Goal: Task Accomplishment & Management: Use online tool/utility

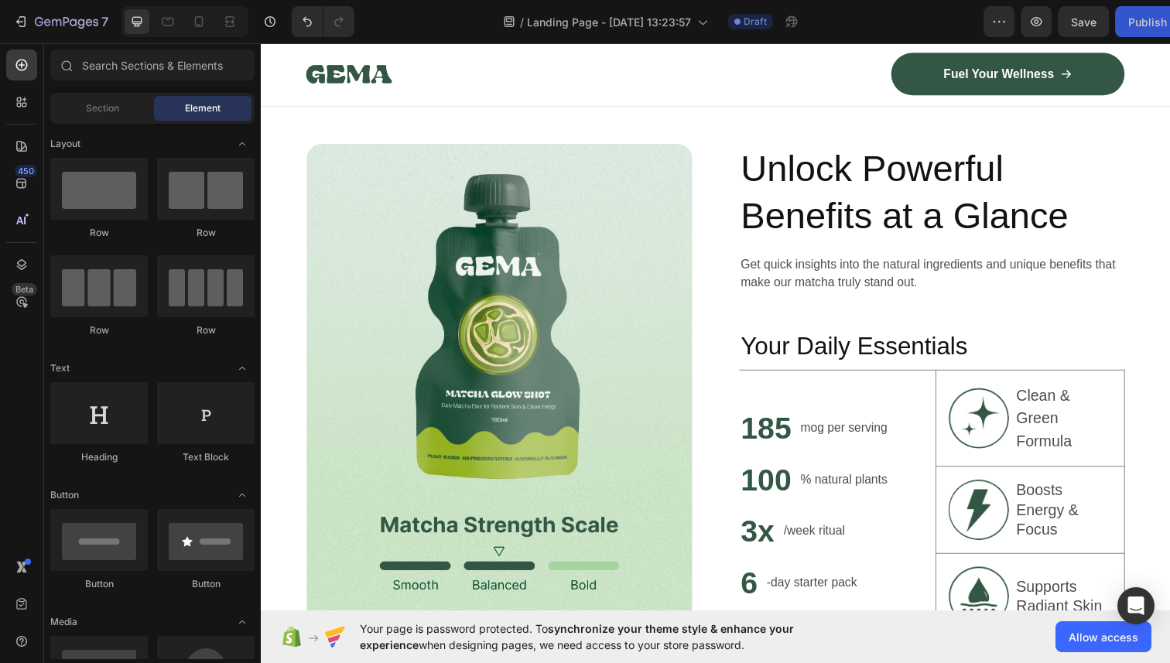
scroll to position [1001, 0]
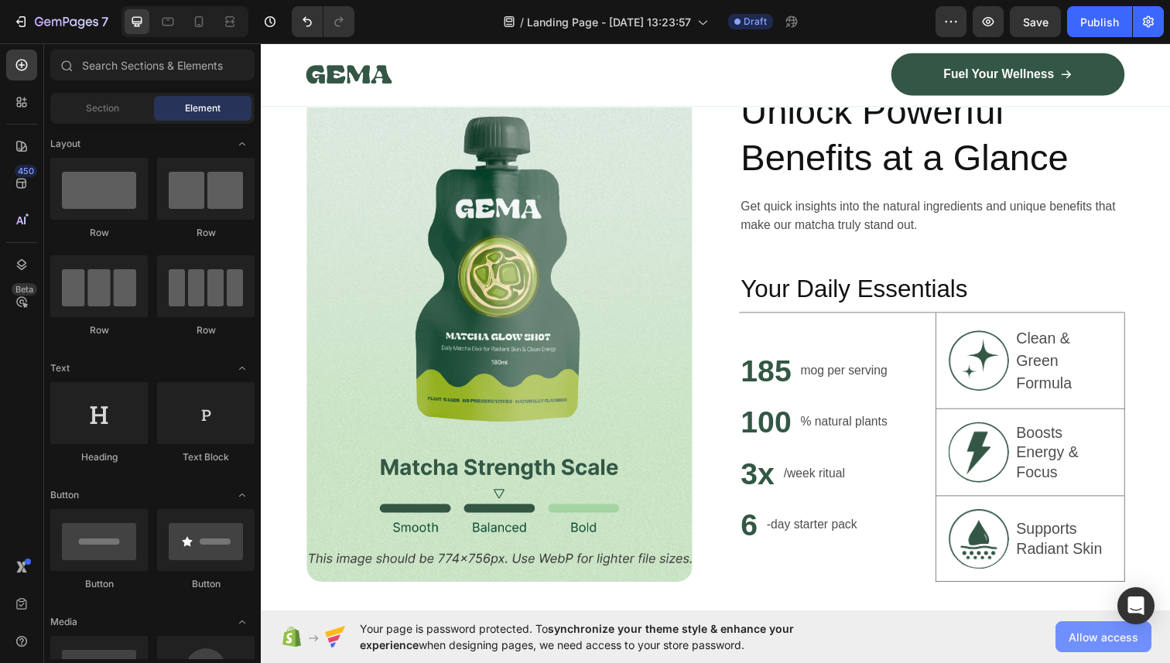
click at [1104, 645] on button "Allow access" at bounding box center [1104, 637] width 96 height 31
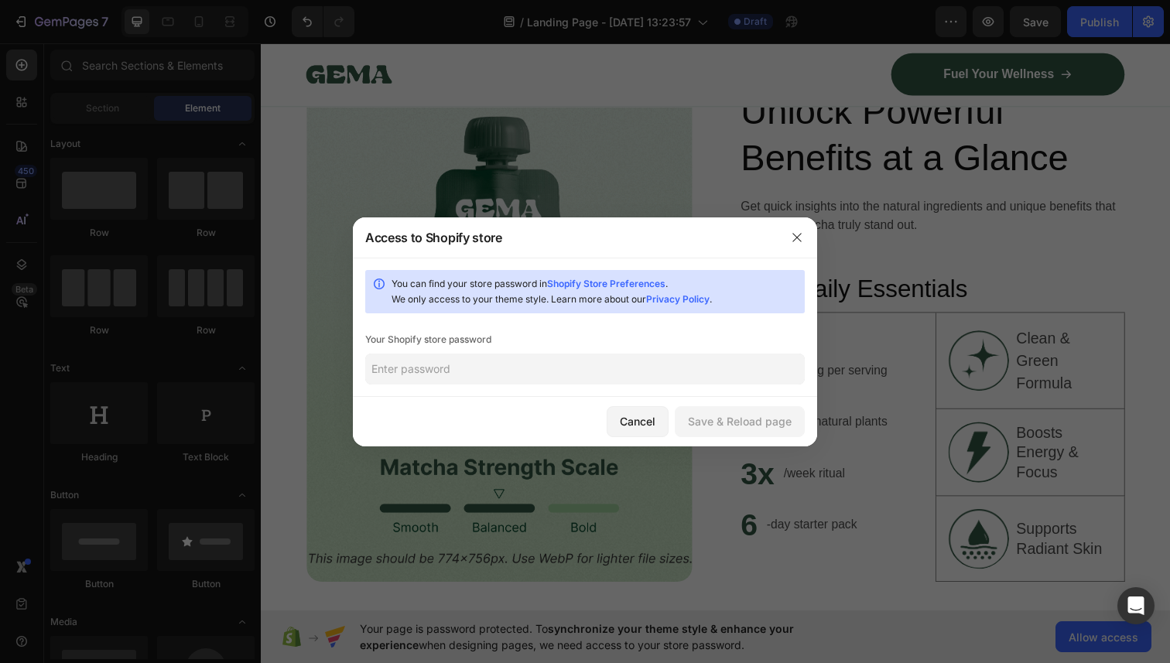
click at [565, 372] on input "text" at bounding box center [585, 369] width 440 height 31
click at [786, 232] on button "button" at bounding box center [797, 237] width 25 height 25
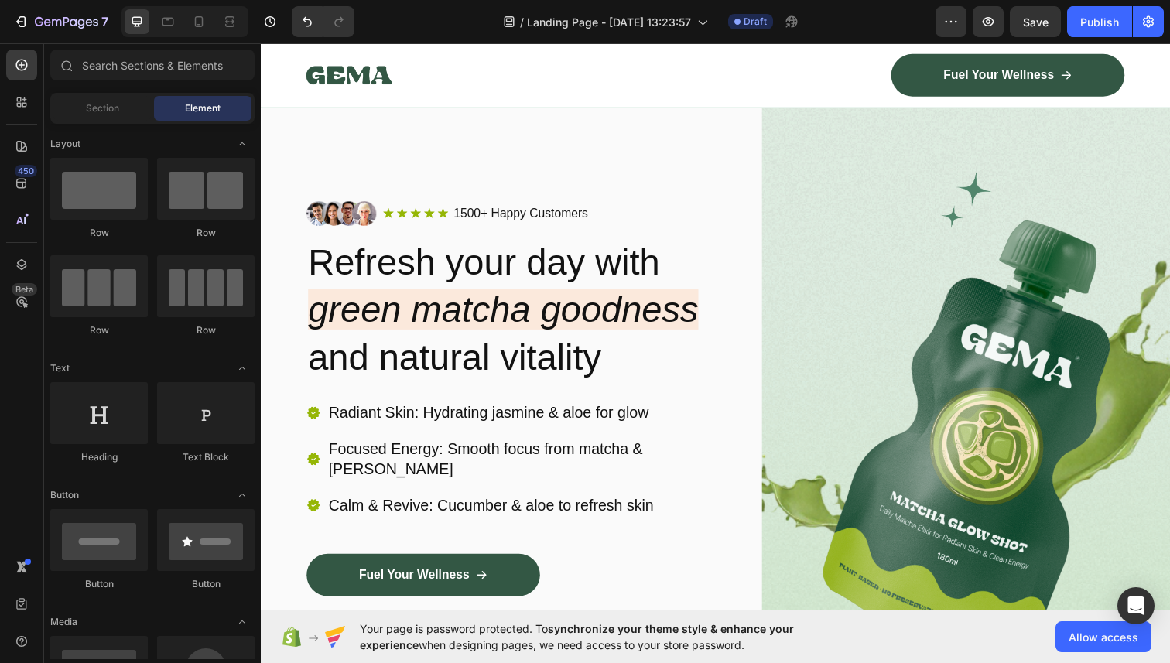
scroll to position [0, 0]
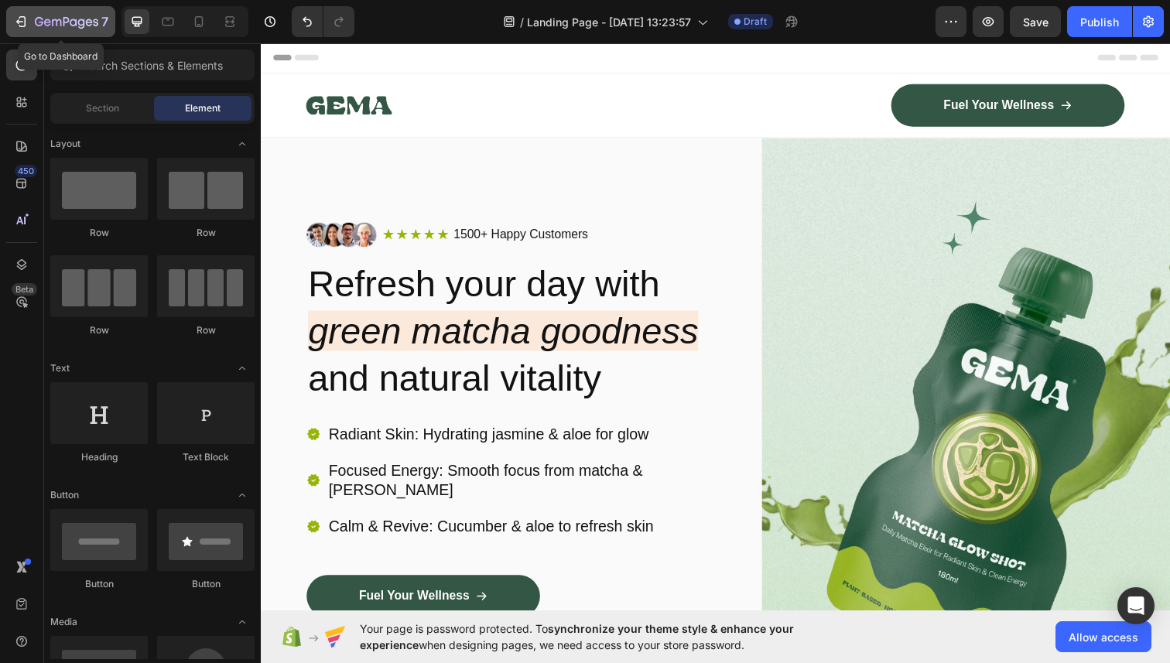
click at [18, 27] on icon "button" at bounding box center [20, 21] width 15 height 15
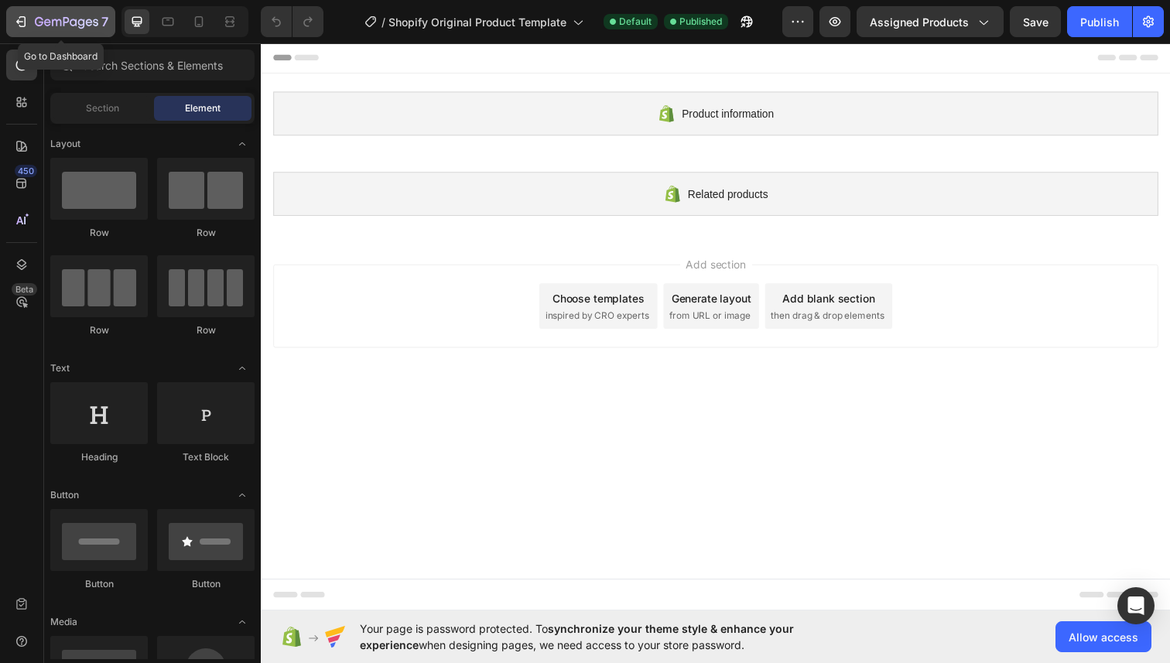
click at [20, 18] on icon "button" at bounding box center [20, 21] width 15 height 15
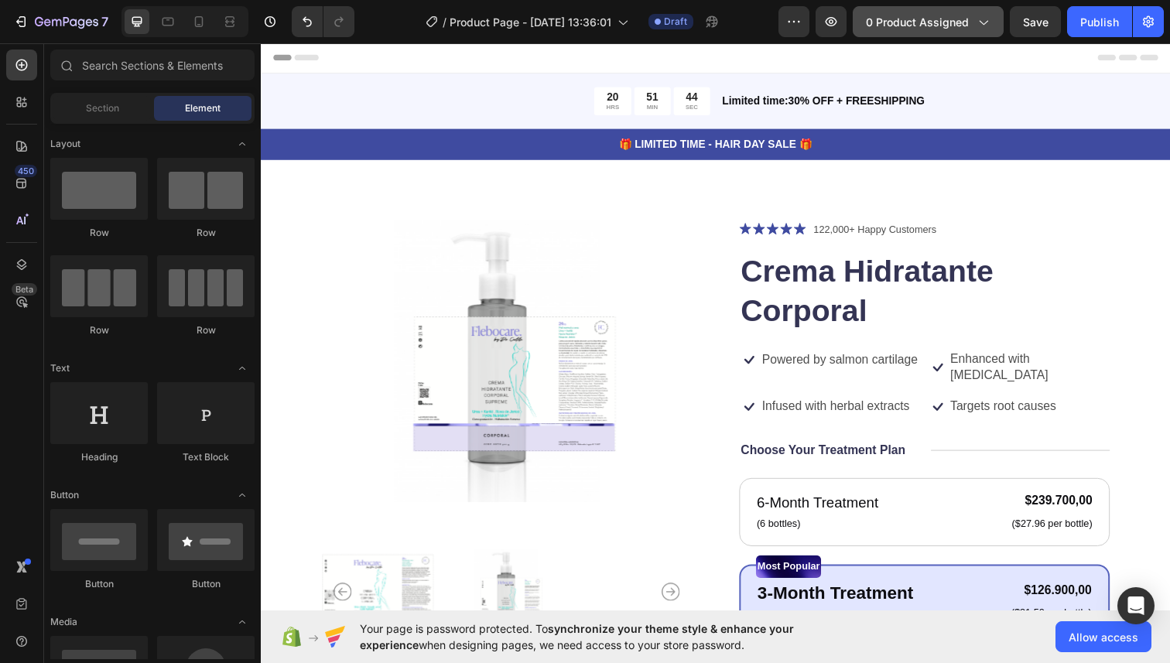
click at [908, 25] on span "0 product assigned" at bounding box center [917, 22] width 103 height 16
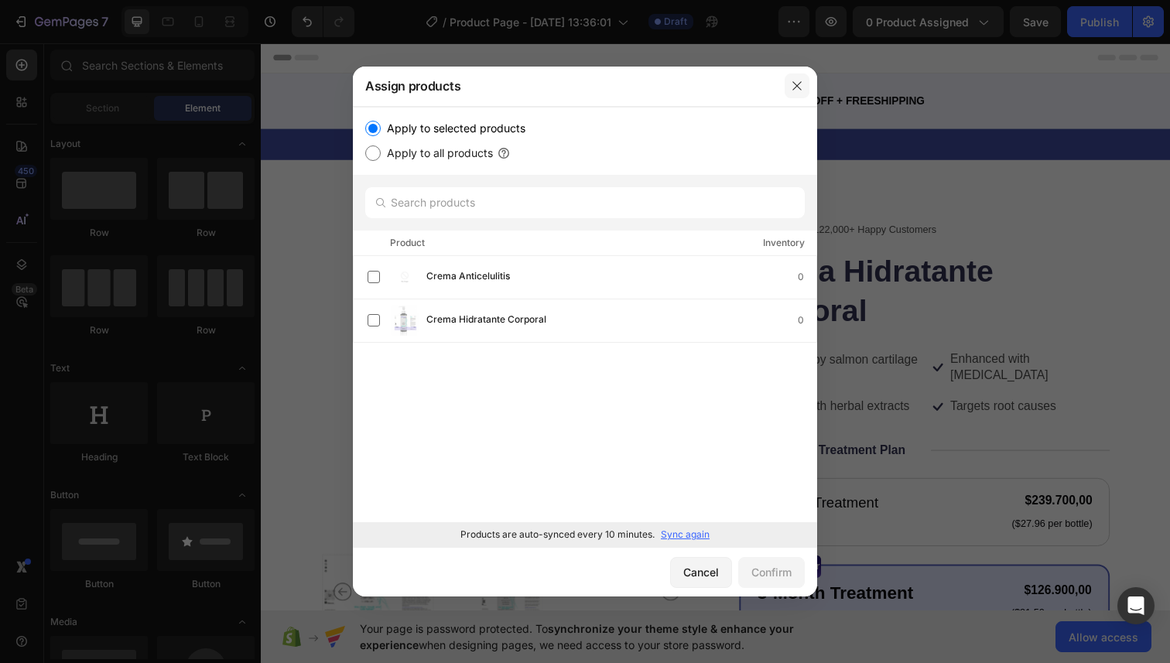
click at [800, 87] on icon "button" at bounding box center [797, 86] width 12 height 12
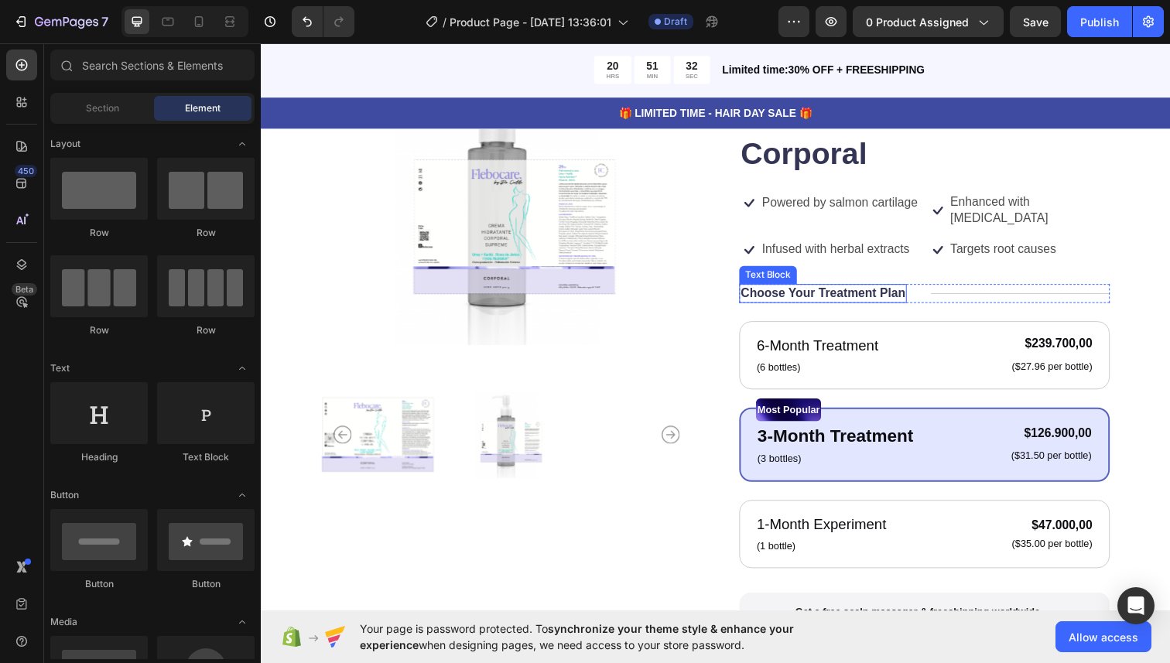
scroll to position [163, 0]
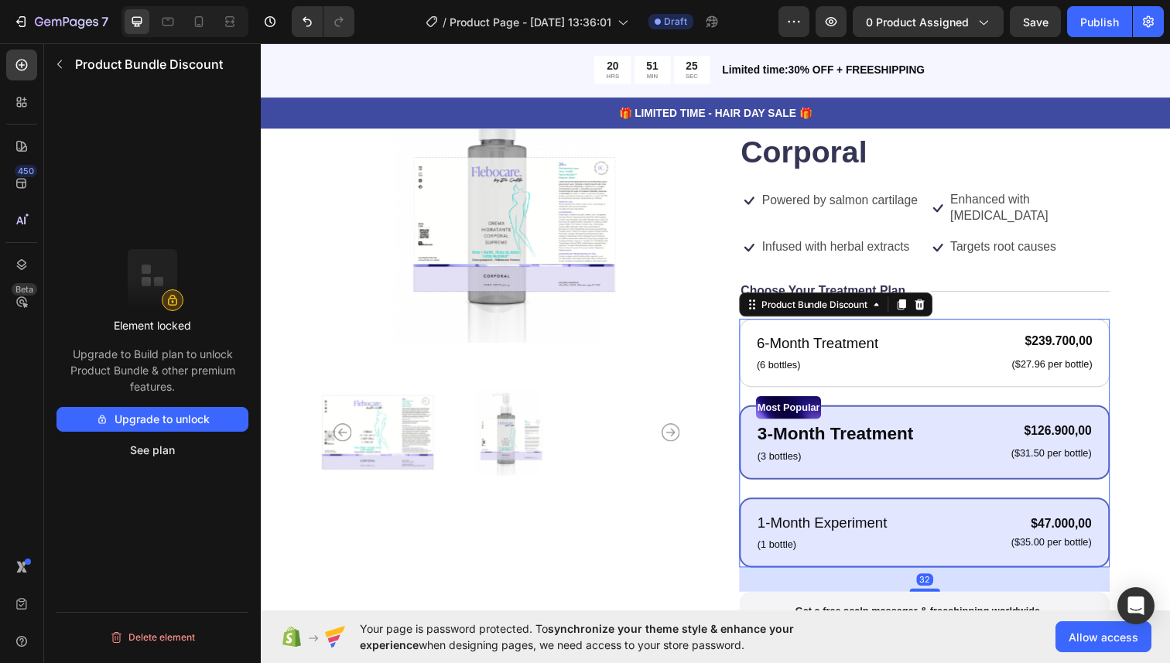
click at [749, 535] on div "1-Month Experiment Text Block (1 bottle) Text Block $47.000,00 Product Price Pr…" at bounding box center [938, 543] width 378 height 71
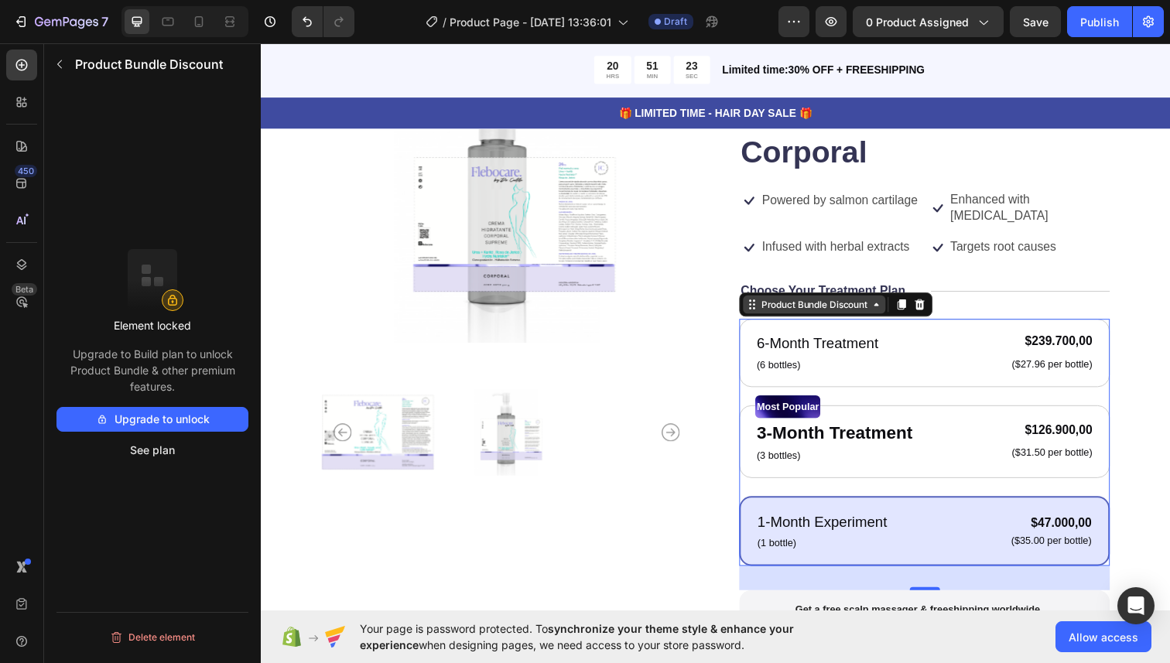
click at [844, 308] on div "Product Bundle Discount" at bounding box center [826, 310] width 115 height 14
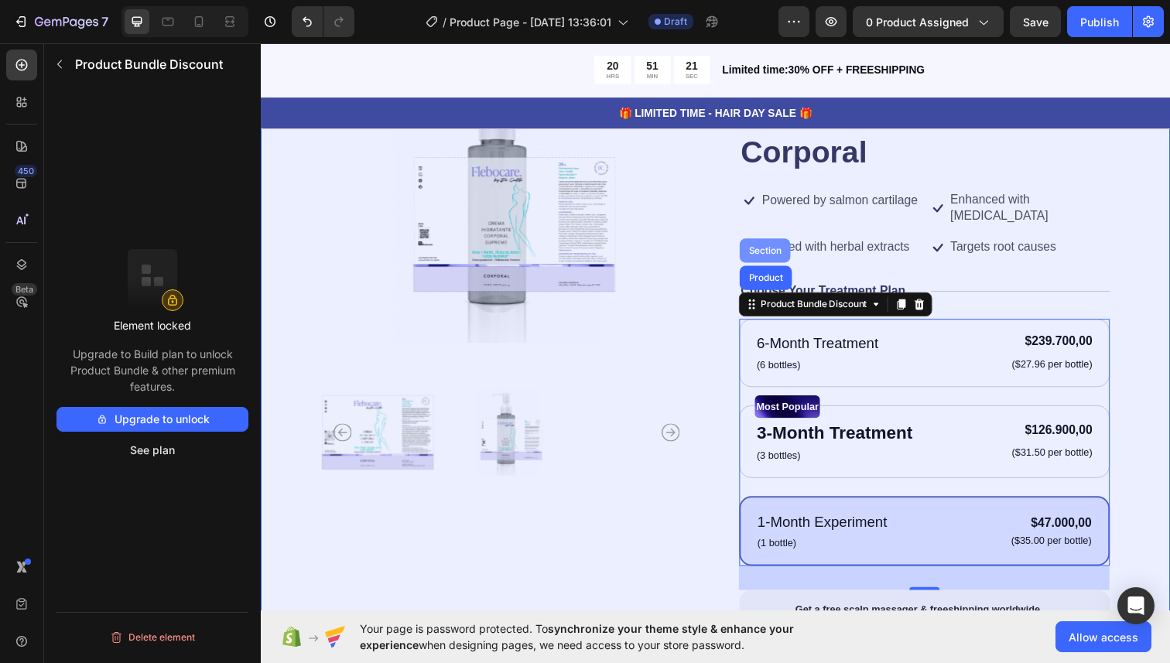
click at [769, 253] on div "Section" at bounding box center [775, 255] width 39 height 9
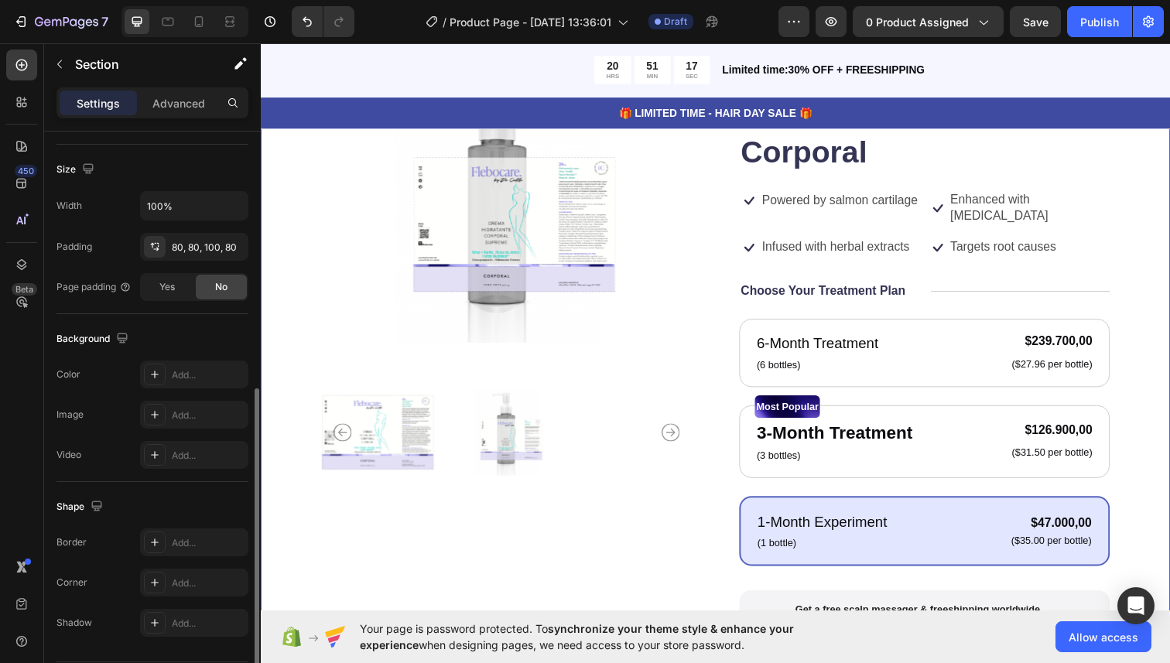
scroll to position [368, 0]
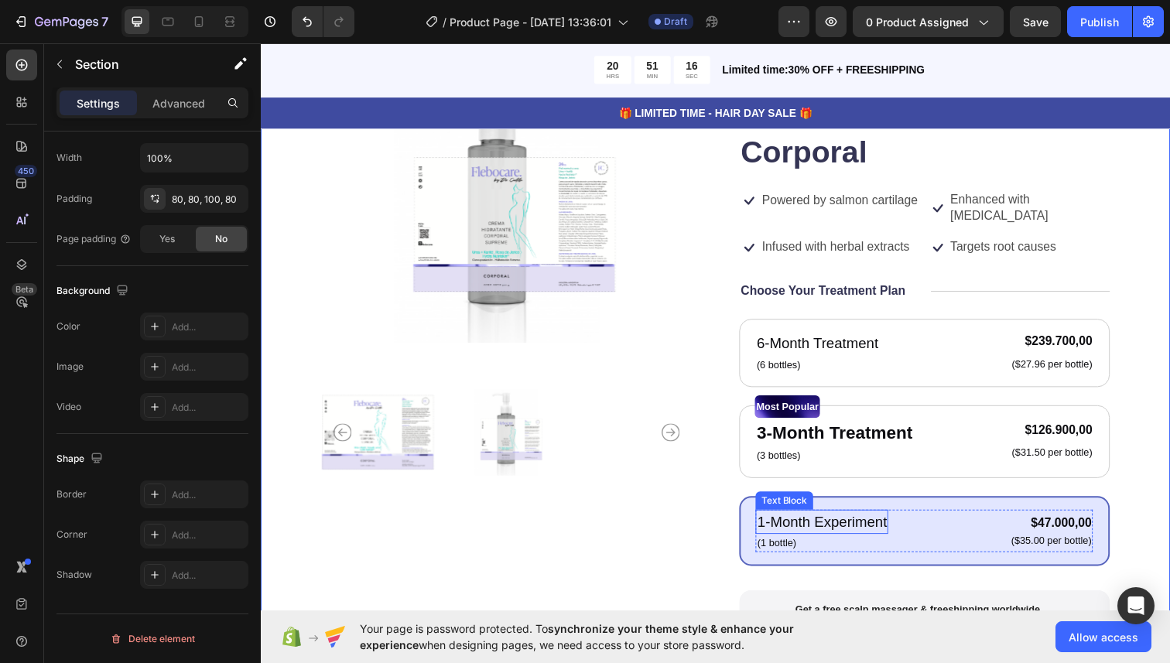
click at [829, 525] on p "1-Month Experiment" at bounding box center [834, 533] width 132 height 22
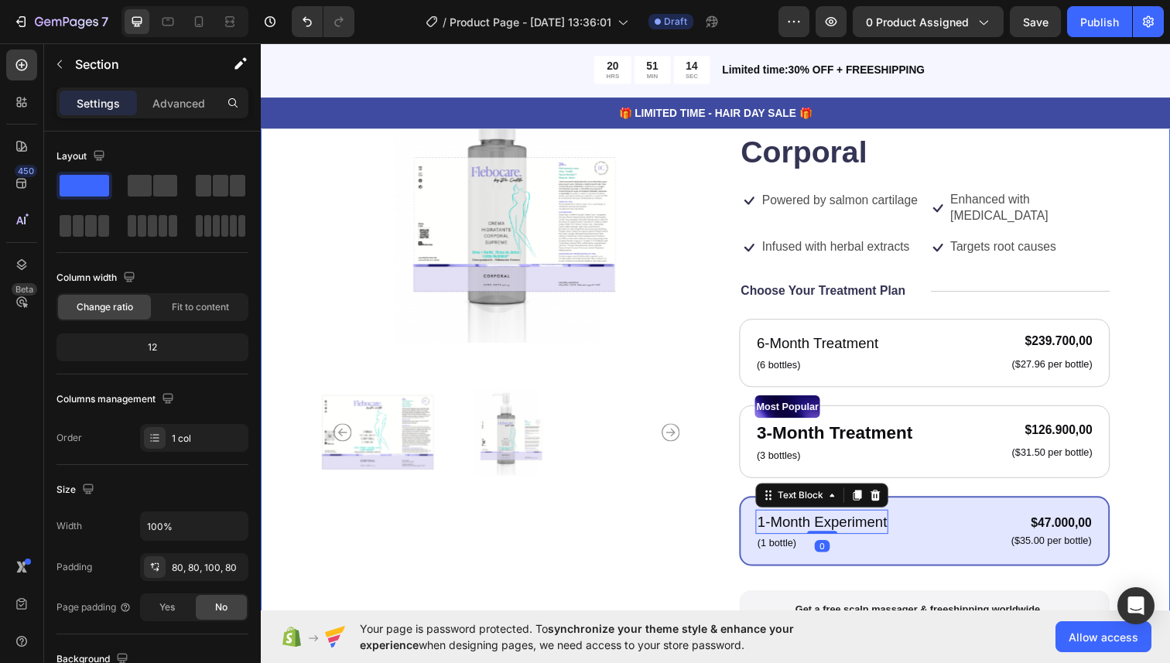
click at [1150, 528] on div "Product Images Icon Icon Icon Icon Icon Icon List 122,000+ Happy Customers Text…" at bounding box center [725, 469] width 929 height 938
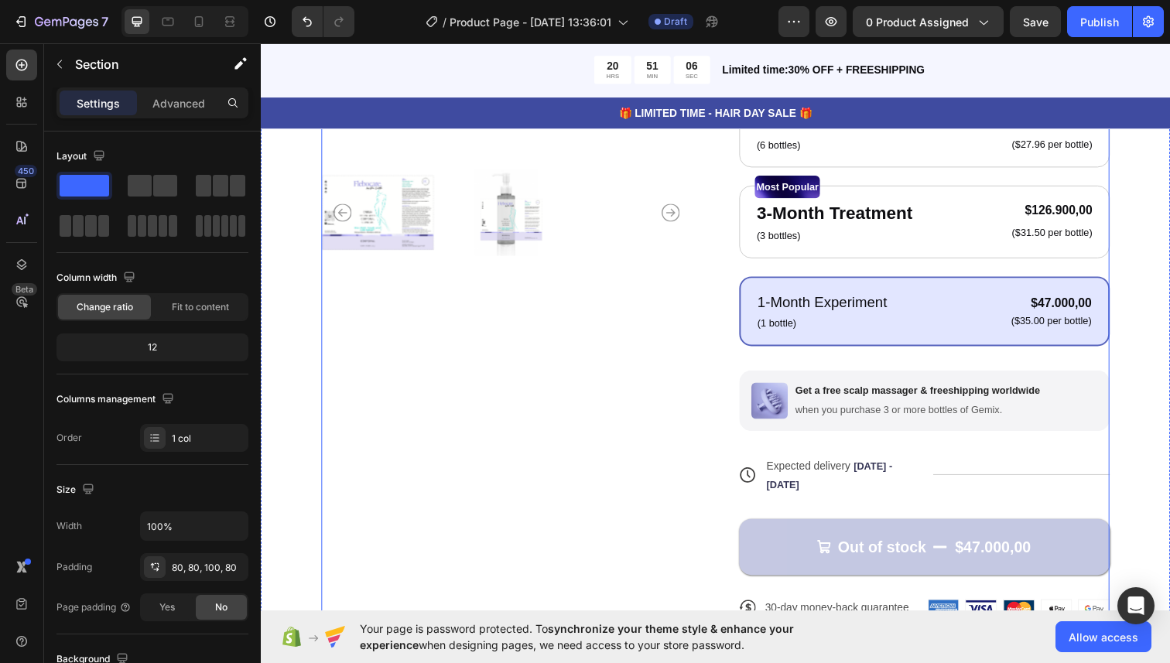
scroll to position [399, 0]
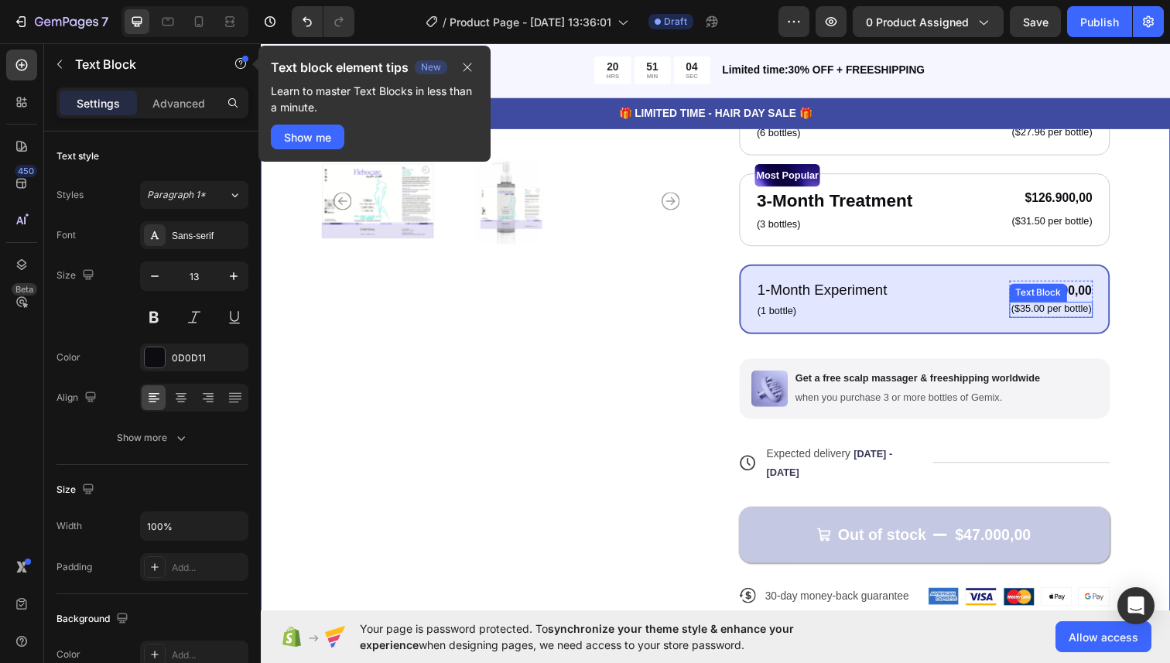
click at [1051, 318] on p "($35.00 per bottle)" at bounding box center [1068, 315] width 82 height 13
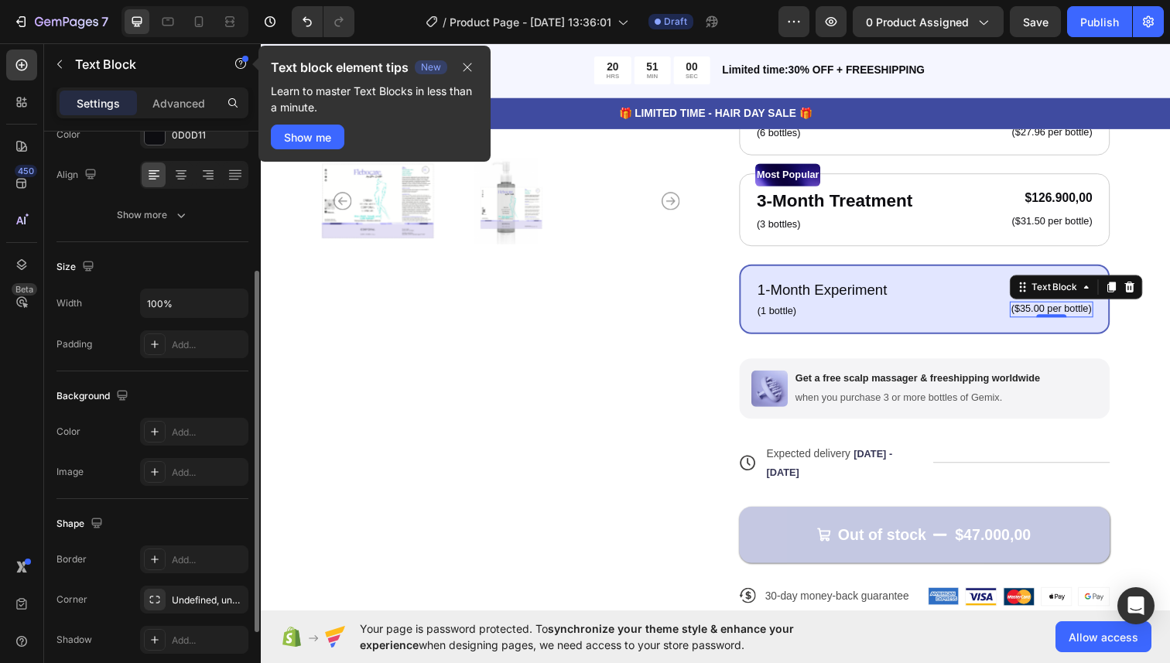
scroll to position [0, 0]
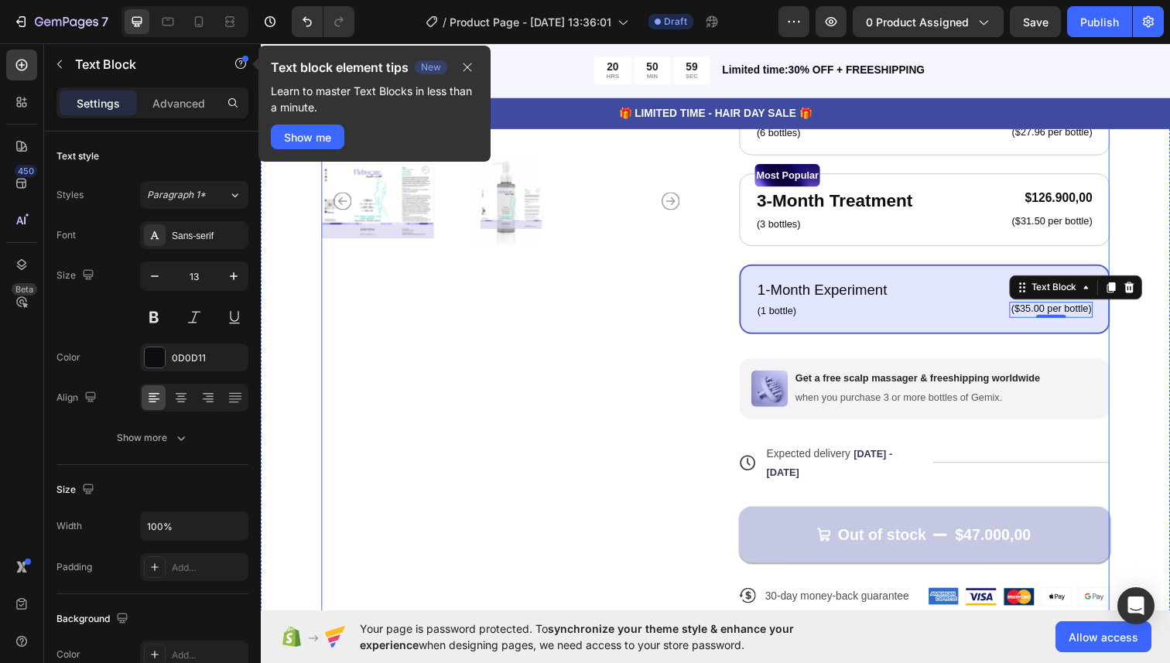
click at [536, 433] on div "Product Images" at bounding box center [512, 234] width 378 height 818
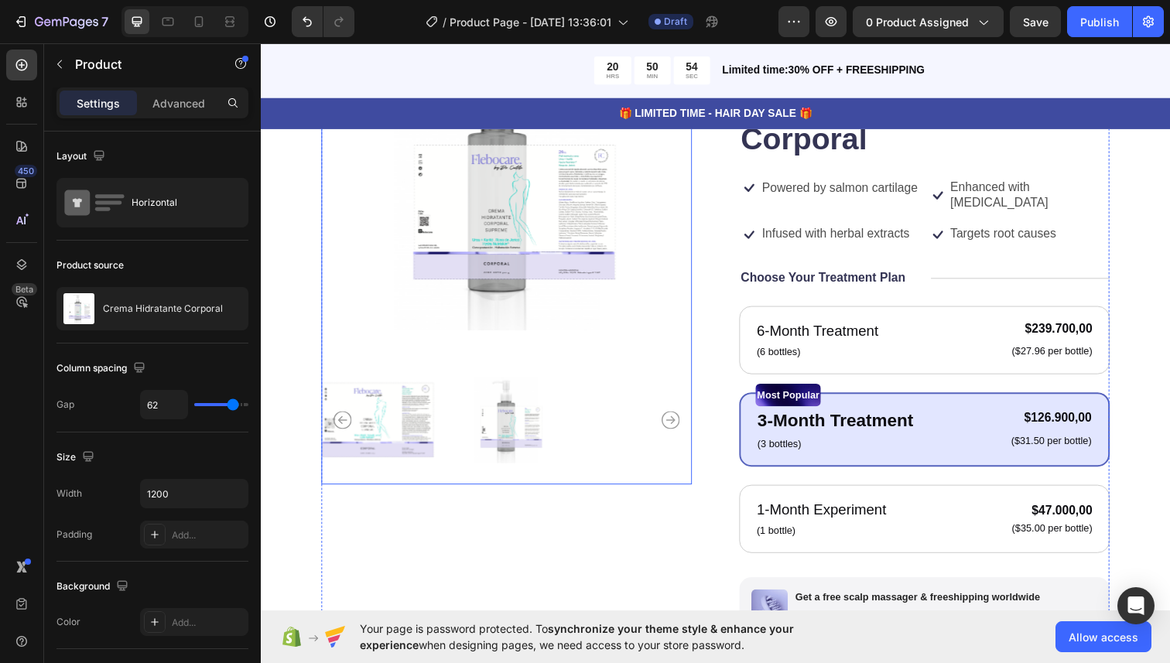
scroll to position [179, 0]
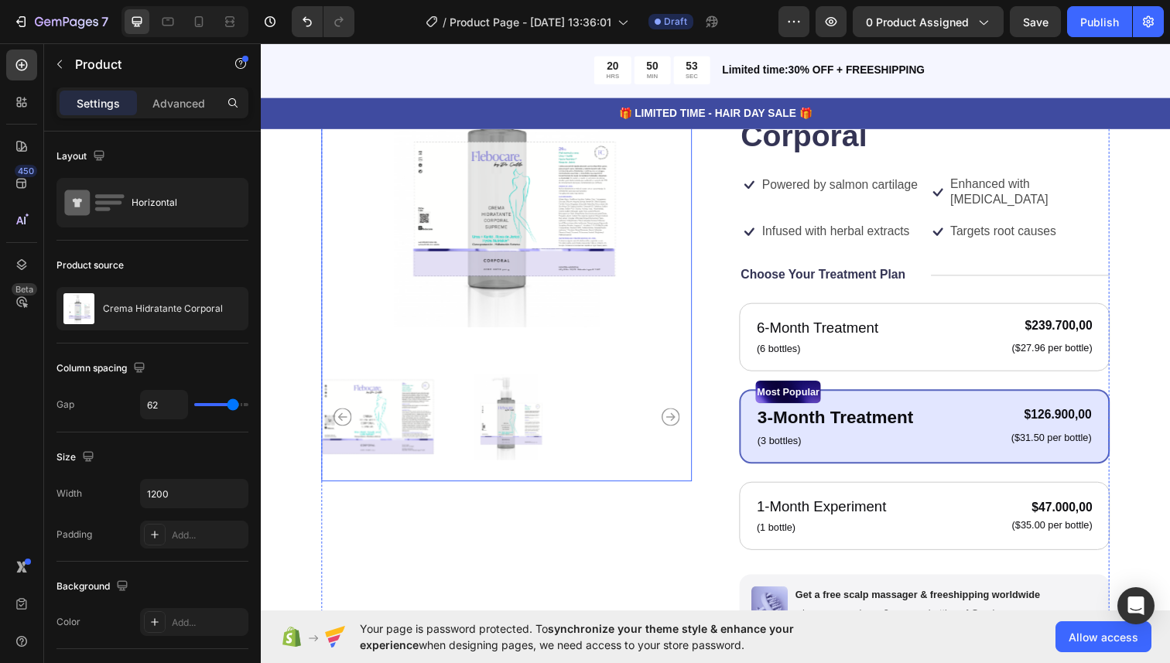
click at [382, 428] on img at bounding box center [380, 424] width 115 height 132
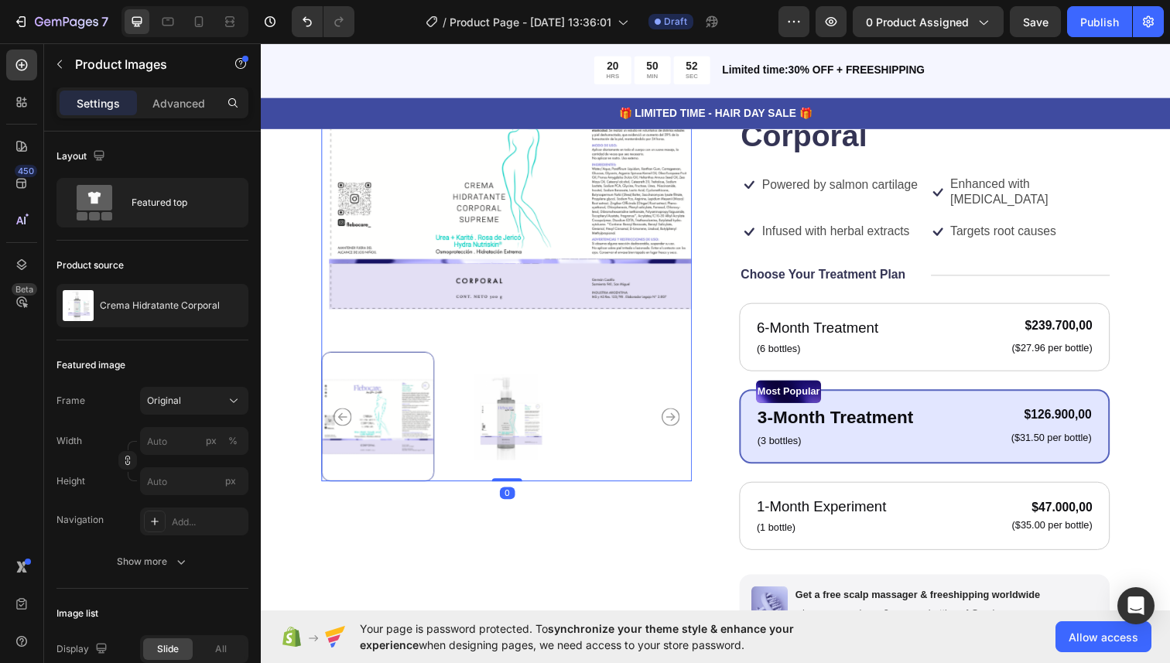
click at [519, 415] on img at bounding box center [514, 424] width 115 height 132
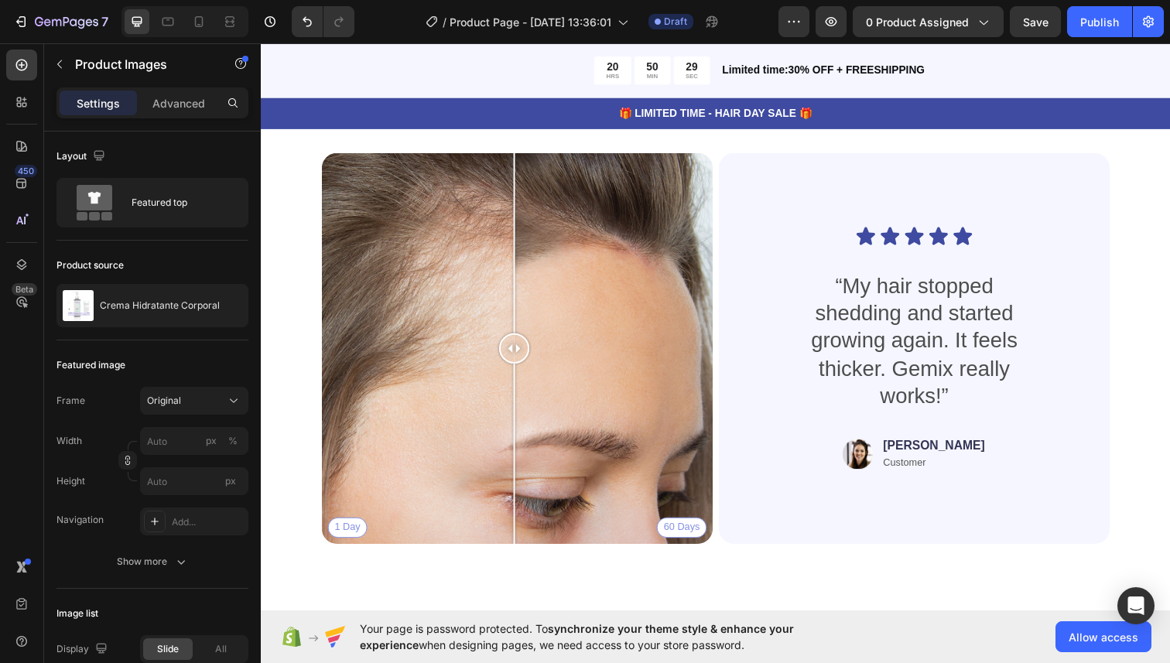
scroll to position [3485, 0]
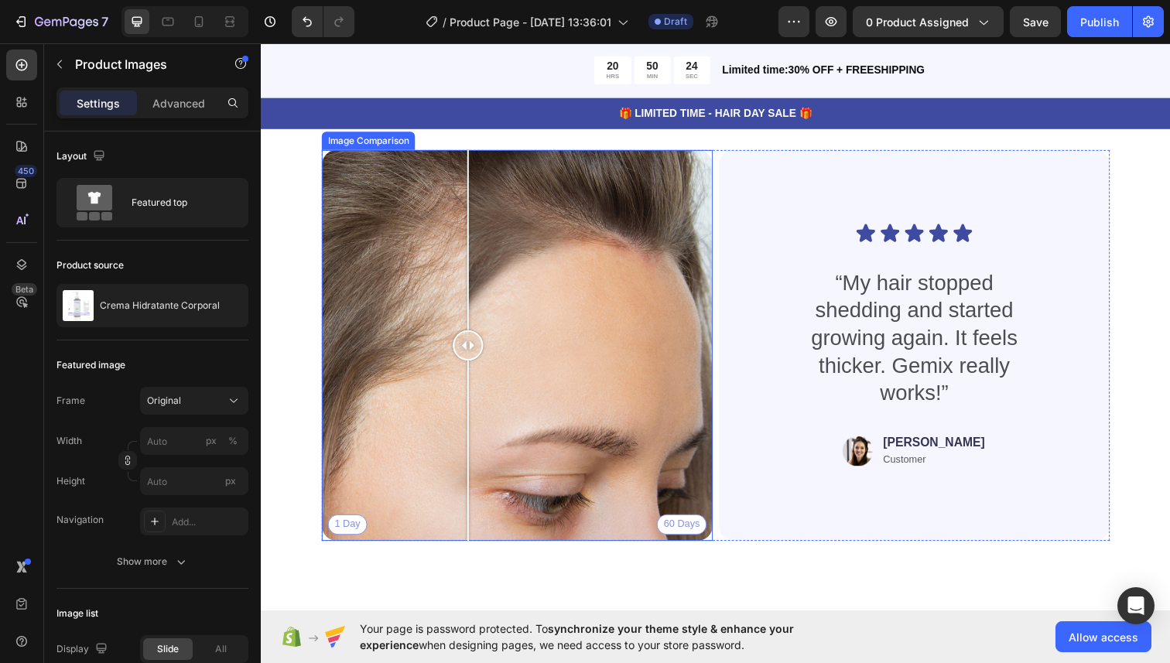
drag, startPoint x: 522, startPoint y: 364, endPoint x: 473, endPoint y: 414, distance: 70.1
click at [473, 414] on div at bounding box center [472, 351] width 31 height 399
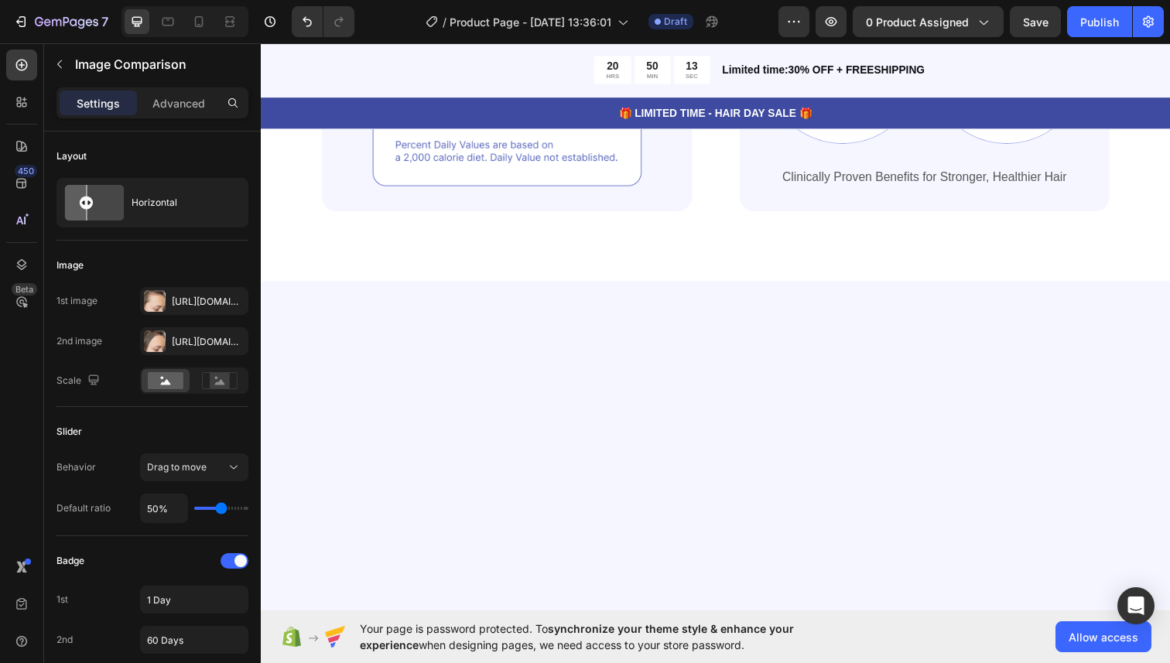
scroll to position [0, 0]
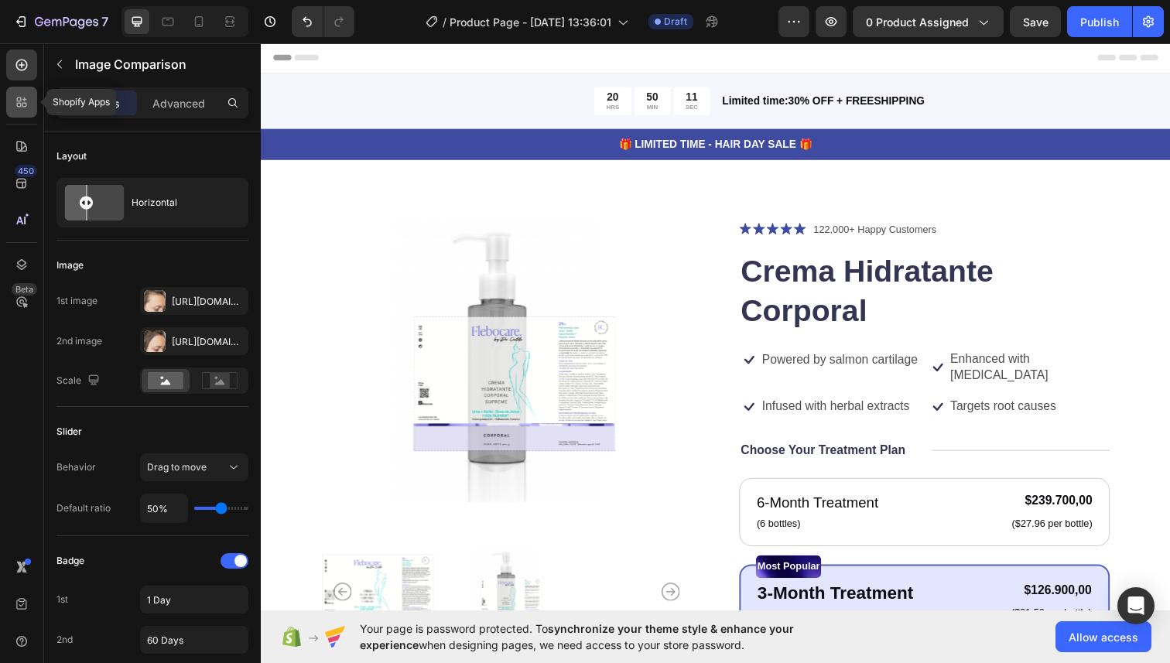
click at [25, 104] on icon at bounding box center [21, 101] width 15 height 15
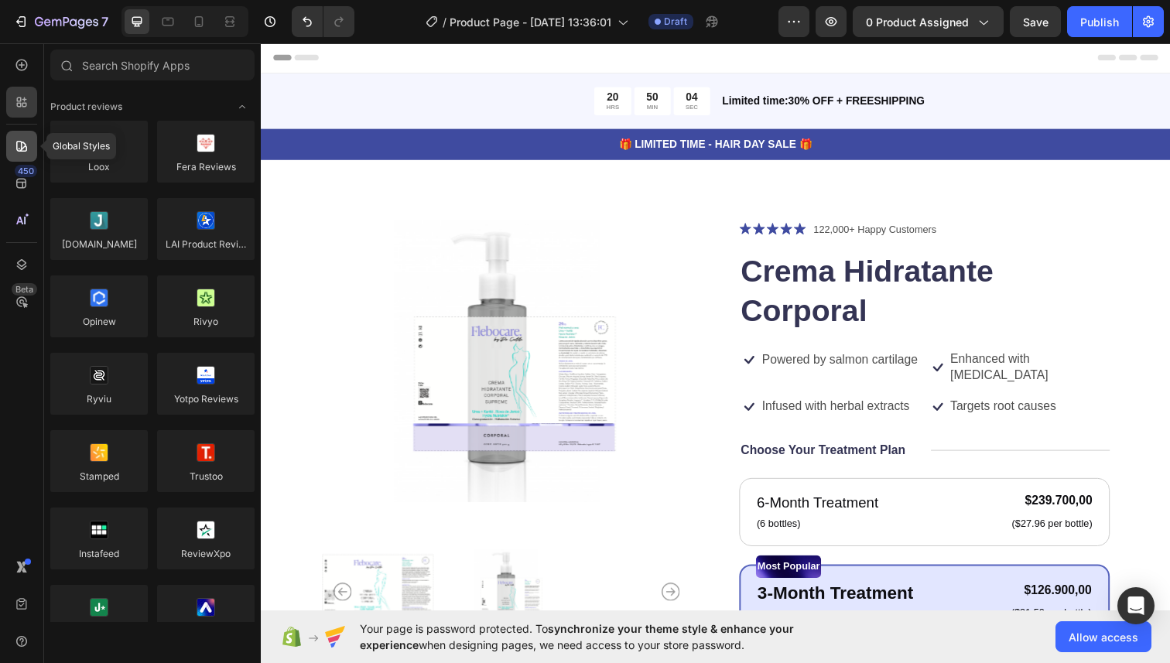
click at [15, 146] on icon at bounding box center [21, 146] width 15 height 15
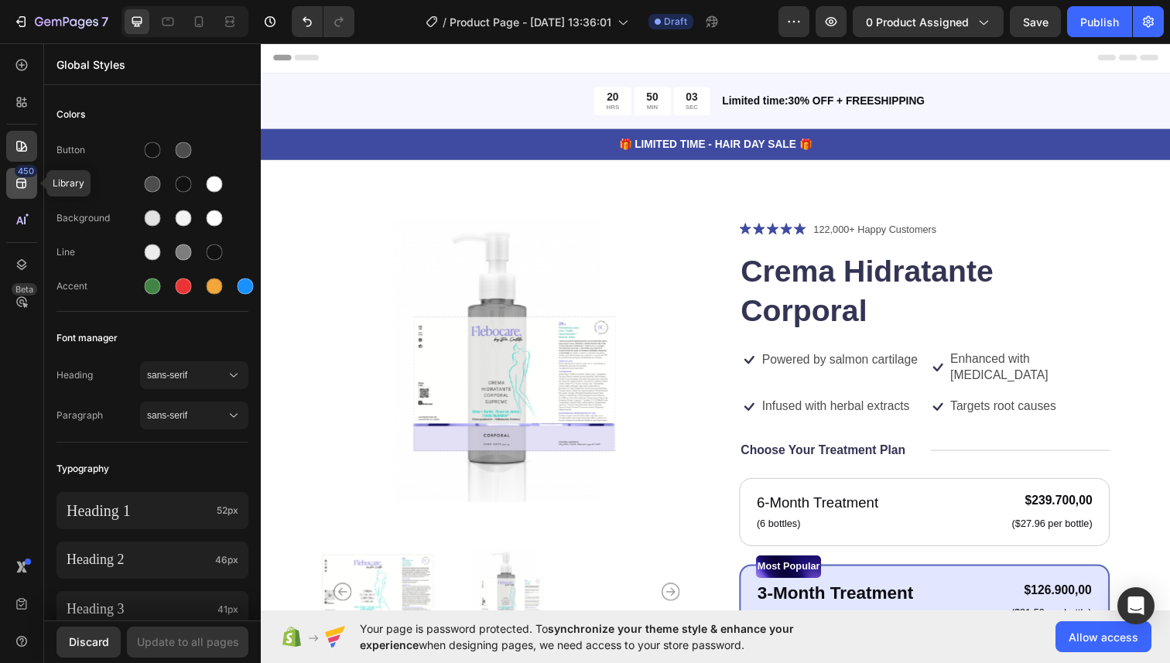
click at [19, 179] on icon at bounding box center [21, 184] width 10 height 10
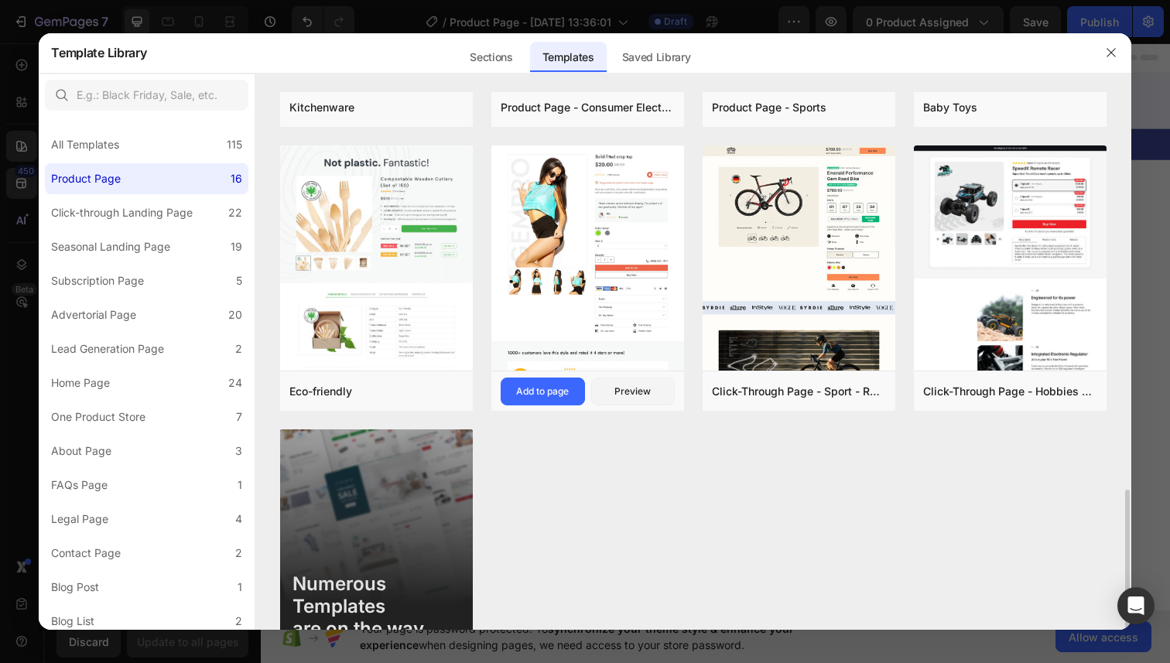
scroll to position [879, 0]
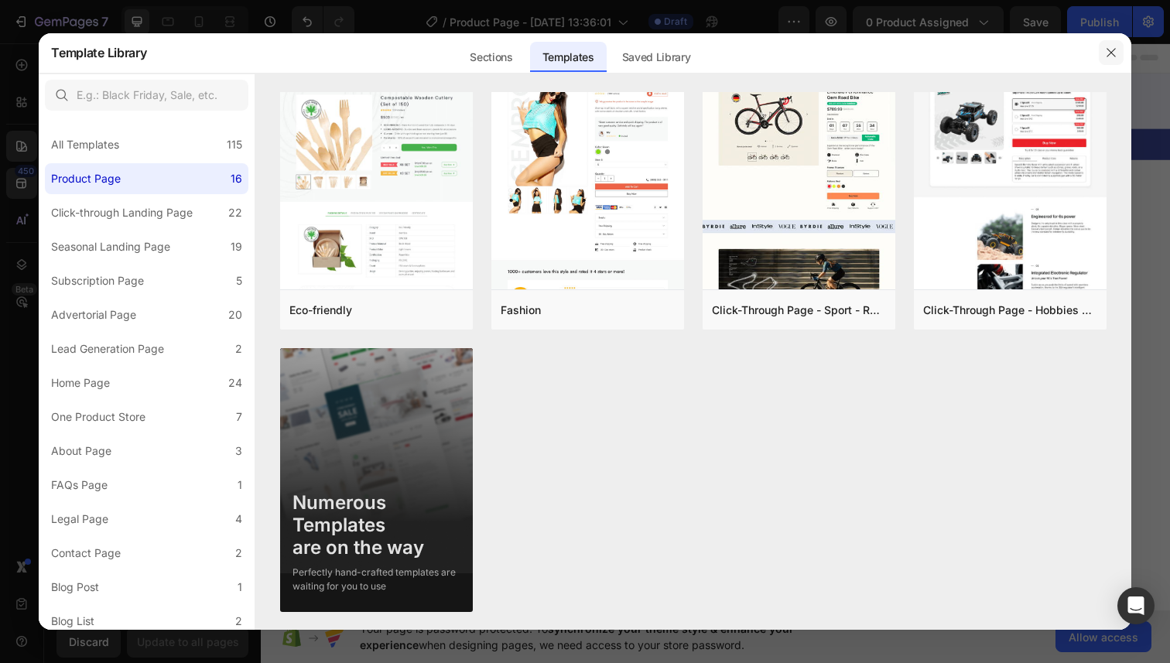
click at [1113, 55] on icon "button" at bounding box center [1111, 53] width 9 height 9
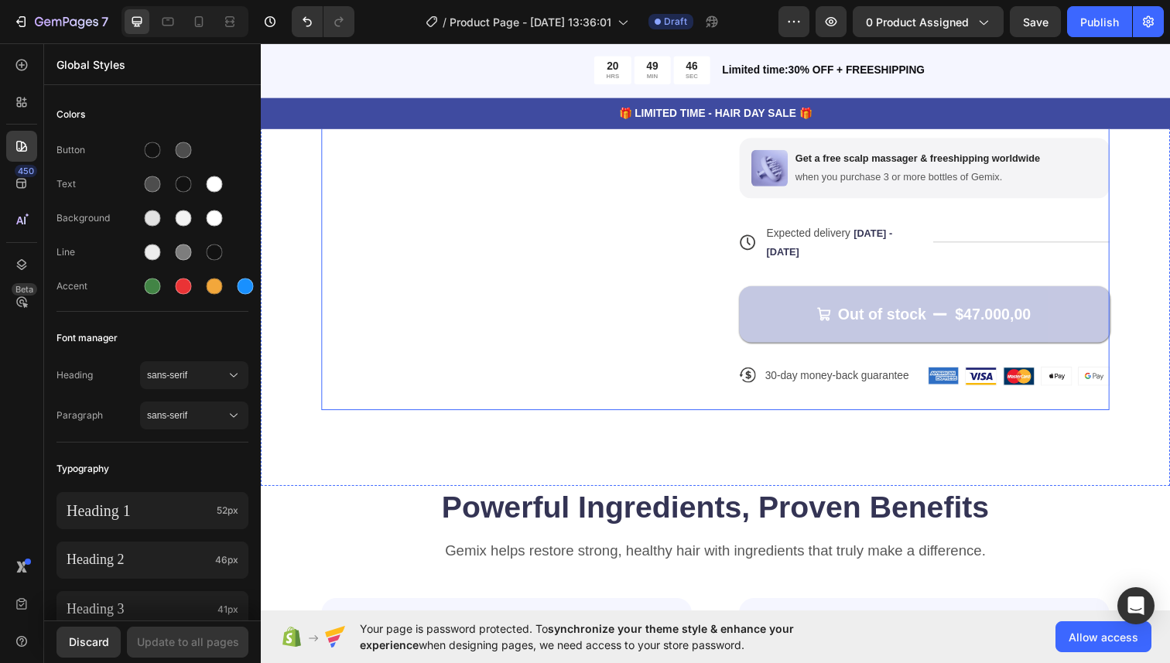
scroll to position [635, 0]
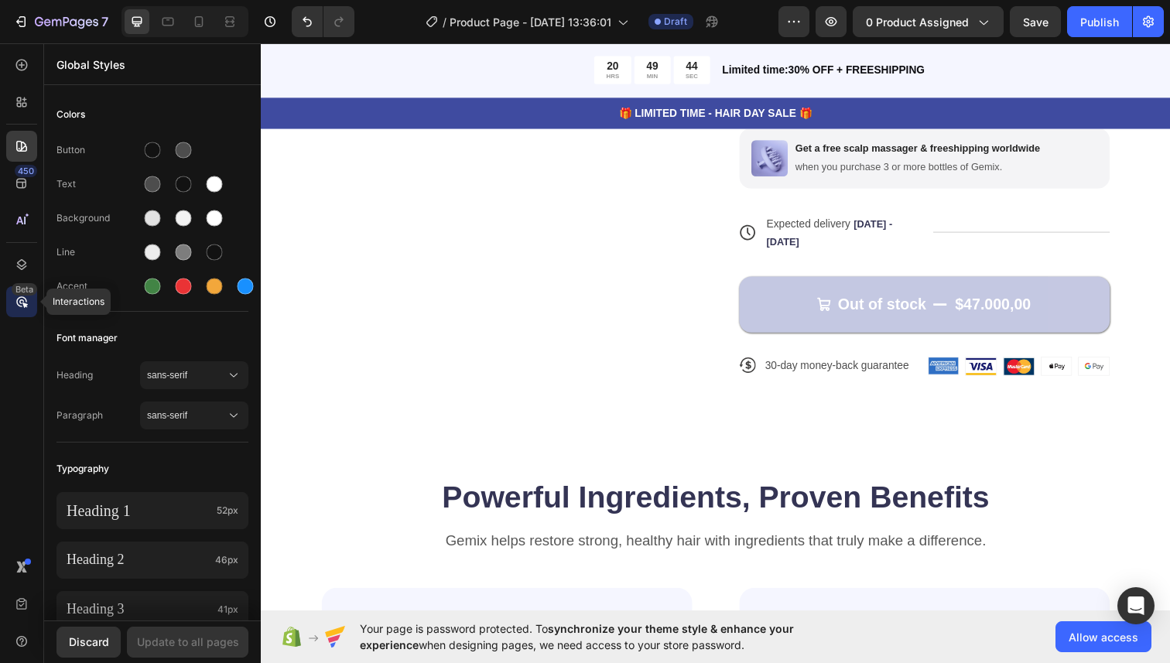
click at [21, 305] on icon at bounding box center [21, 301] width 15 height 15
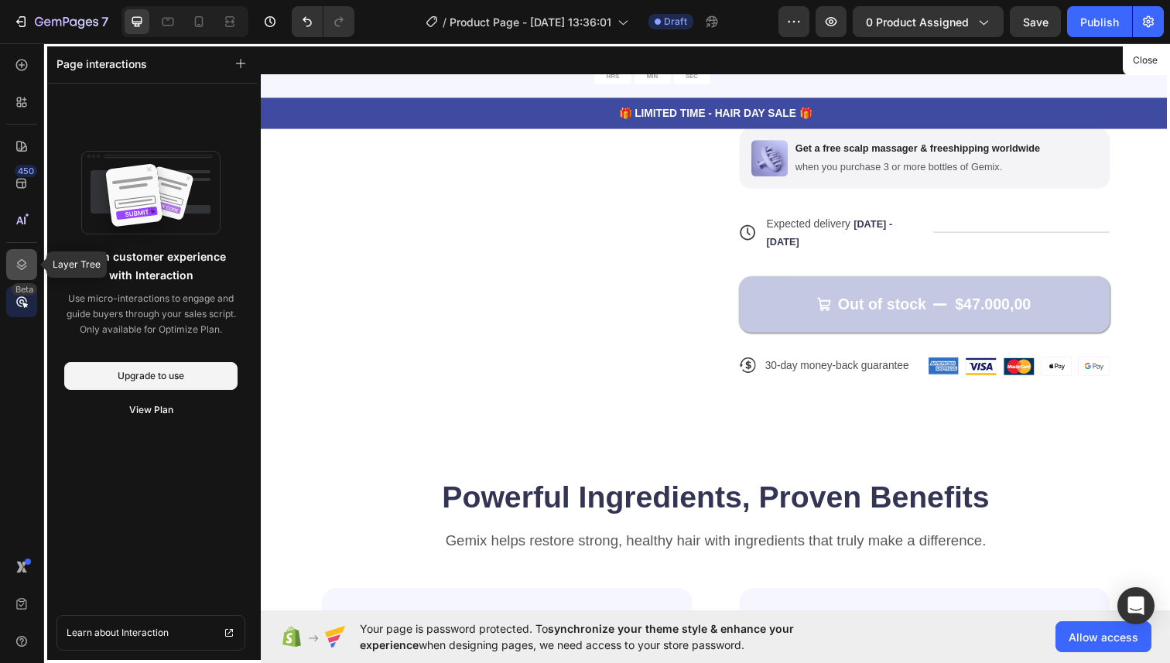
click at [22, 260] on icon at bounding box center [22, 264] width 10 height 11
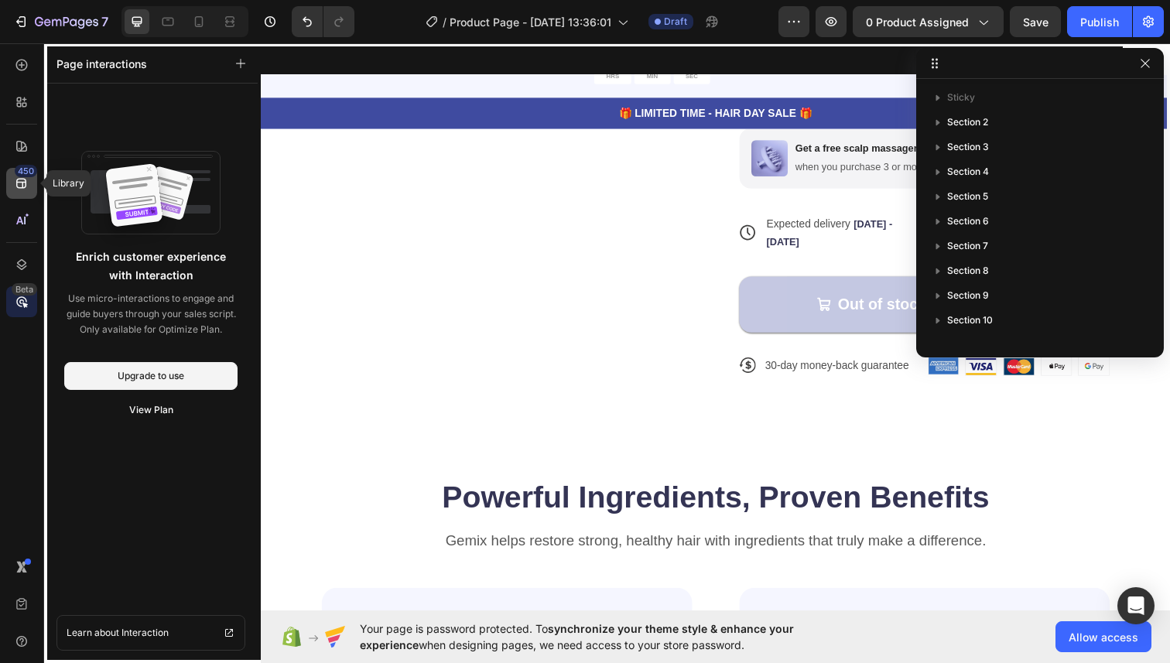
click at [19, 172] on div "450" at bounding box center [26, 171] width 22 height 12
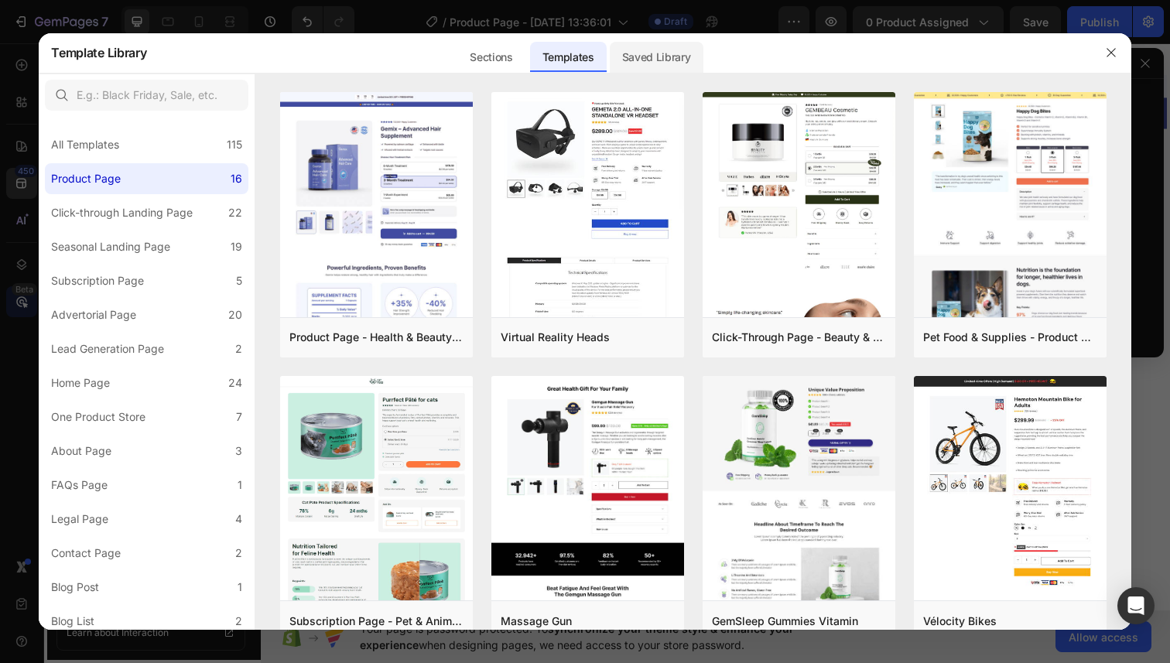
click at [663, 58] on div "Saved Library" at bounding box center [657, 57] width 94 height 31
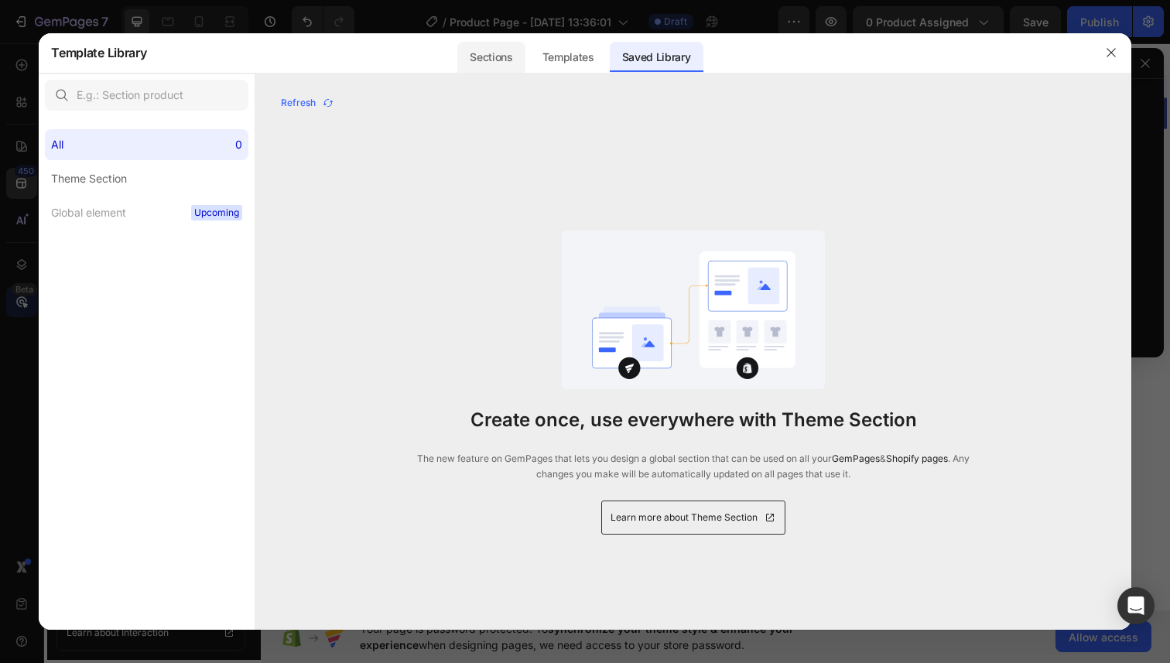
click at [507, 61] on div "Sections" at bounding box center [490, 57] width 67 height 31
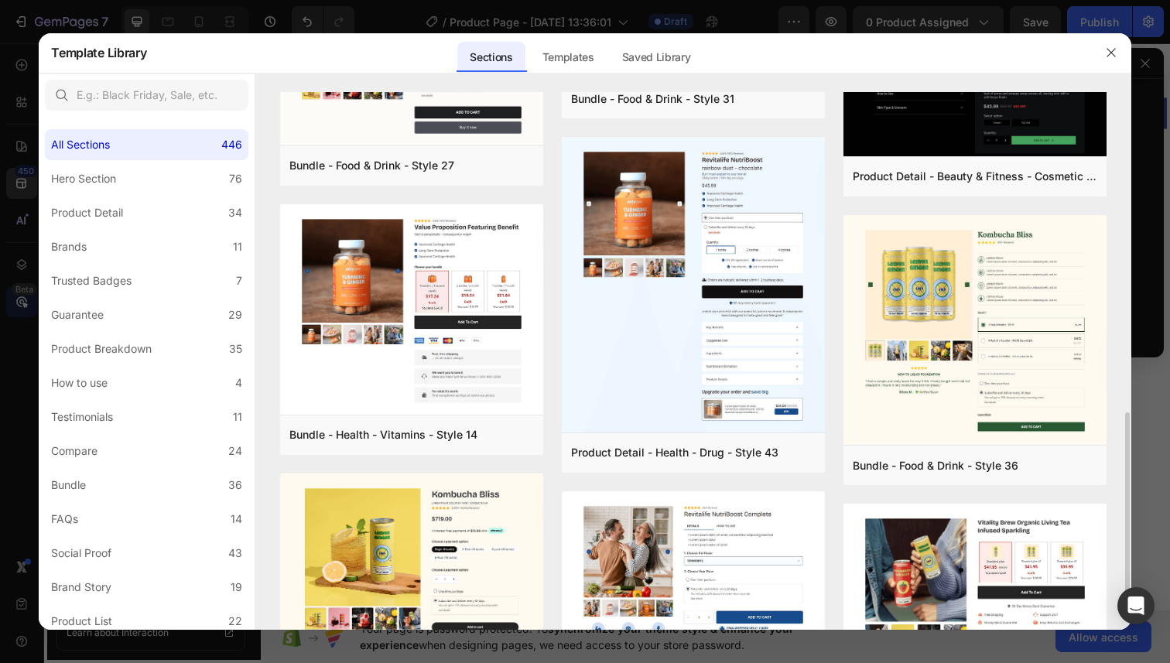
scroll to position [899, 0]
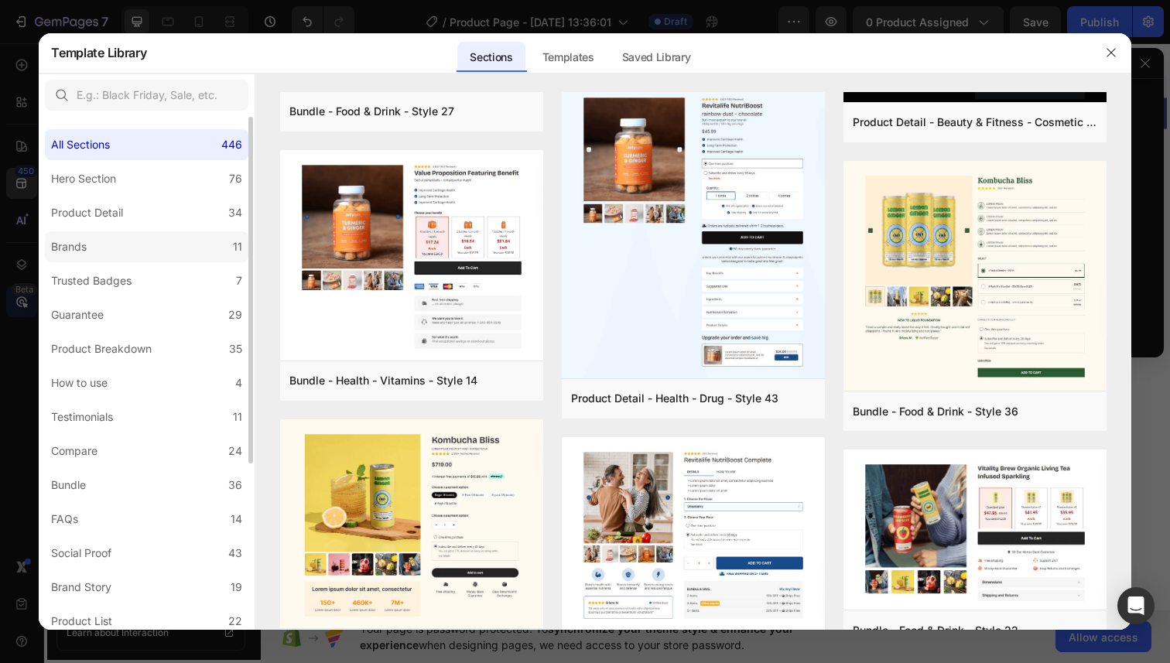
click at [126, 255] on label "Brands 11" at bounding box center [147, 246] width 204 height 31
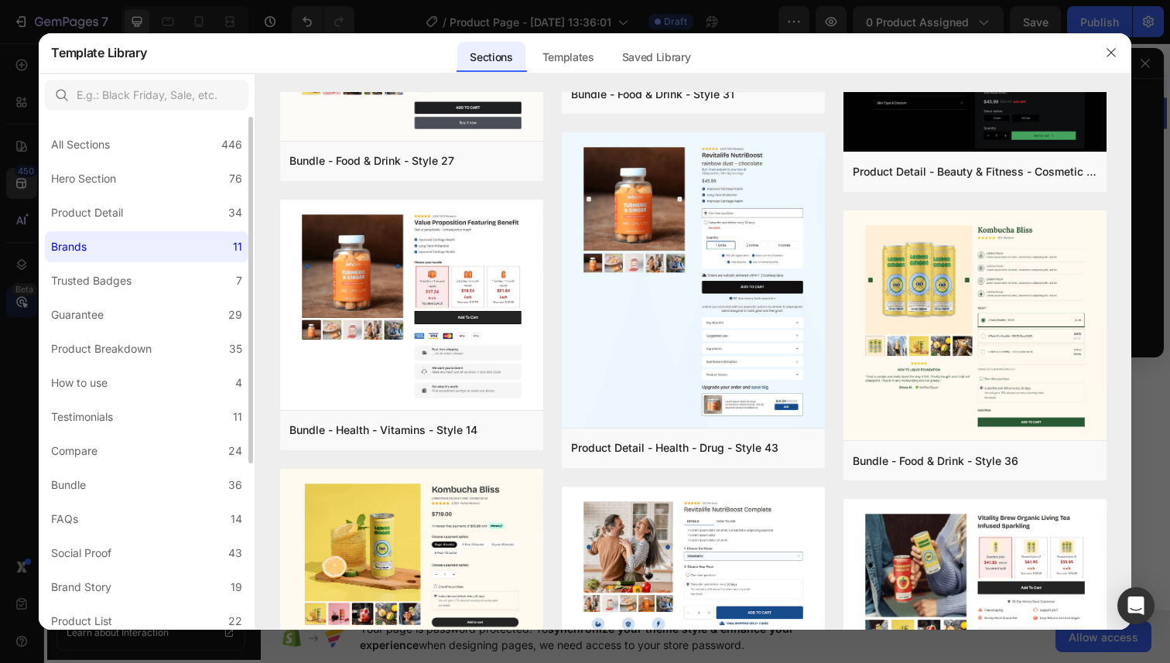
scroll to position [0, 0]
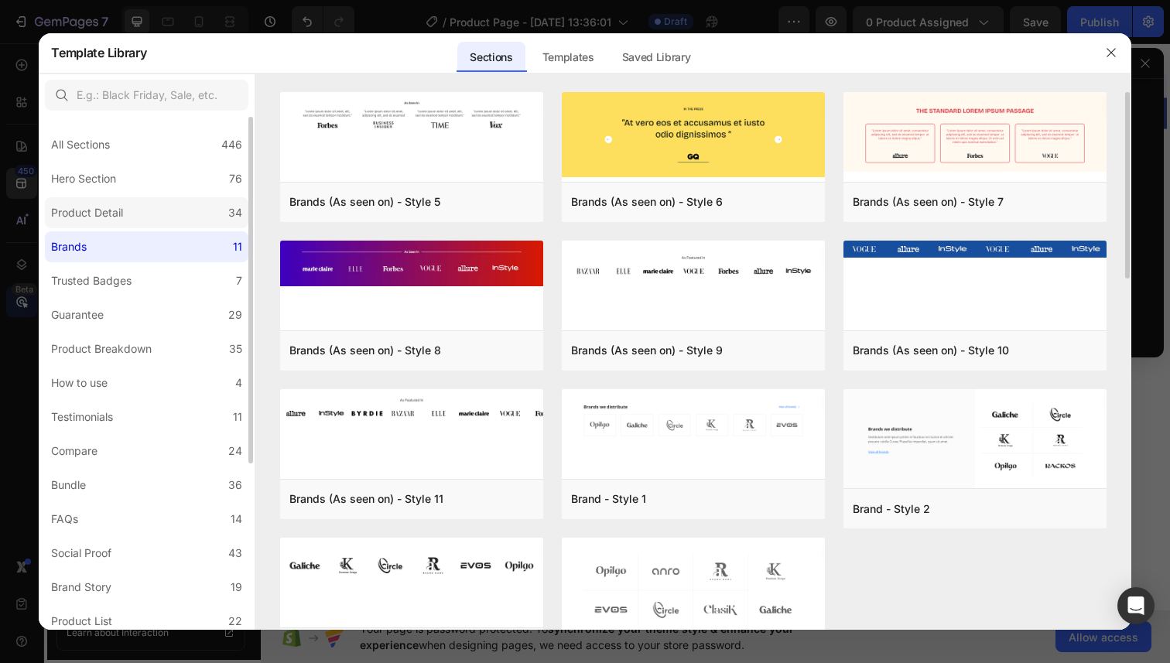
click at [125, 228] on label "Product Detail 34" at bounding box center [147, 212] width 204 height 31
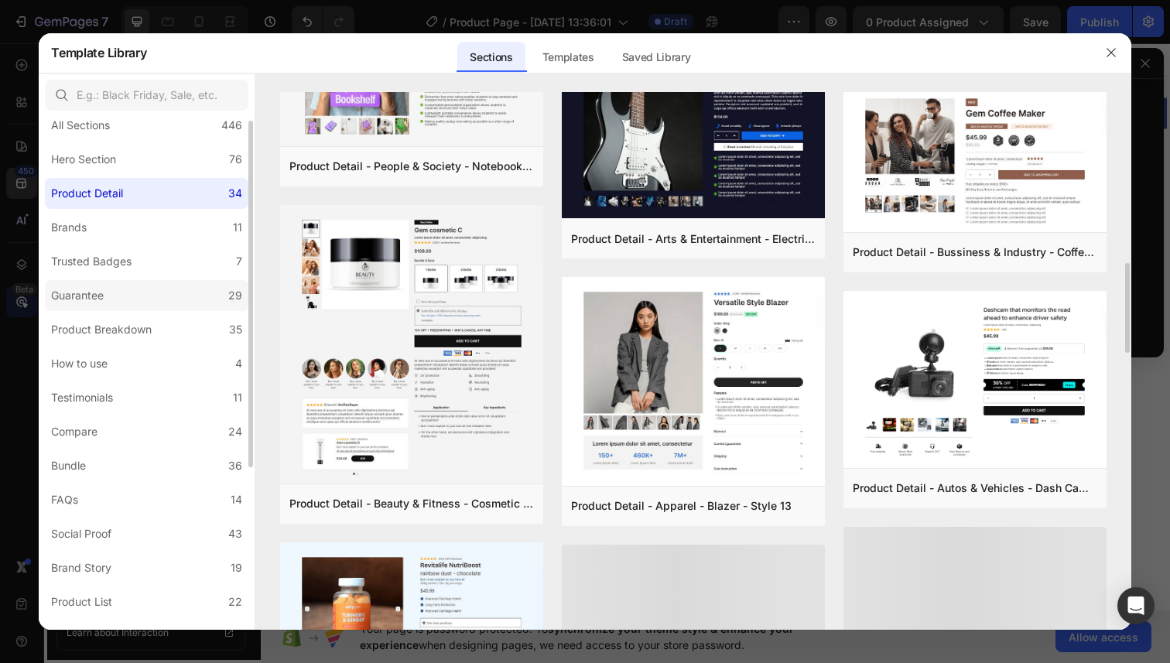
scroll to position [21, 0]
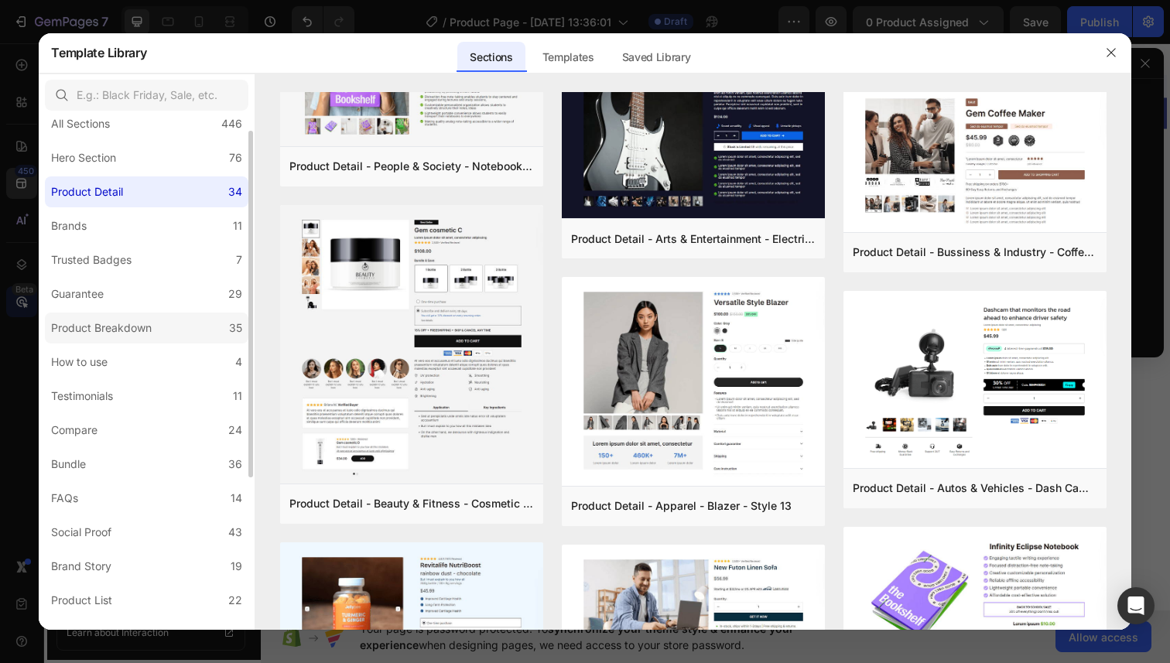
click at [166, 322] on label "Product Breakdown 35" at bounding box center [147, 328] width 204 height 31
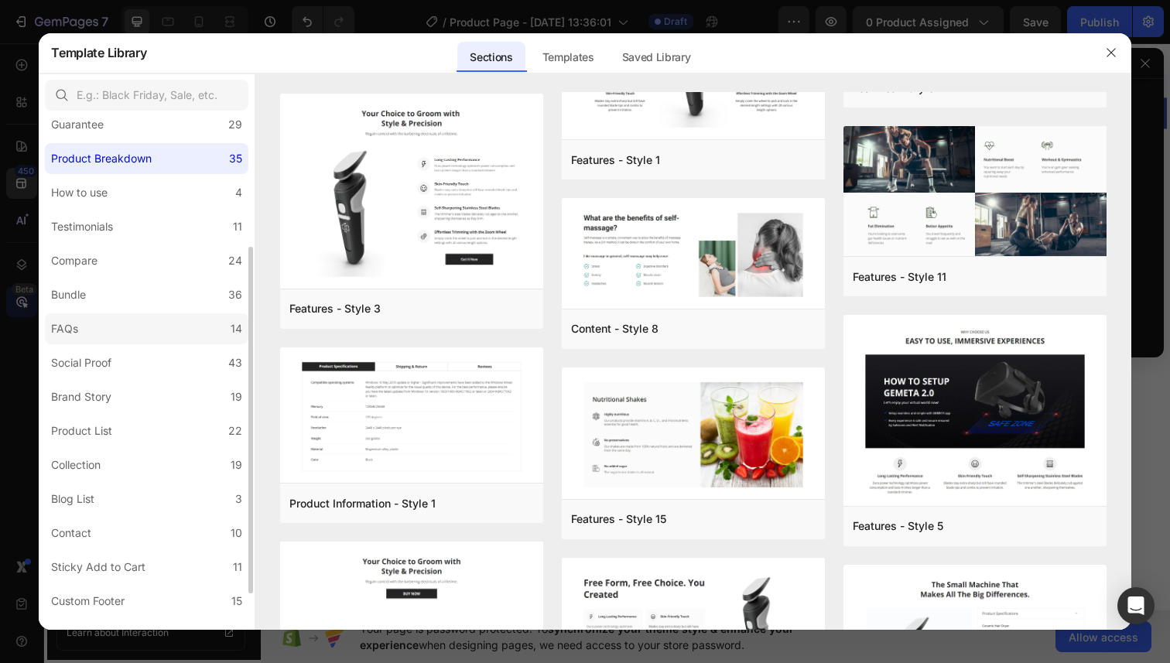
scroll to position [187, 0]
click at [195, 327] on label "FAQs 14" at bounding box center [147, 332] width 204 height 31
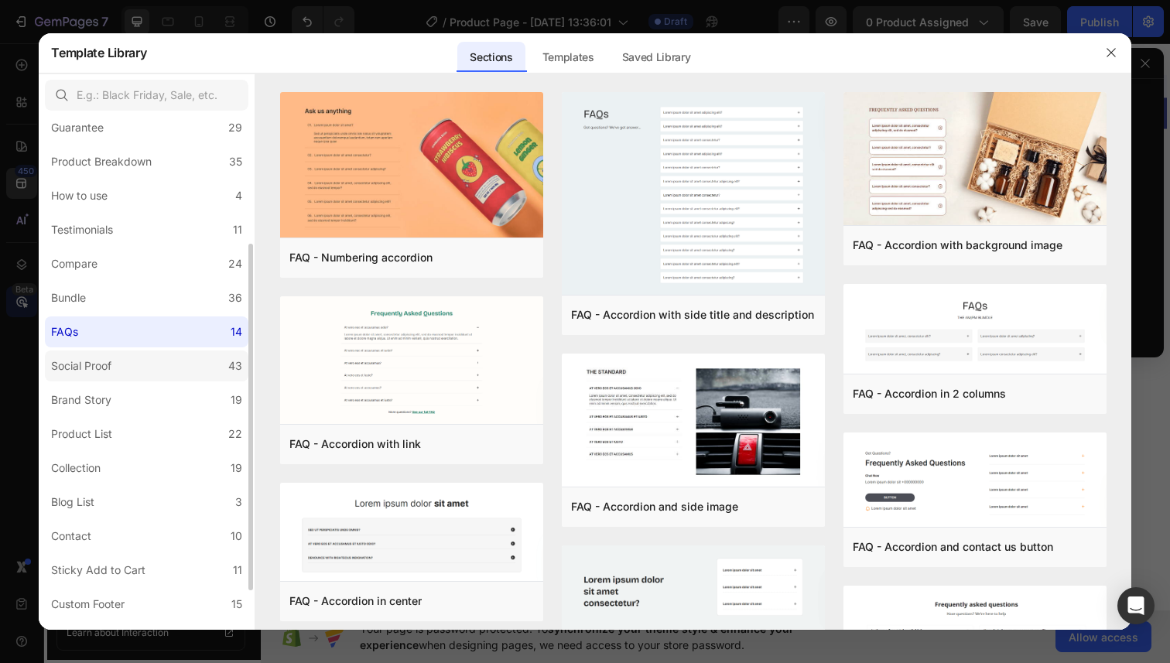
click at [173, 361] on label "Social Proof 43" at bounding box center [147, 366] width 204 height 31
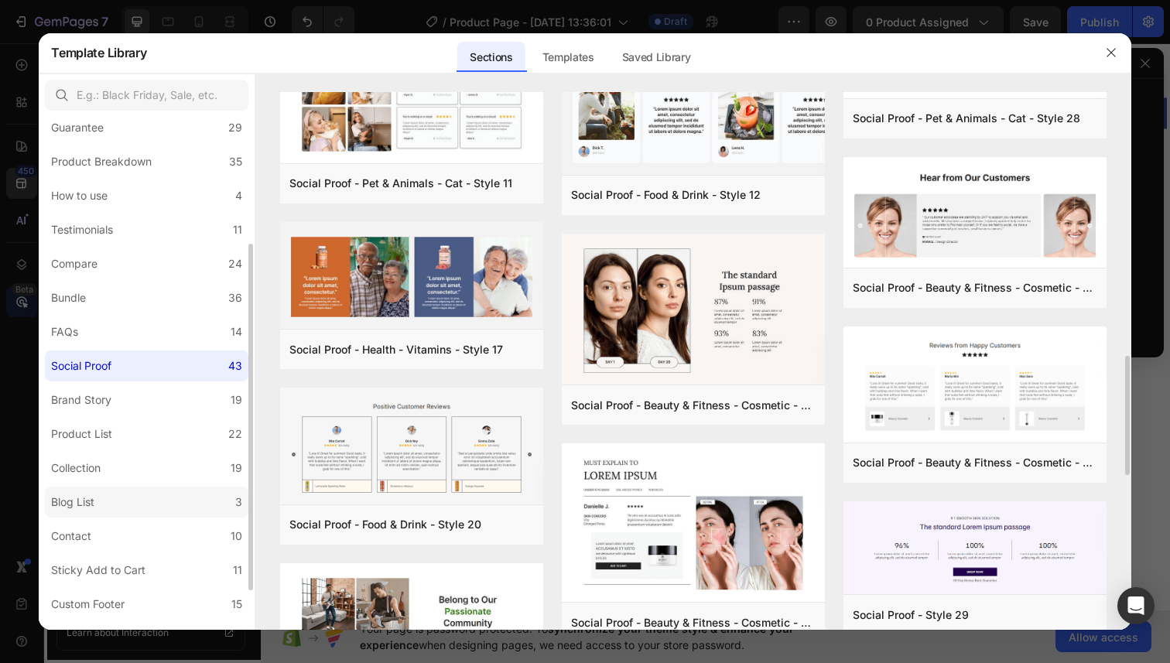
scroll to position [245, 0]
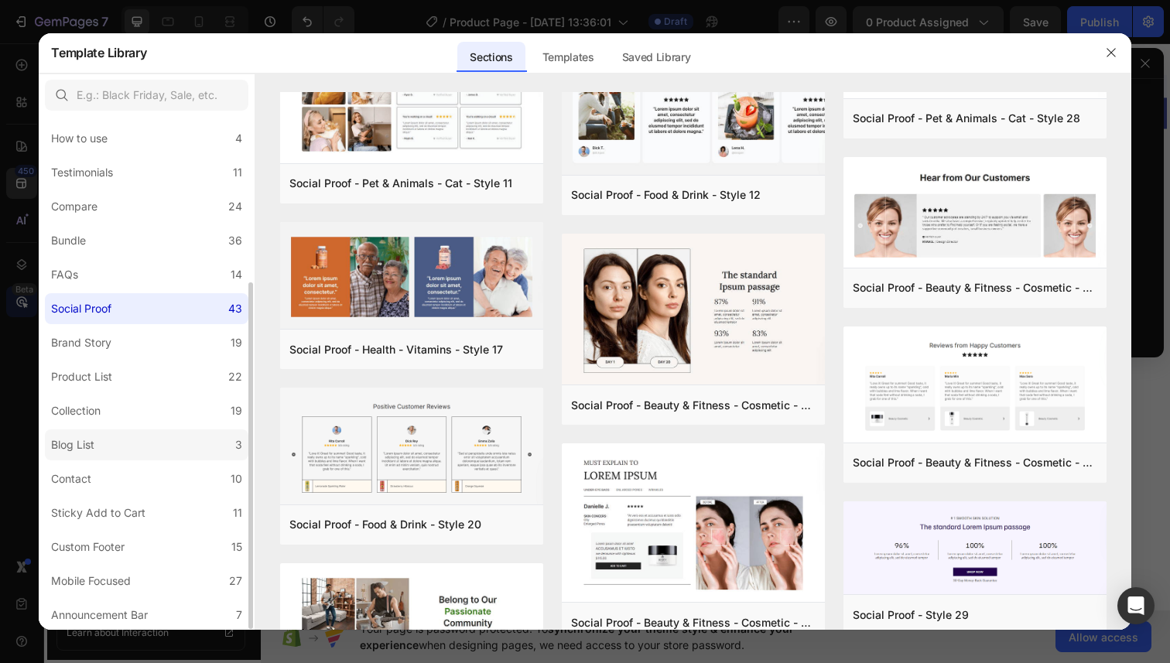
click at [177, 491] on label "Contact 10" at bounding box center [147, 479] width 204 height 31
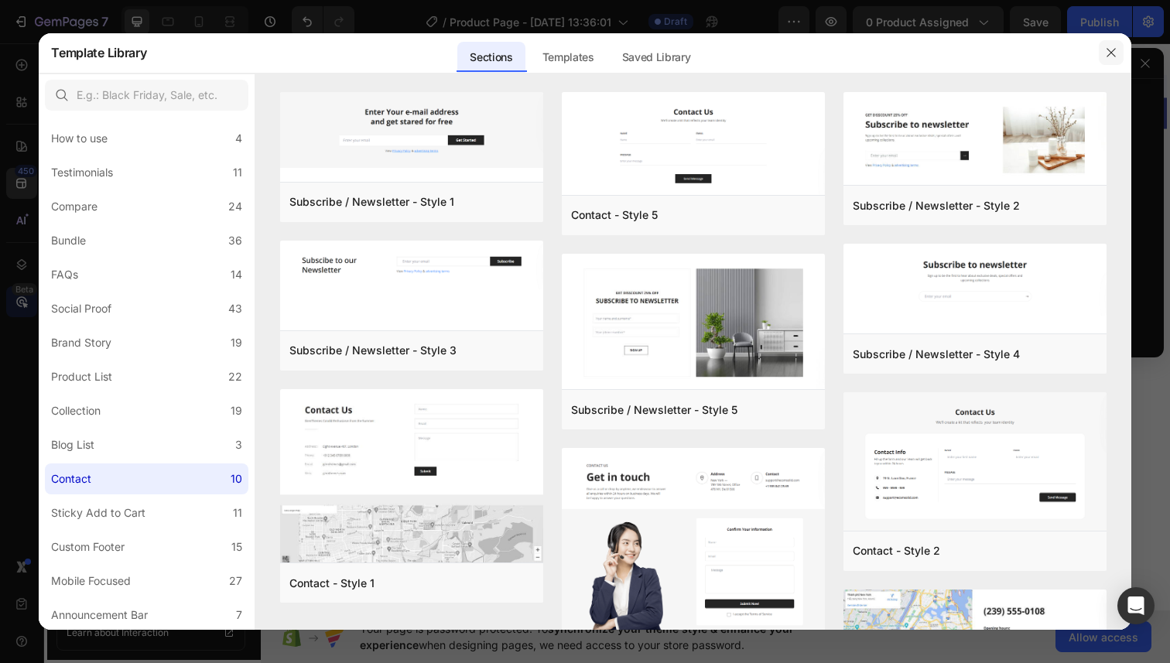
click at [1113, 57] on icon "button" at bounding box center [1111, 52] width 12 height 12
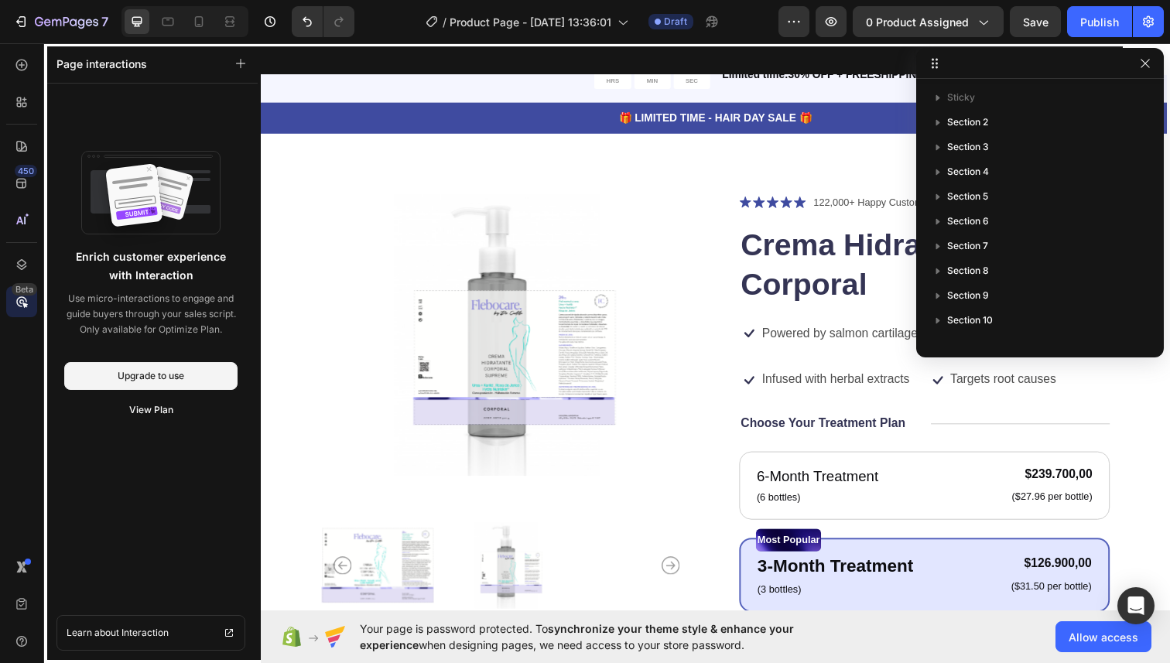
scroll to position [11, 0]
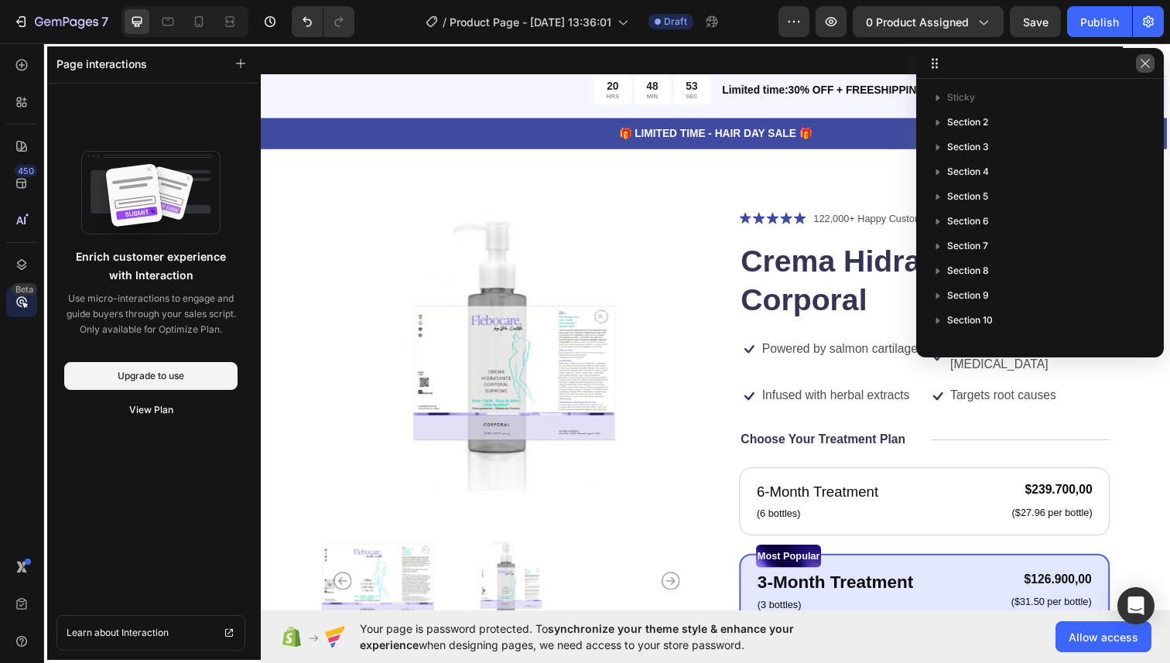
click at [1147, 64] on icon "button" at bounding box center [1145, 63] width 9 height 9
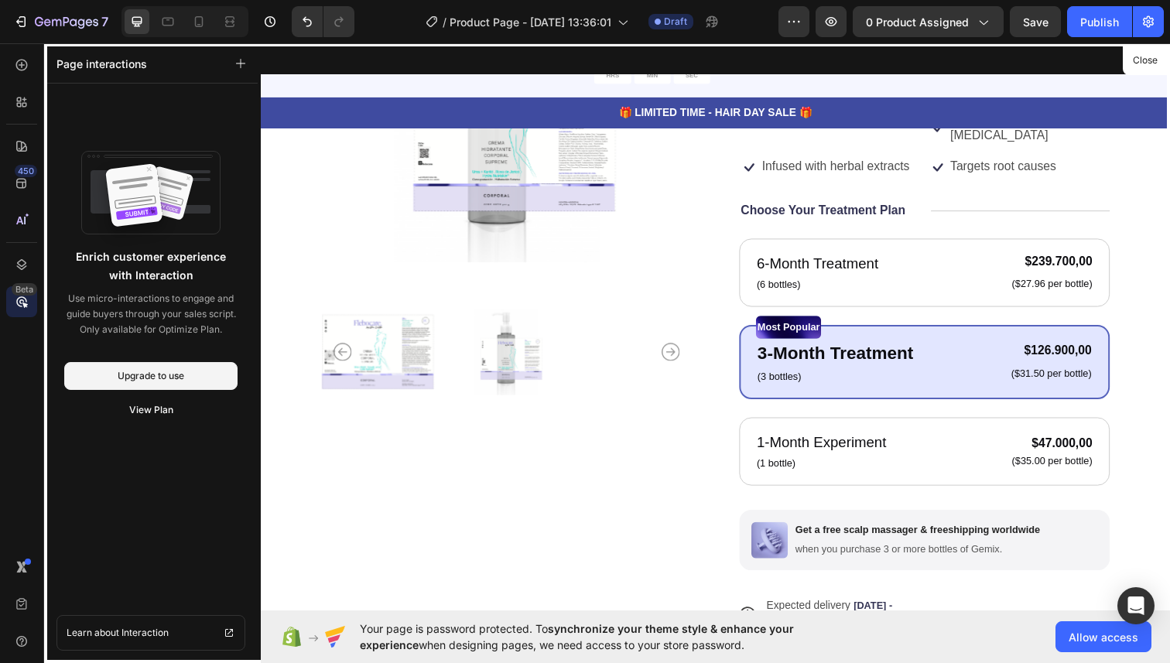
scroll to position [245, 0]
click at [823, 327] on div at bounding box center [725, 333] width 929 height 581
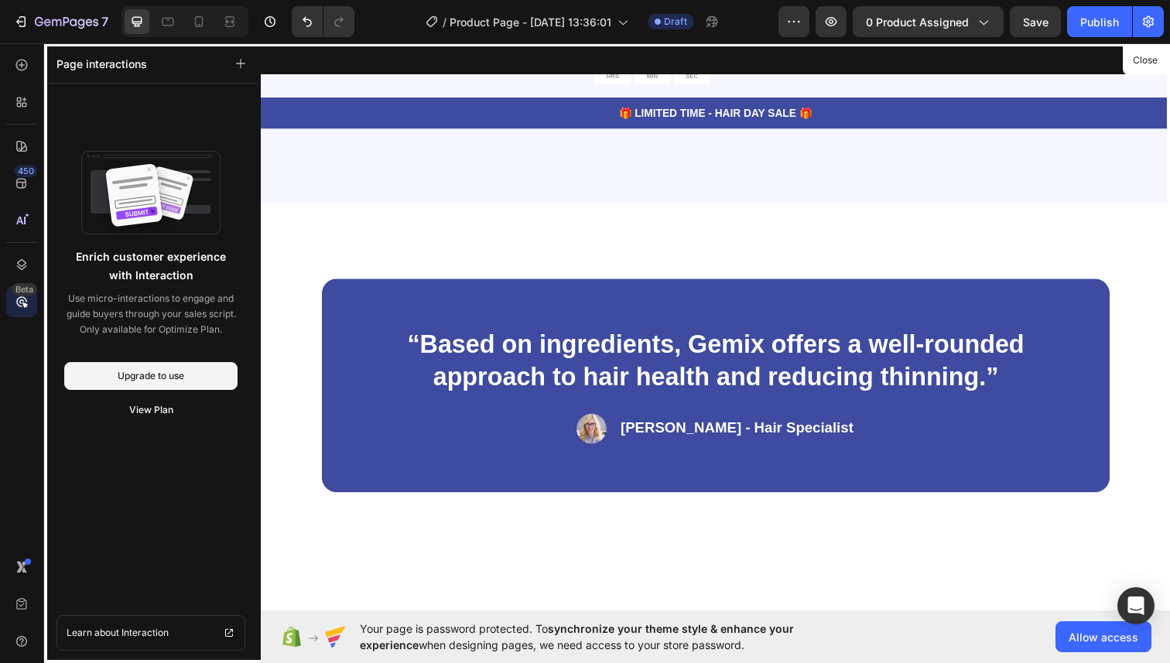
scroll to position [1949, 0]
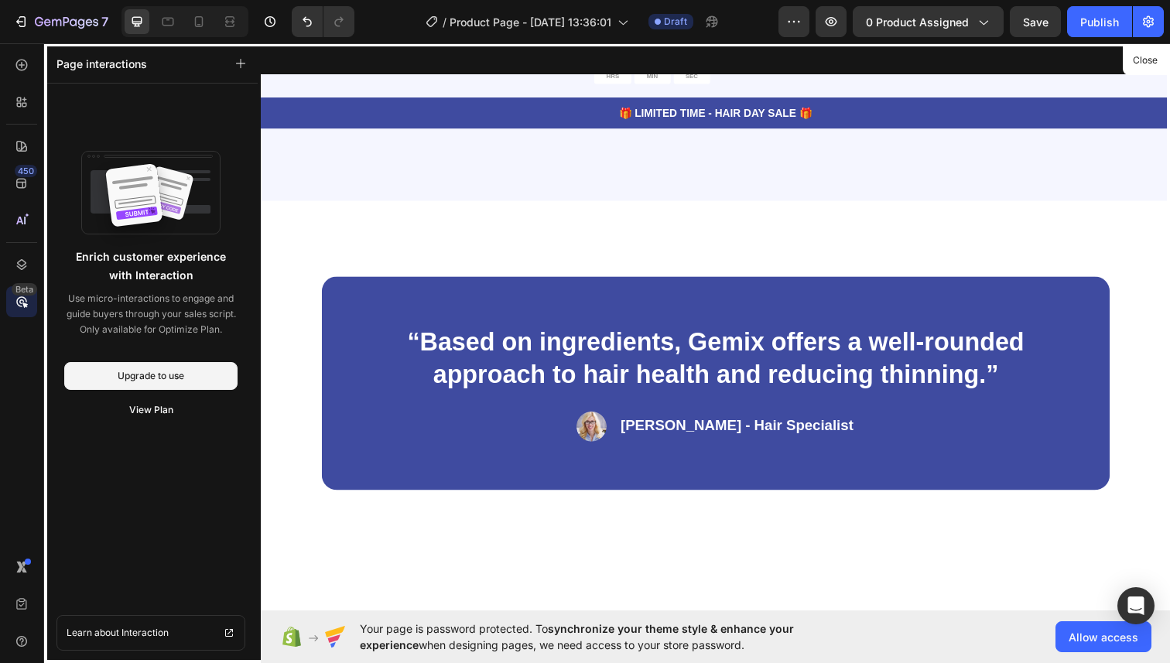
click at [797, 317] on div at bounding box center [725, 333] width 929 height 581
click at [759, 262] on div at bounding box center [725, 333] width 929 height 581
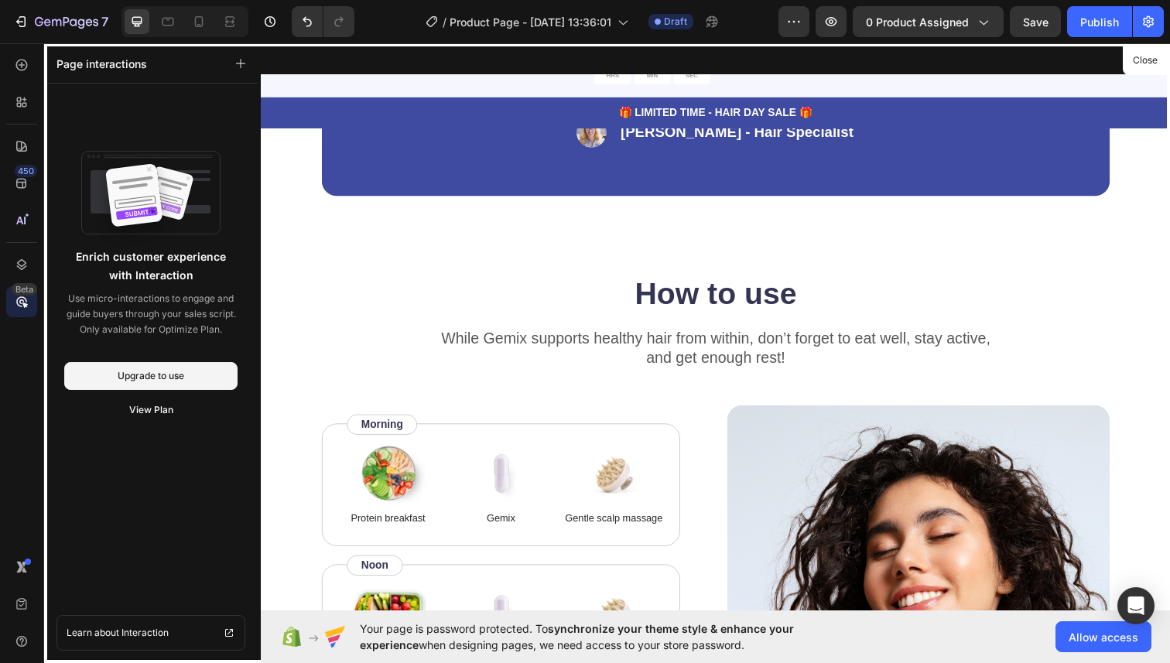
scroll to position [2591, 0]
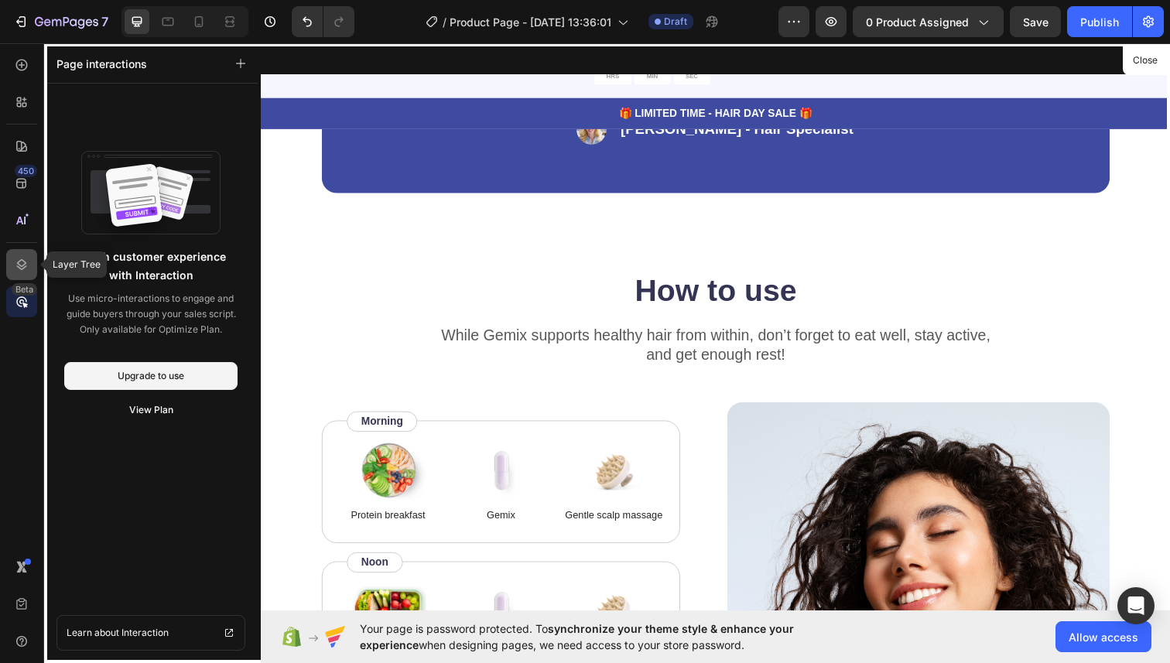
click at [23, 257] on icon at bounding box center [21, 264] width 15 height 15
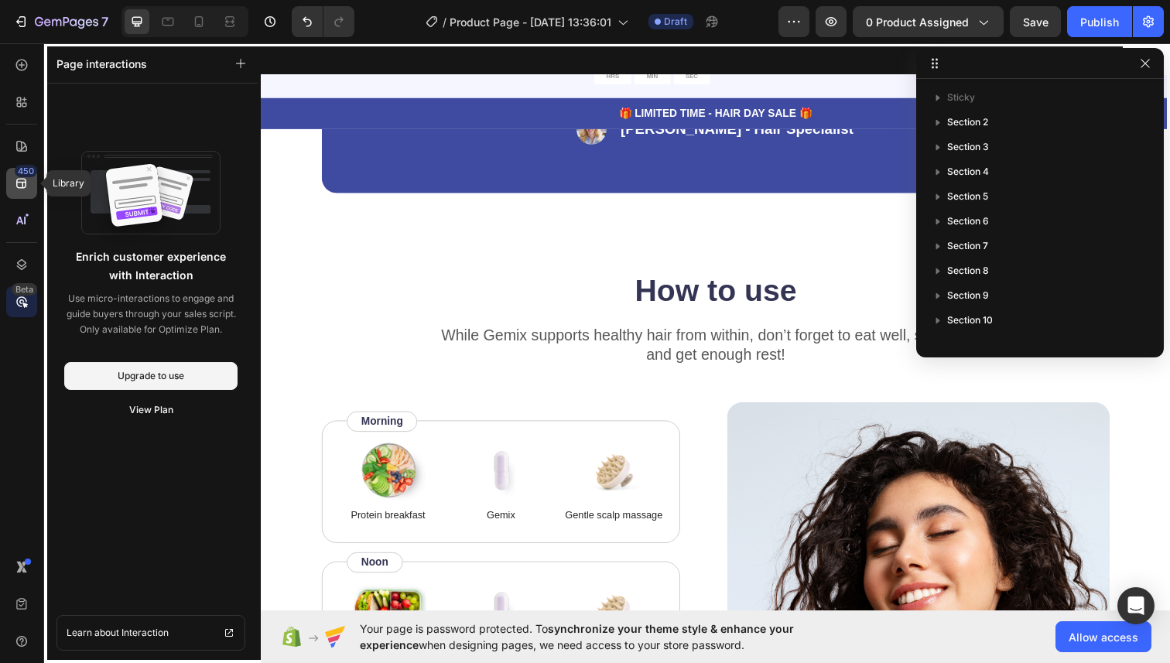
click at [23, 190] on icon at bounding box center [21, 183] width 15 height 15
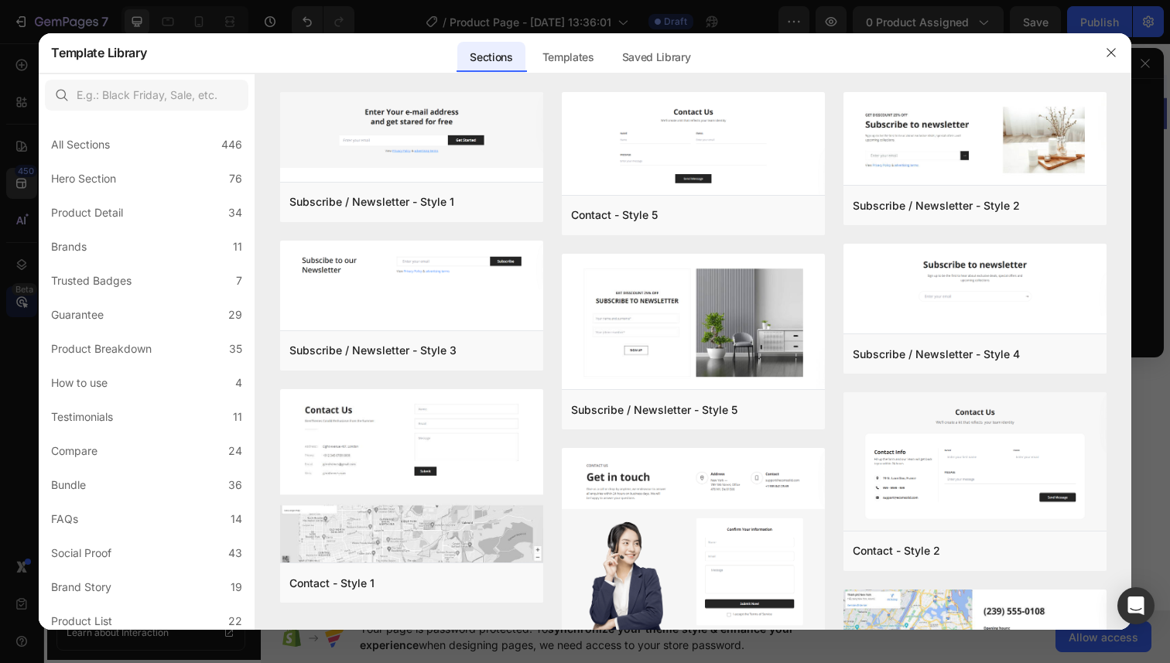
click at [1122, 52] on button "button" at bounding box center [1111, 52] width 25 height 25
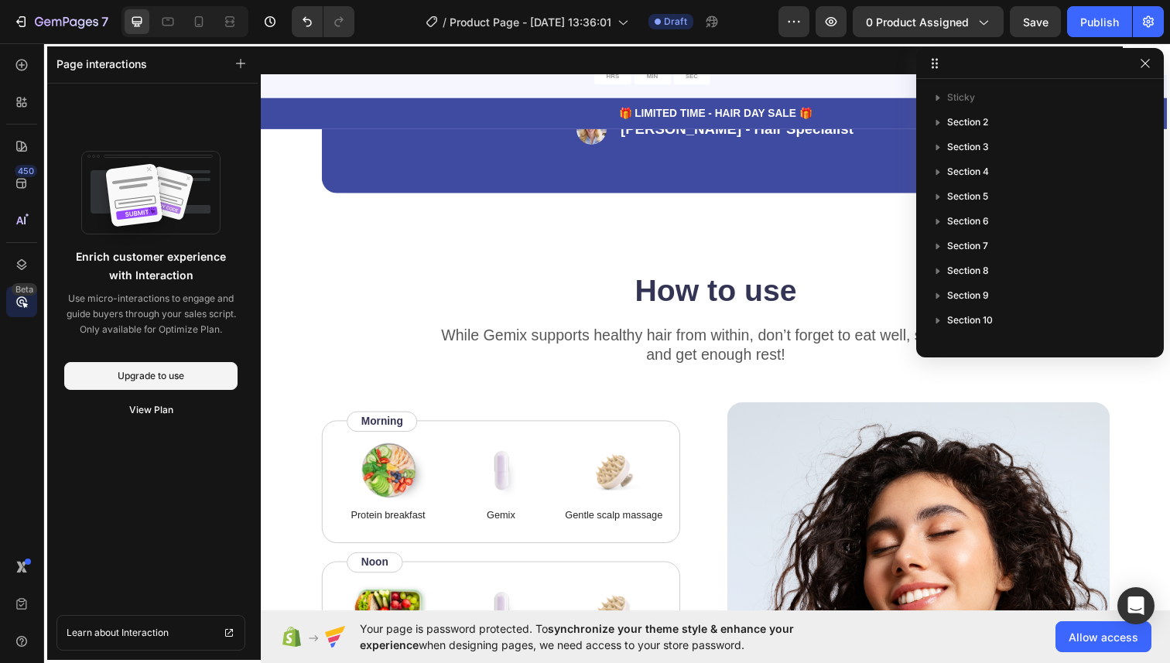
click at [789, 293] on div at bounding box center [725, 333] width 929 height 581
click at [1157, 67] on div at bounding box center [1040, 63] width 248 height 31
click at [1151, 65] on icon "button" at bounding box center [1145, 63] width 12 height 12
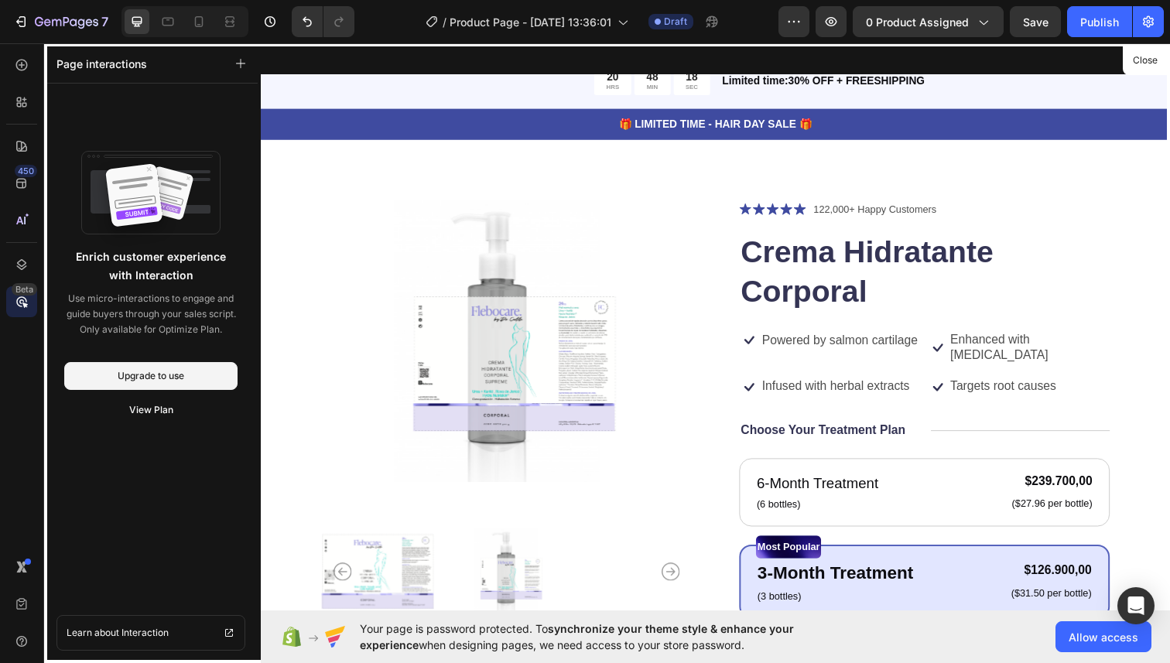
scroll to position [0, 0]
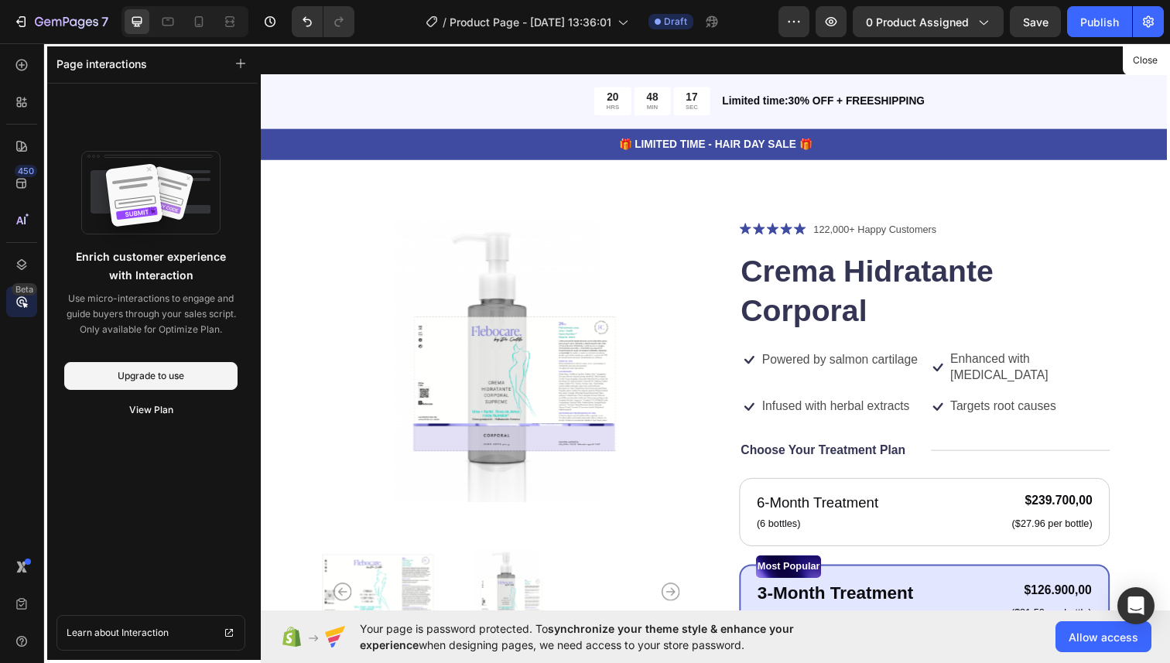
drag, startPoint x: 838, startPoint y: 337, endPoint x: 860, endPoint y: 429, distance: 93.9
click at [838, 337] on div at bounding box center [725, 333] width 929 height 581
click at [852, 418] on div at bounding box center [725, 333] width 929 height 581
click at [849, 407] on div at bounding box center [725, 333] width 929 height 581
click at [16, 103] on icon at bounding box center [21, 101] width 15 height 15
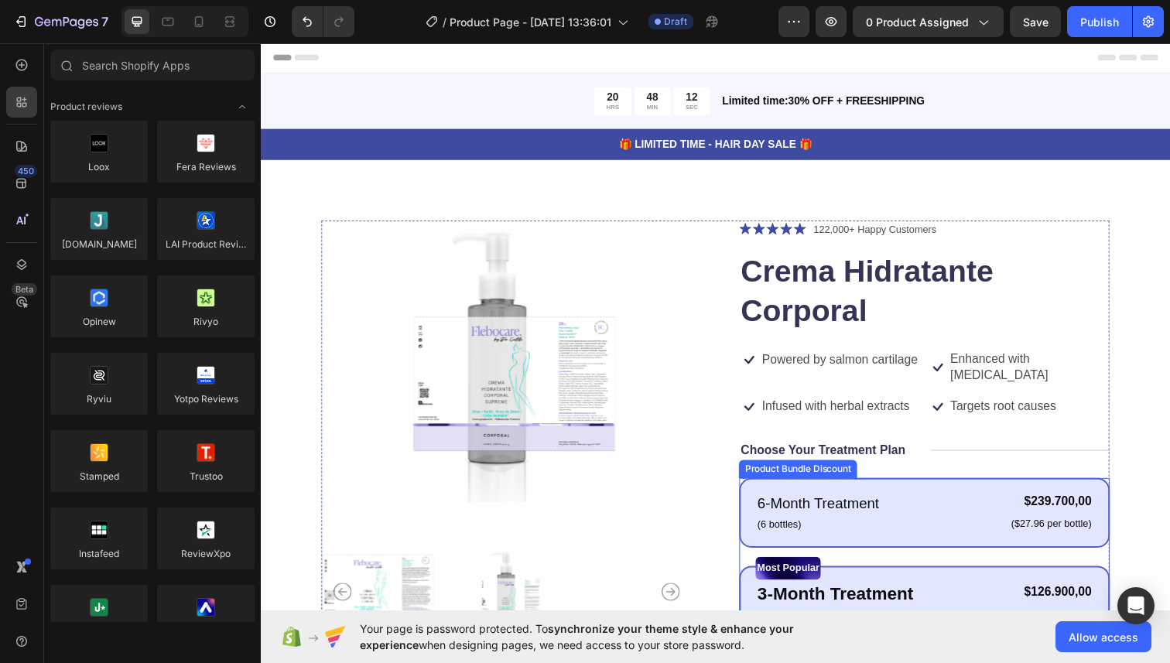
click at [865, 498] on div "6-Month Treatment Text Block (6 bottles) Text Block $239.700,00 Product Price P…" at bounding box center [938, 523] width 378 height 71
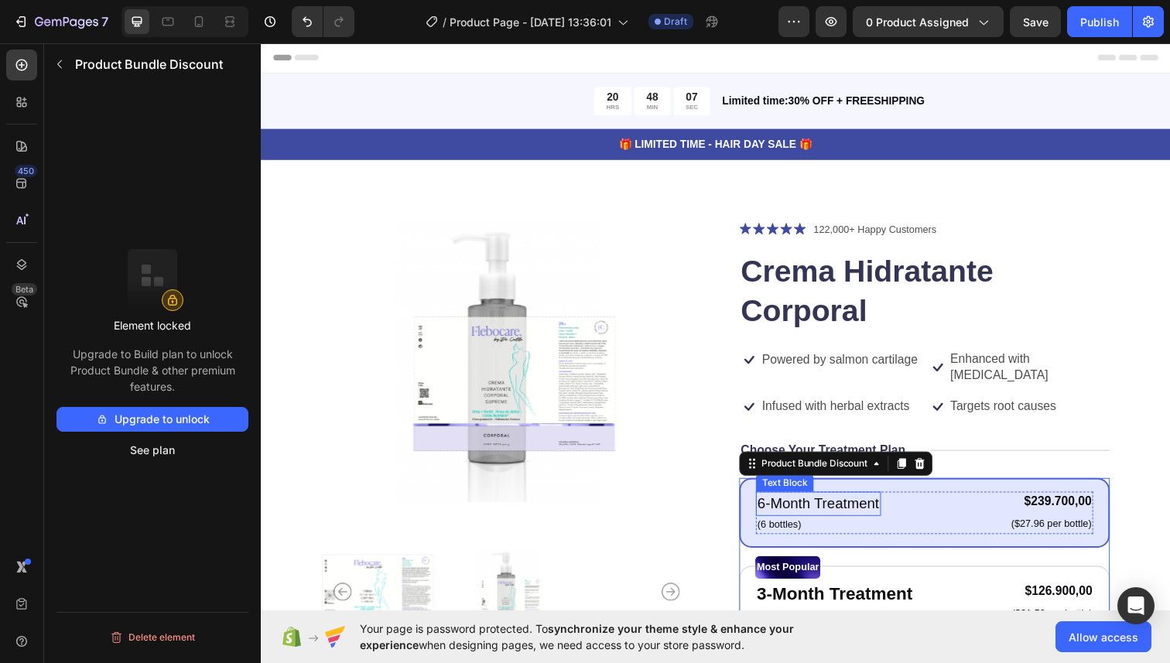
click at [866, 518] on p "6-Month Treatment" at bounding box center [830, 514] width 125 height 22
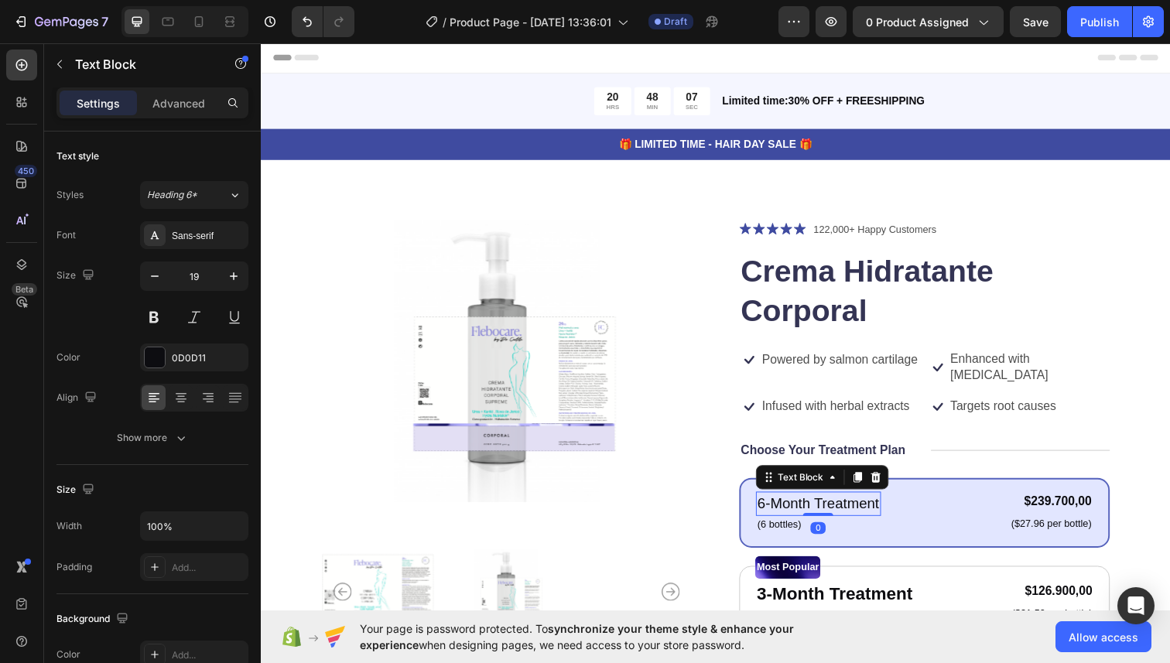
click at [866, 518] on p "6-Month Treatment" at bounding box center [830, 514] width 125 height 22
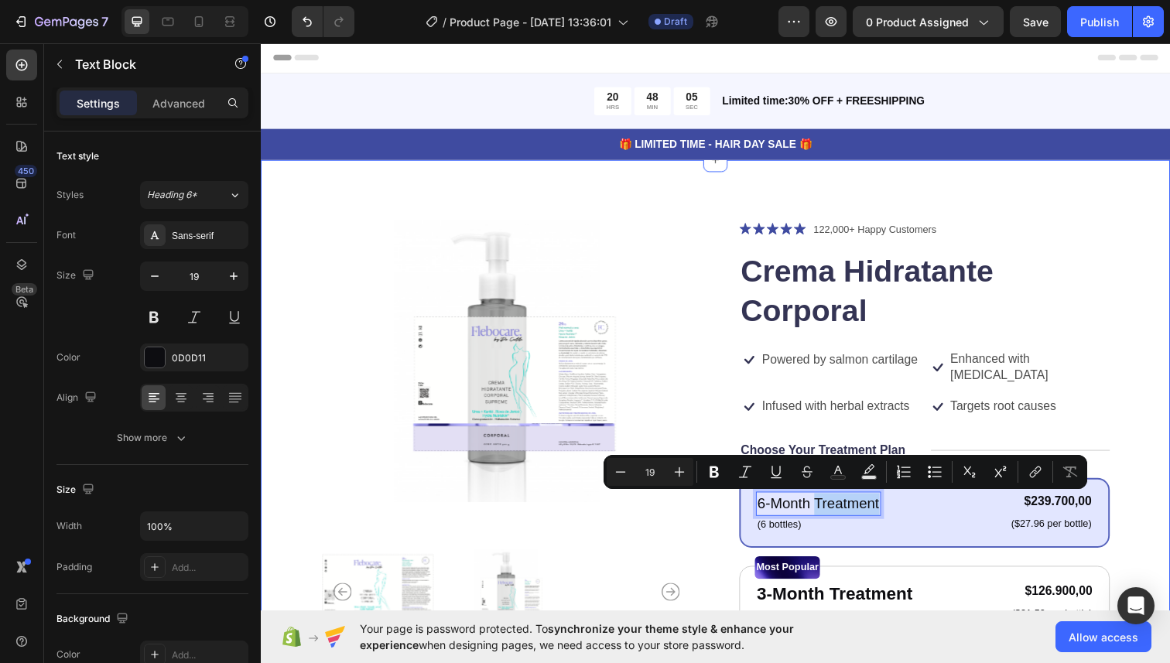
click at [1139, 522] on div "Product Images Icon Icon Icon Icon Icon Icon List 122,000+ Happy Customers Text…" at bounding box center [725, 641] width 929 height 957
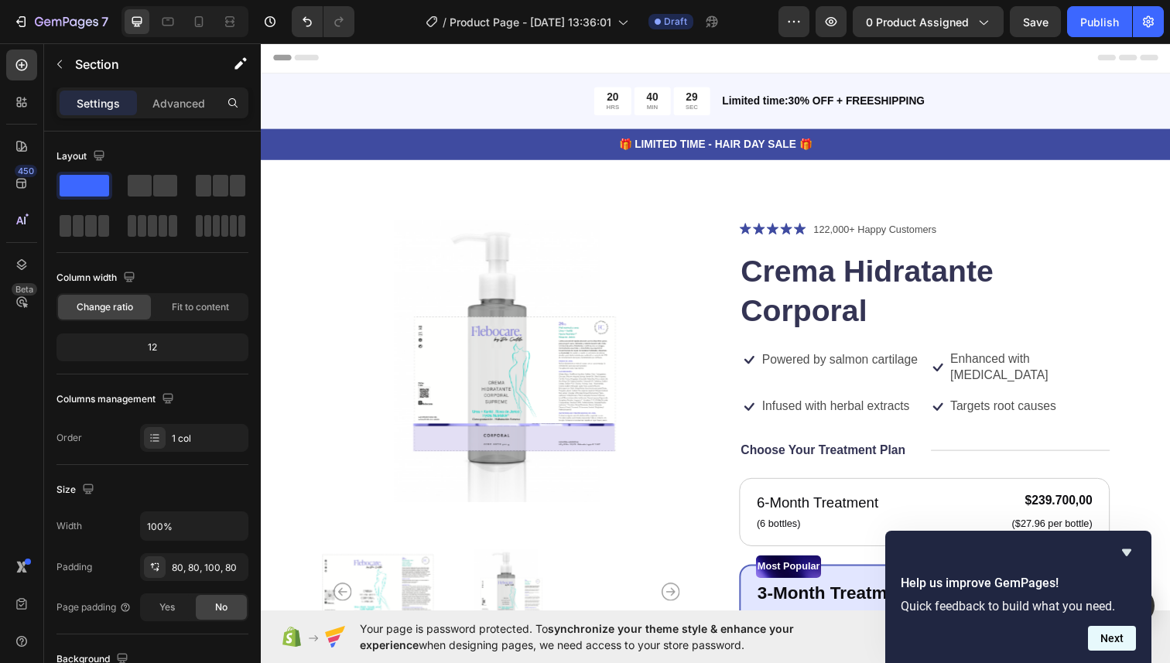
click at [1111, 638] on button "Next" at bounding box center [1112, 638] width 48 height 25
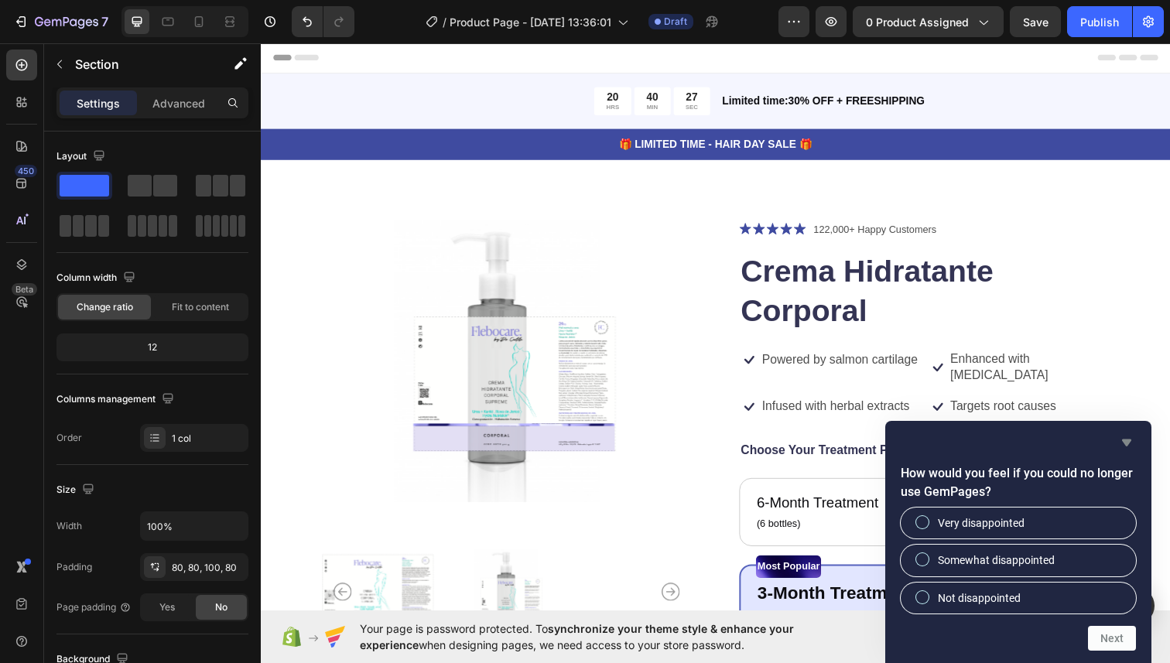
click at [1129, 442] on icon "Hide survey" at bounding box center [1126, 443] width 9 height 7
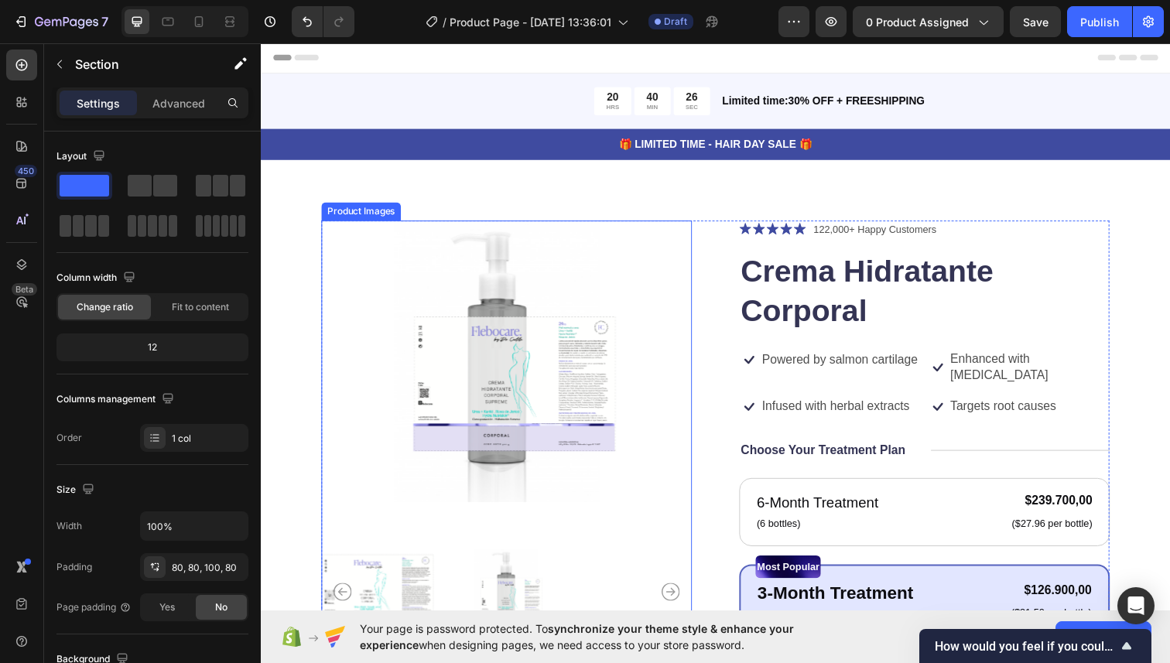
click at [618, 402] on img at bounding box center [512, 368] width 378 height 289
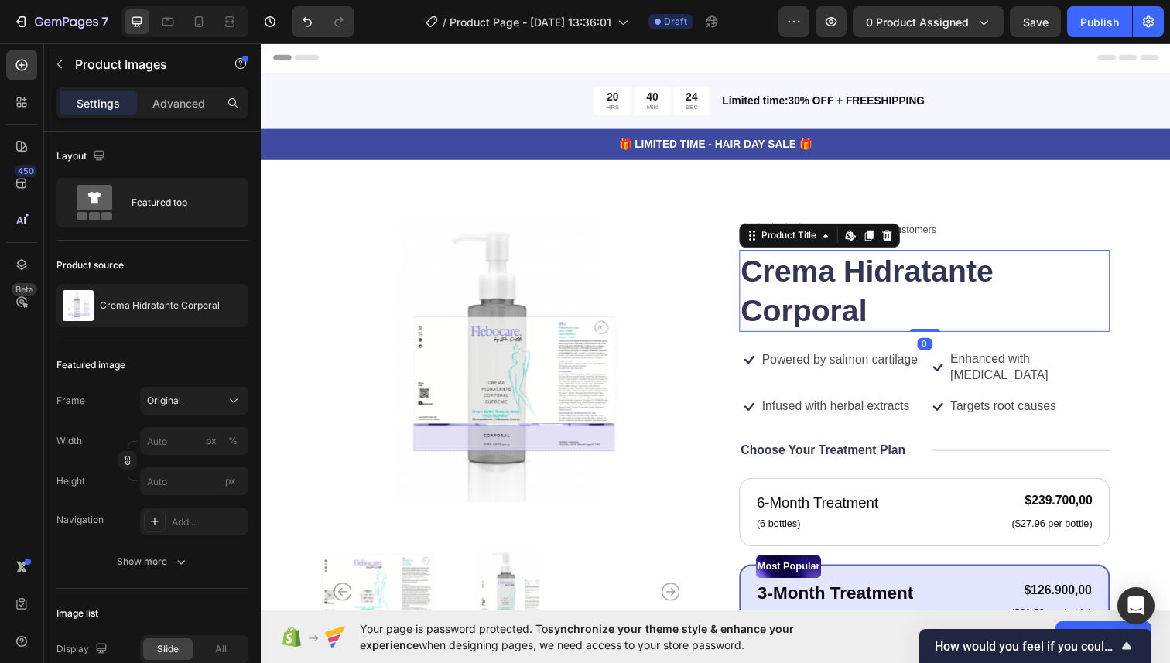
click at [778, 300] on h1 "Crema Hidratante Corporal" at bounding box center [938, 297] width 378 height 84
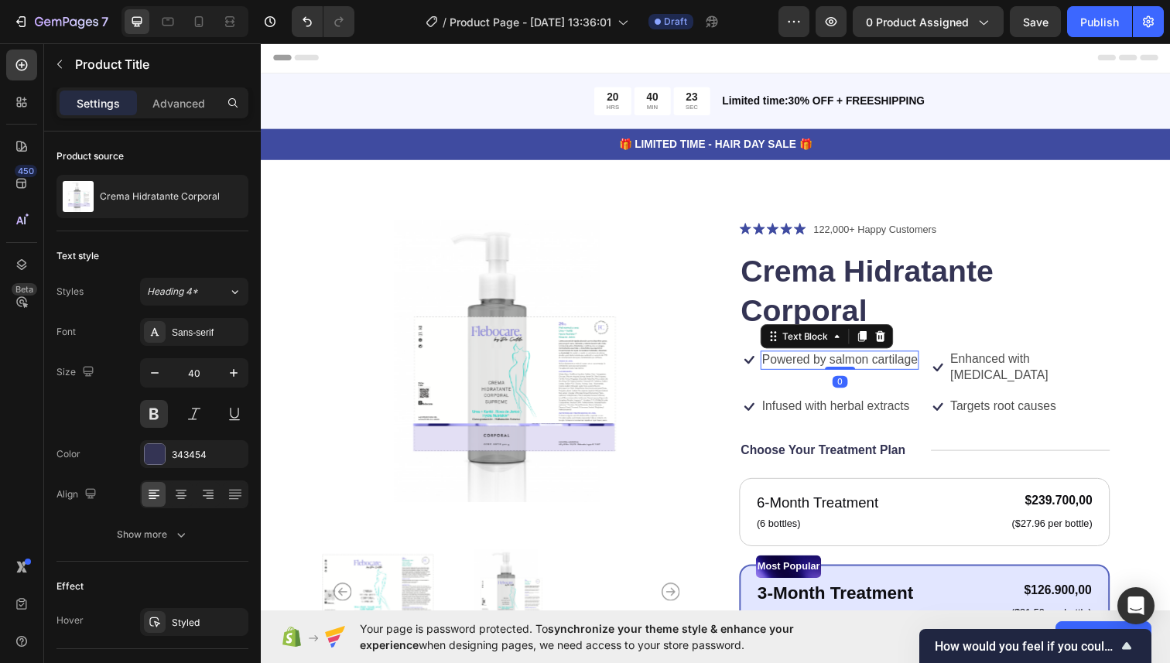
click at [826, 372] on p "Powered by salmon cartilage" at bounding box center [851, 367] width 159 height 16
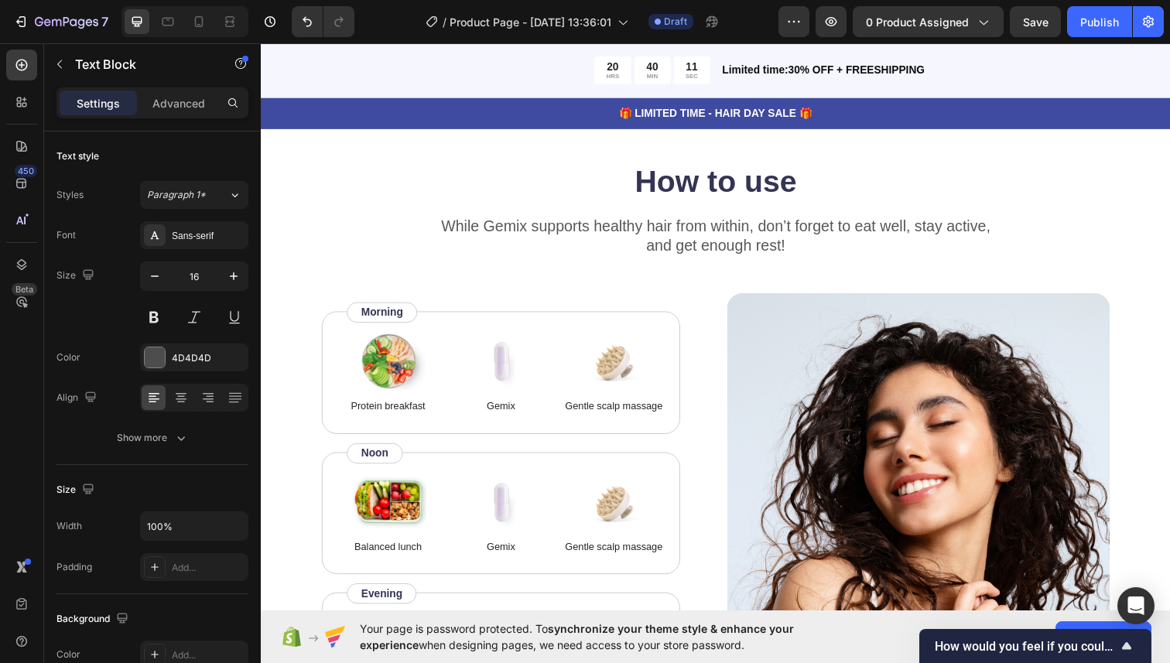
scroll to position [2689, 0]
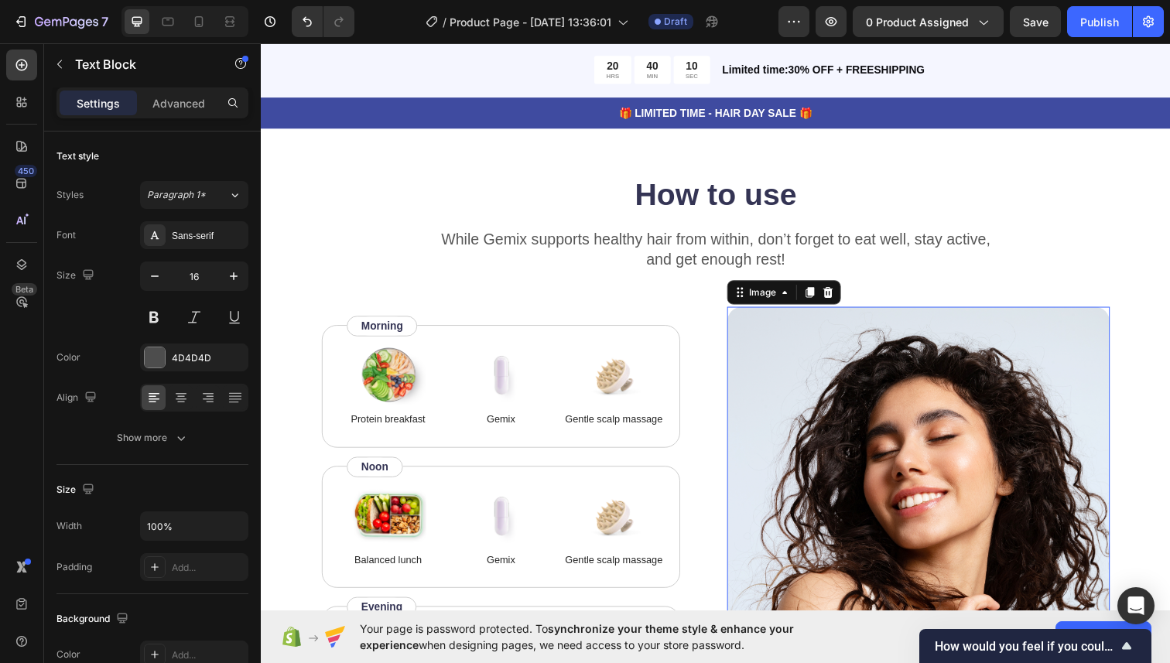
click at [838, 389] on img at bounding box center [932, 528] width 391 height 431
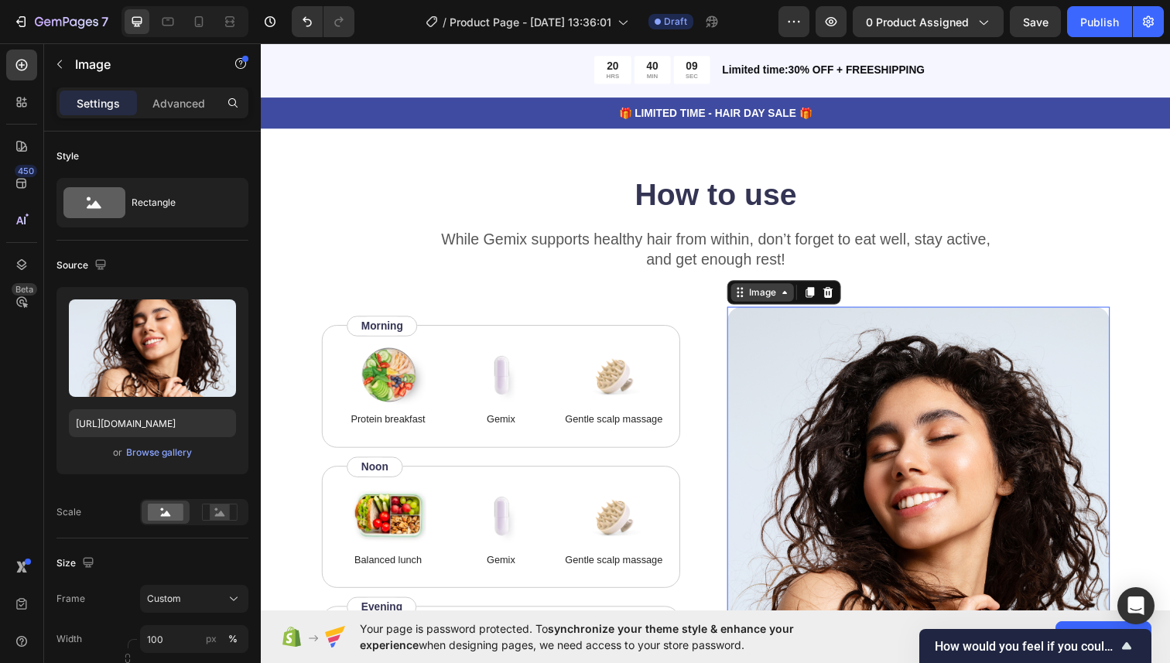
click at [790, 306] on div "Image" at bounding box center [773, 298] width 64 height 19
click at [835, 300] on icon at bounding box center [840, 298] width 10 height 11
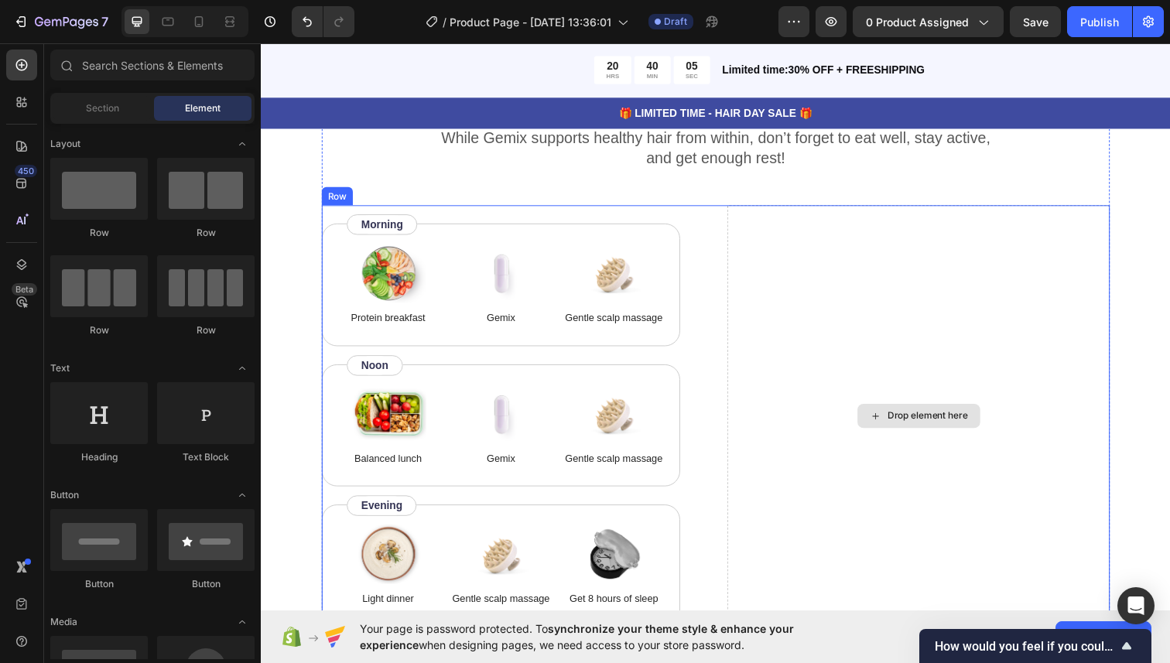
click at [916, 425] on div "Drop element here" at bounding box center [942, 424] width 82 height 12
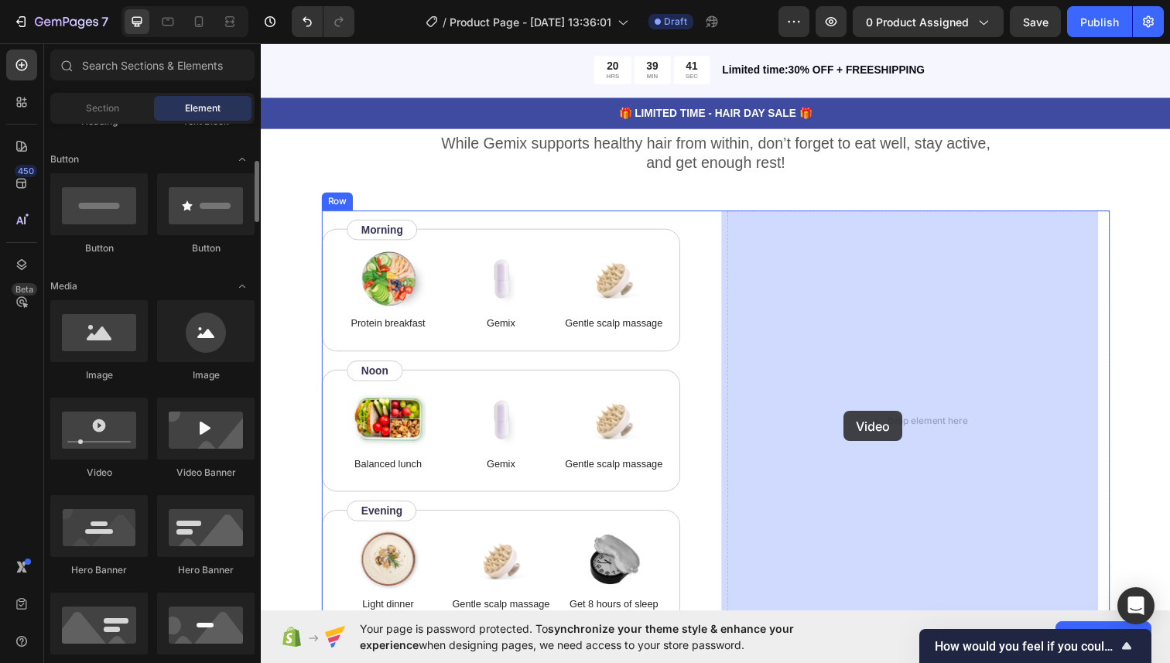
scroll to position [335, 0]
drag, startPoint x: 368, startPoint y: 481, endPoint x: 851, endPoint y: 422, distance: 485.8
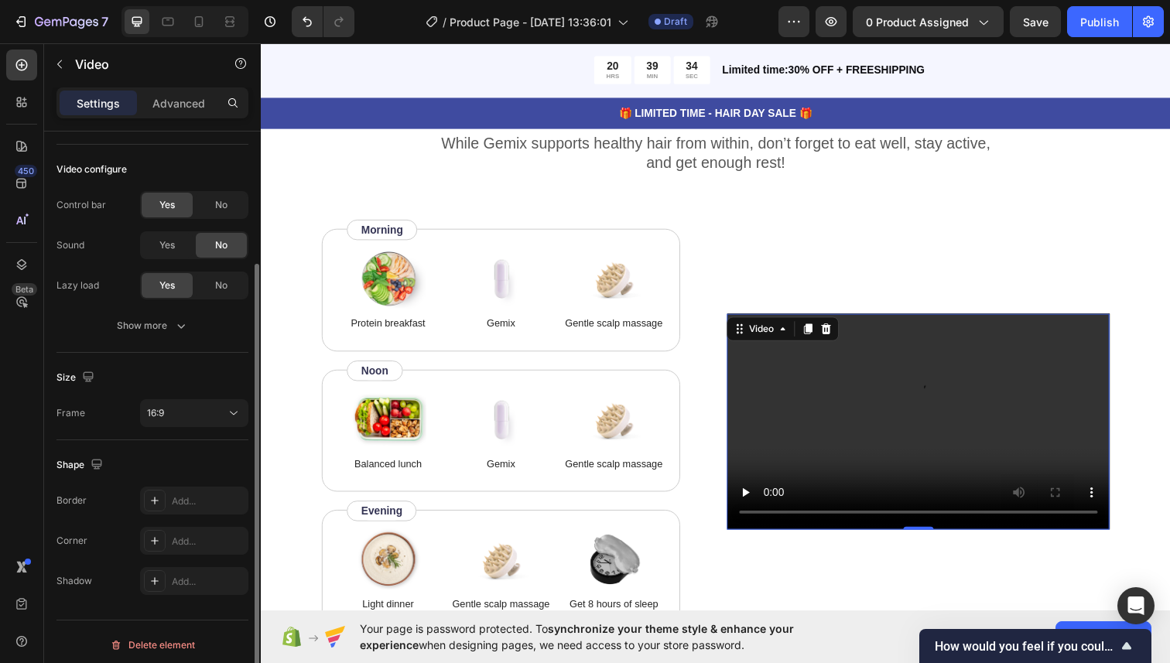
scroll to position [161, 0]
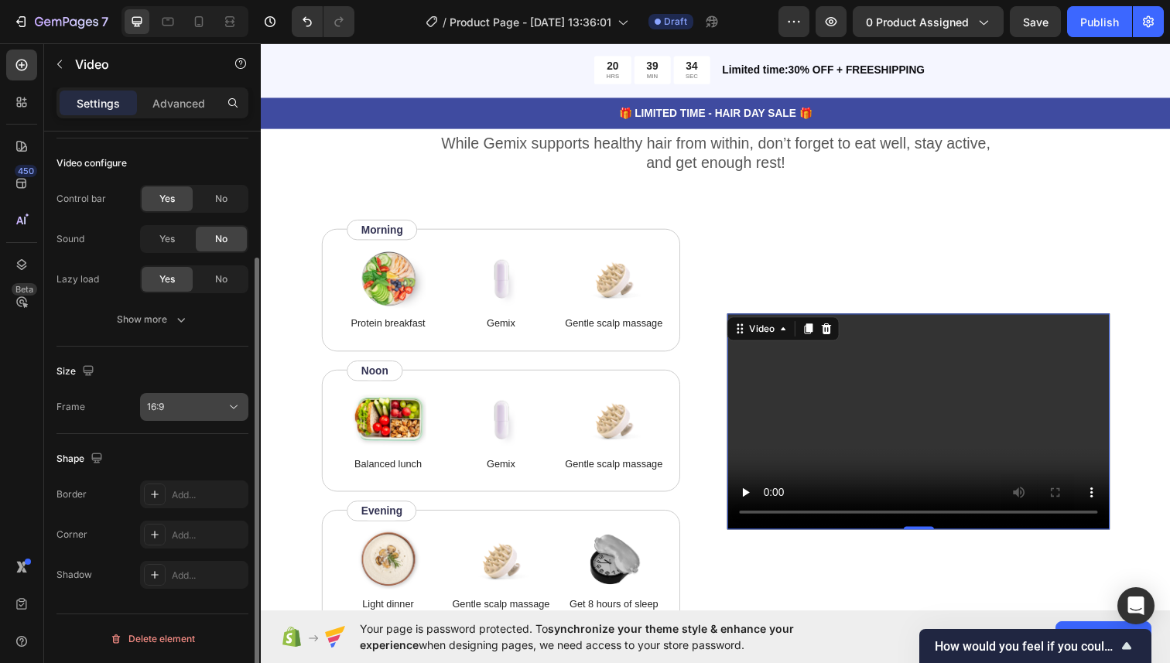
click at [170, 400] on div "16:9" at bounding box center [186, 407] width 79 height 14
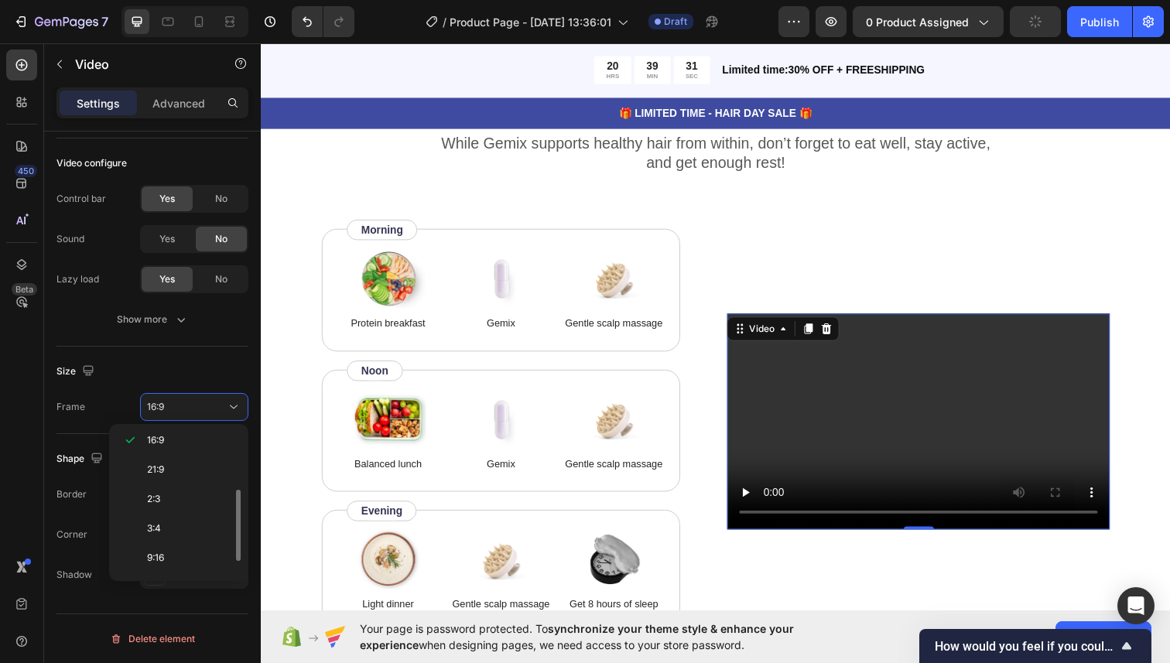
scroll to position [149, 0]
click at [174, 521] on div "9:16" at bounding box center [175, 530] width 121 height 29
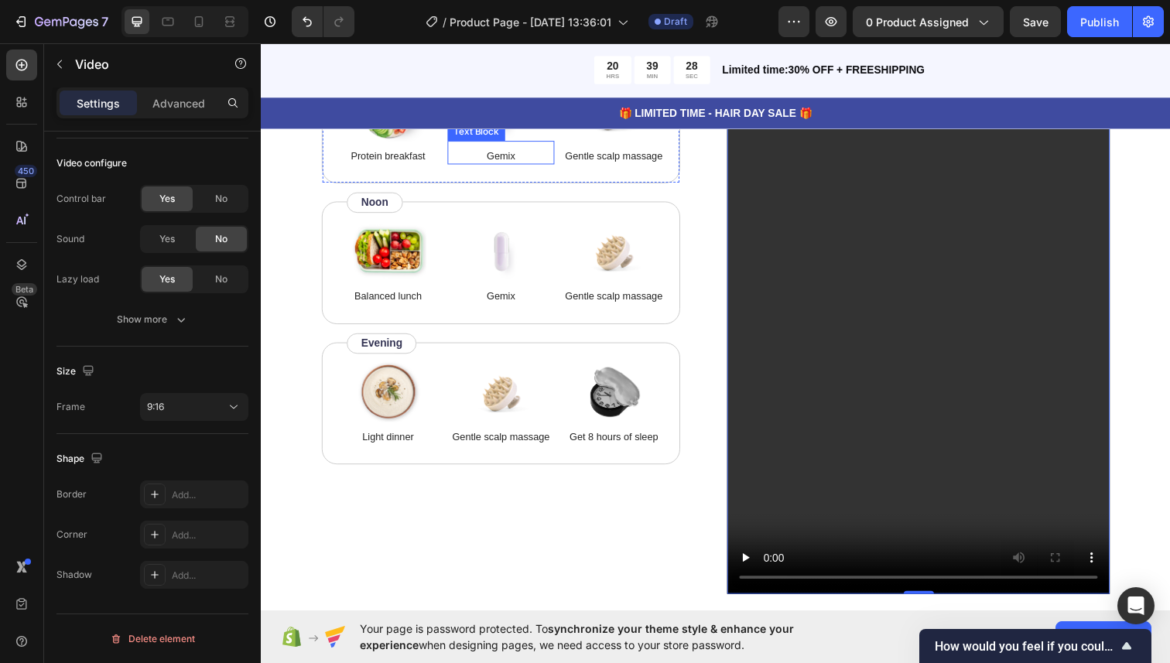
scroll to position [3092, 0]
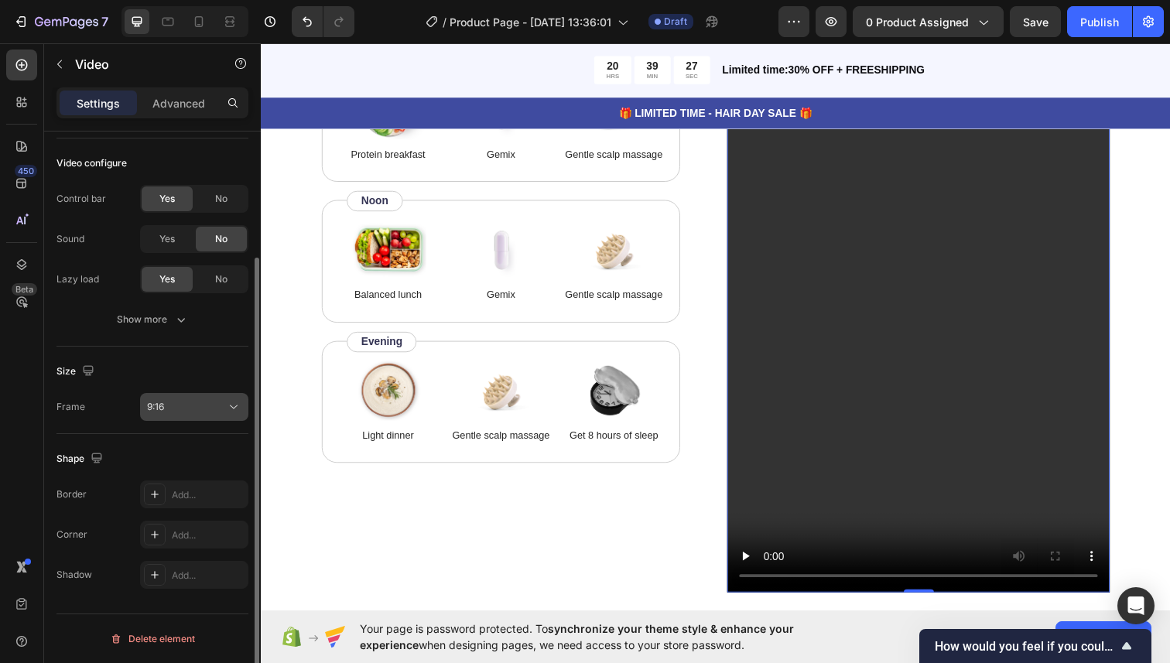
click at [197, 409] on div "9:16" at bounding box center [186, 407] width 79 height 14
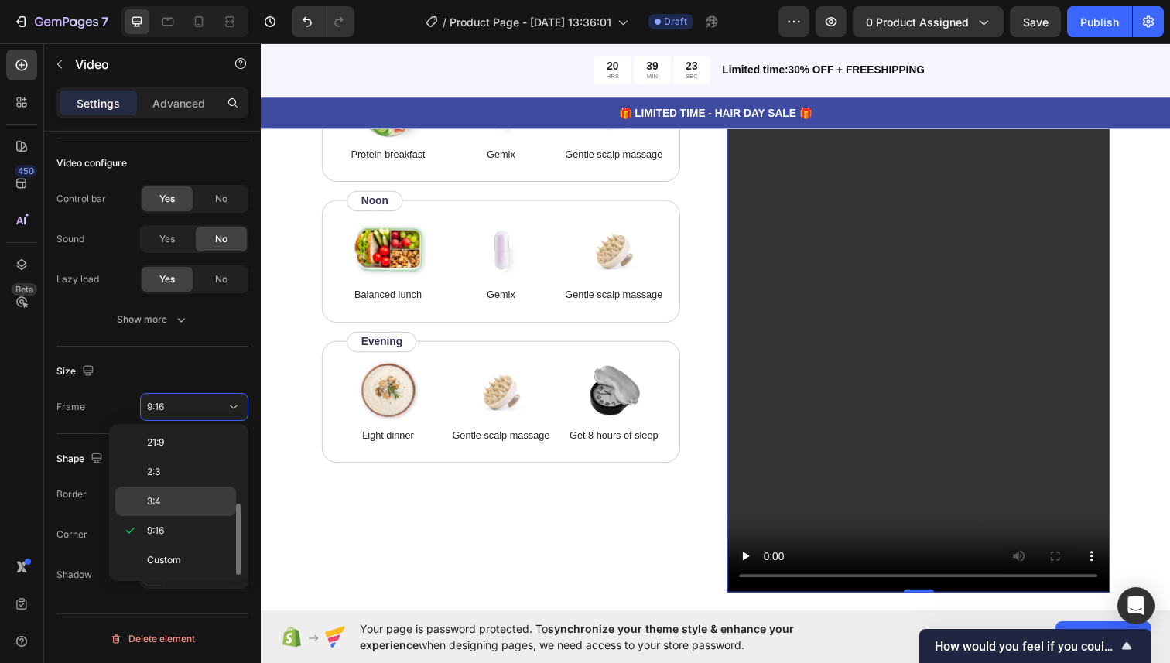
click at [180, 498] on p "3:4" at bounding box center [188, 502] width 82 height 14
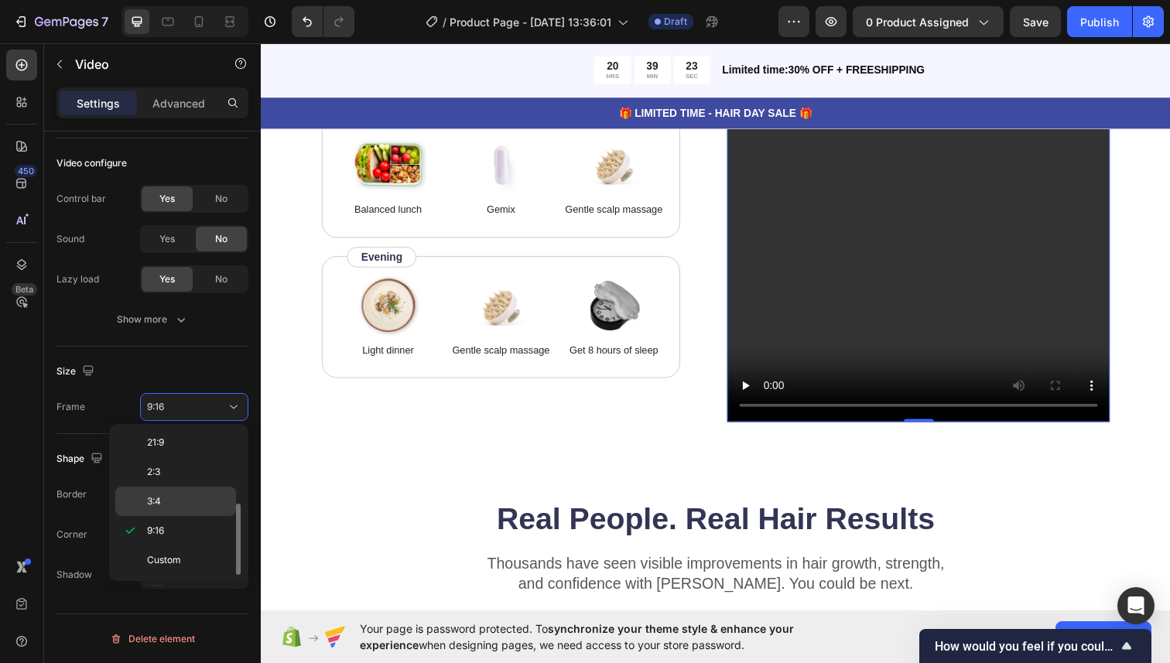
scroll to position [3006, 0]
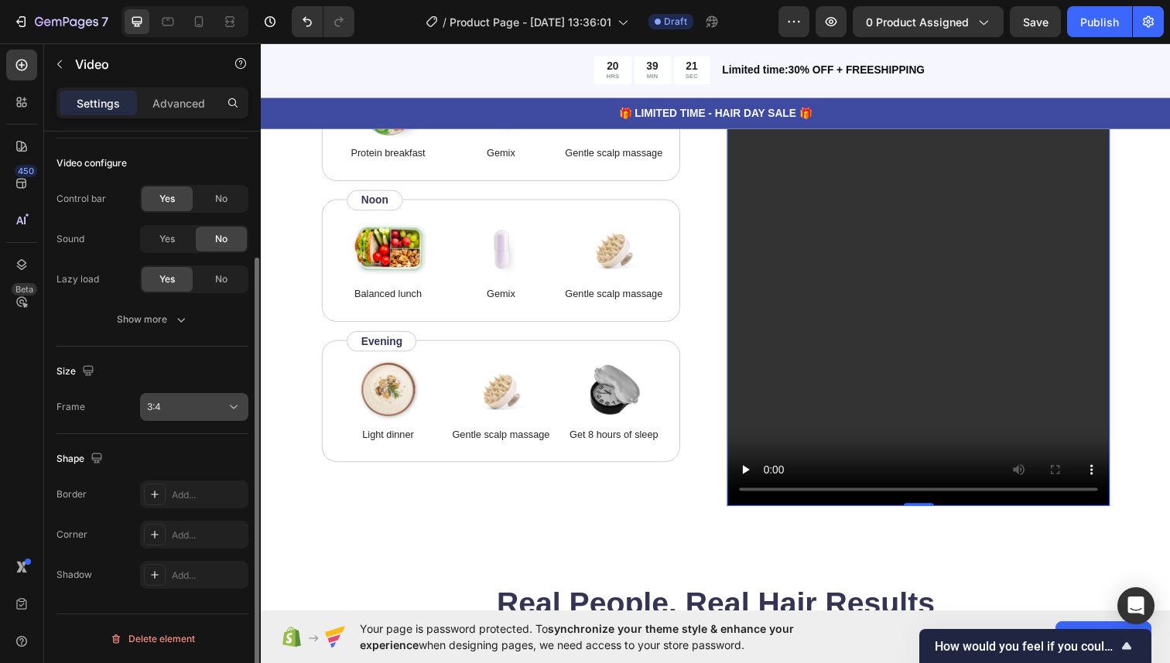
click at [190, 418] on button "3:4" at bounding box center [194, 407] width 108 height 28
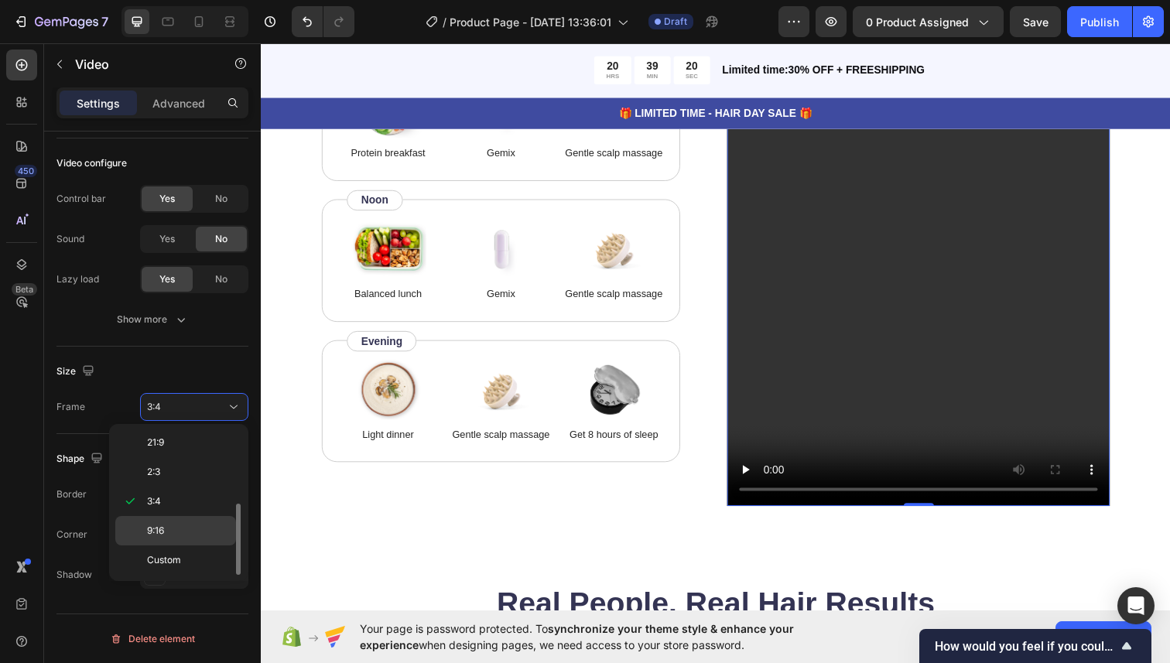
click at [180, 524] on p "9:16" at bounding box center [188, 531] width 82 height 14
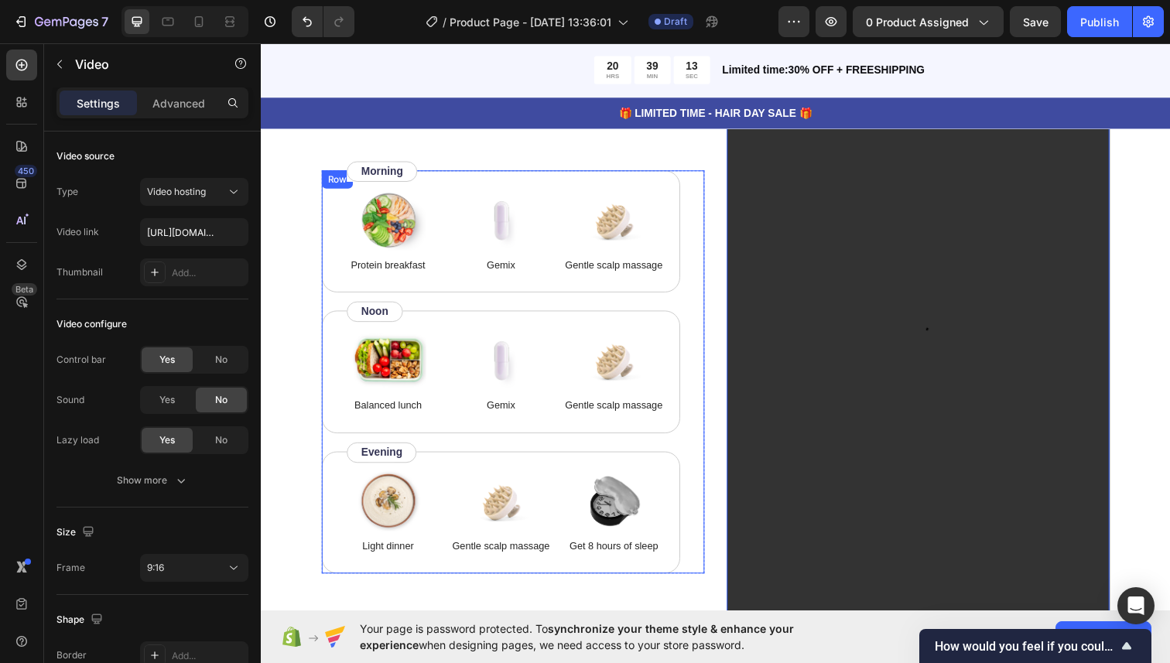
scroll to position [2981, 0]
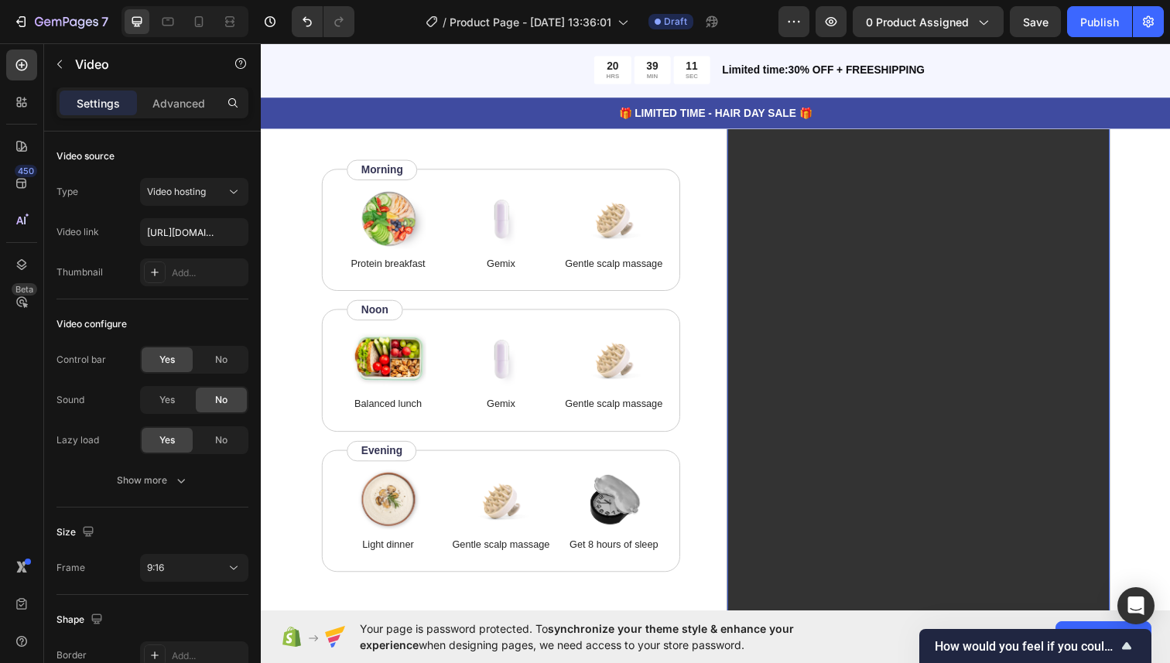
click at [853, 432] on video at bounding box center [932, 368] width 391 height 695
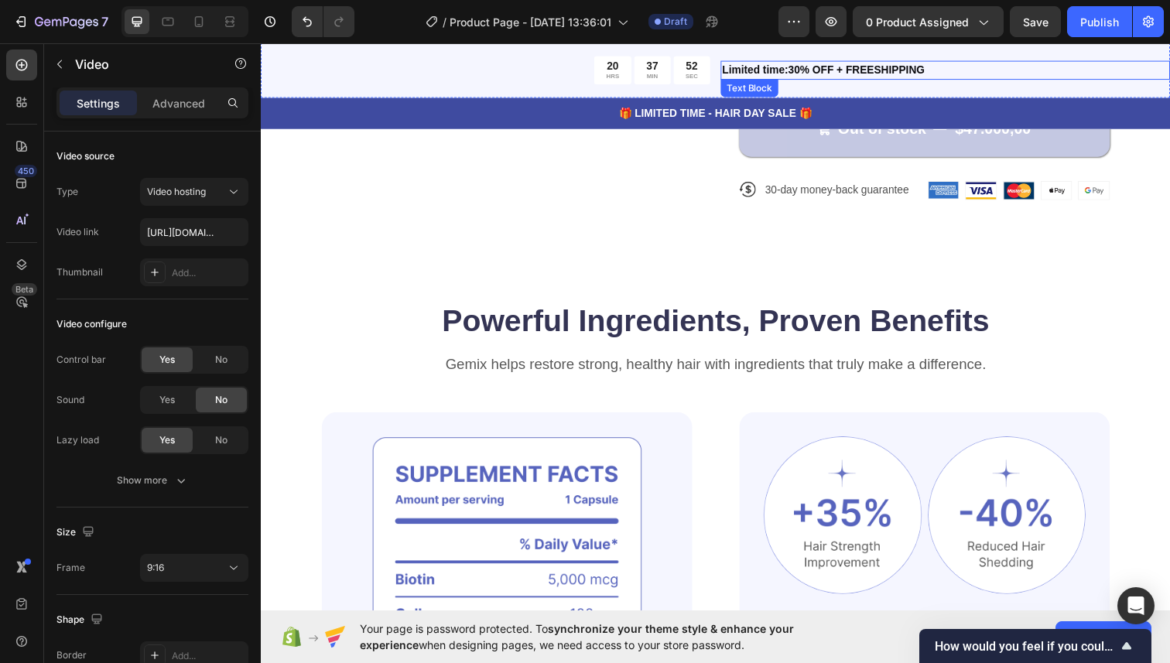
scroll to position [813, 0]
click at [1091, 25] on div "Publish" at bounding box center [1100, 22] width 39 height 16
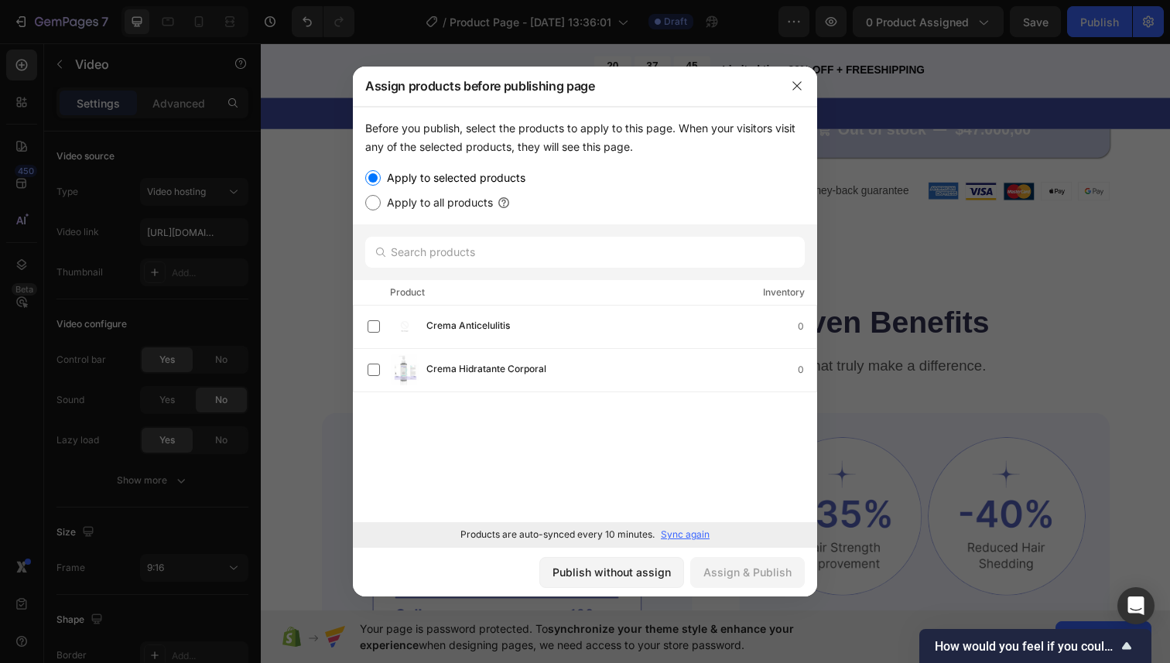
click at [455, 202] on label "Apply to all products" at bounding box center [437, 203] width 112 height 19
click at [381, 202] on input "Apply to all products" at bounding box center [372, 202] width 15 height 15
radio input "true"
click at [757, 576] on div "Assign & Publish" at bounding box center [748, 572] width 88 height 16
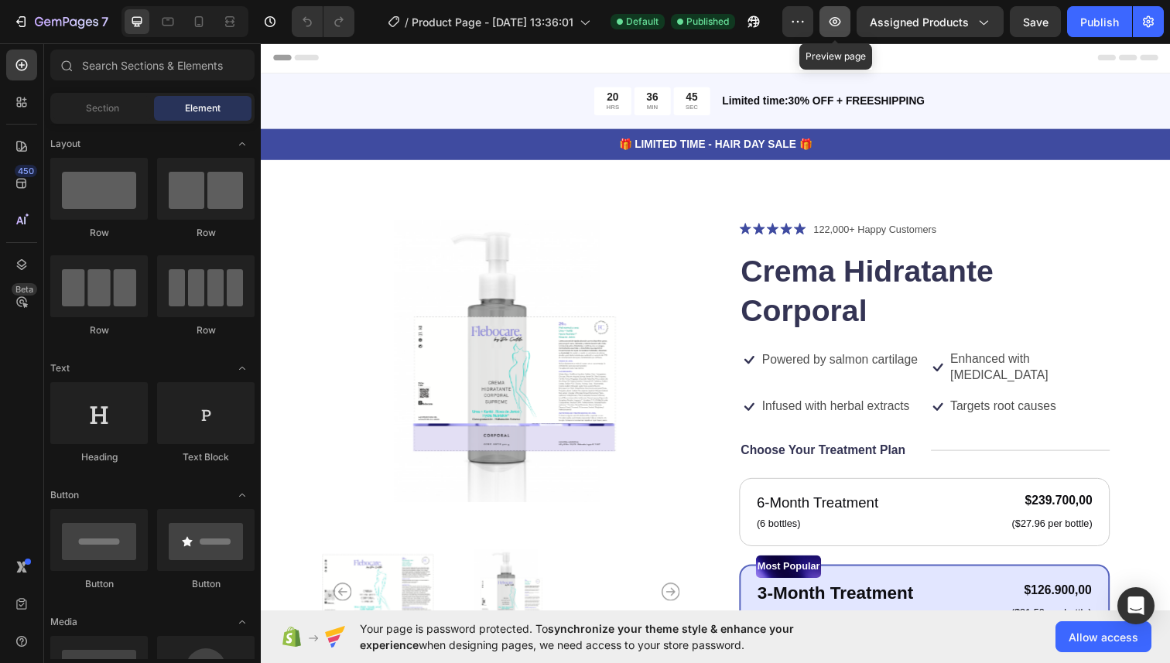
click at [834, 27] on icon "button" at bounding box center [834, 21] width 15 height 15
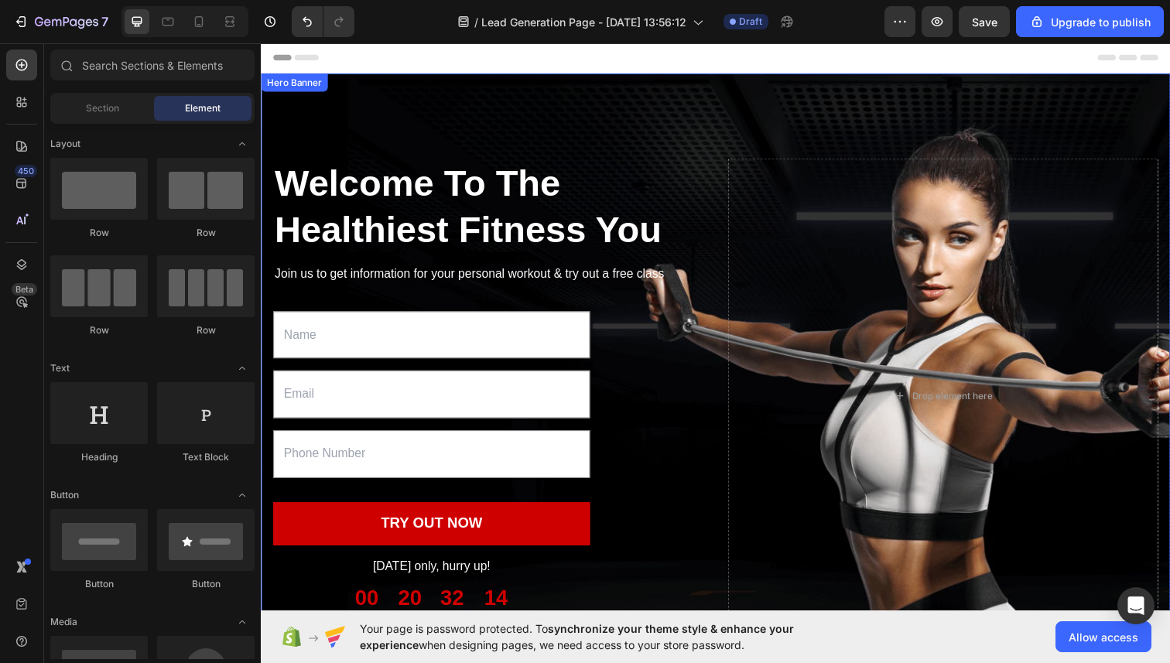
click at [555, 87] on div "Welcome To The Healthiest Fitness You Heading Join us to get information for yo…" at bounding box center [725, 403] width 929 height 659
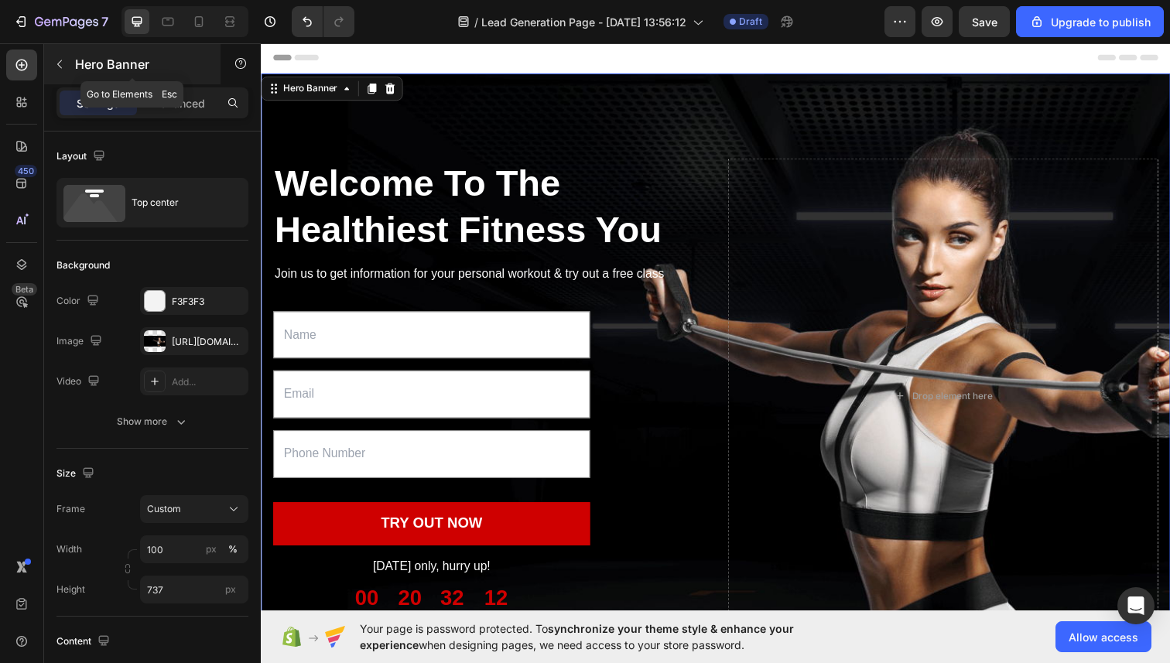
click at [60, 63] on icon "button" at bounding box center [59, 64] width 12 height 12
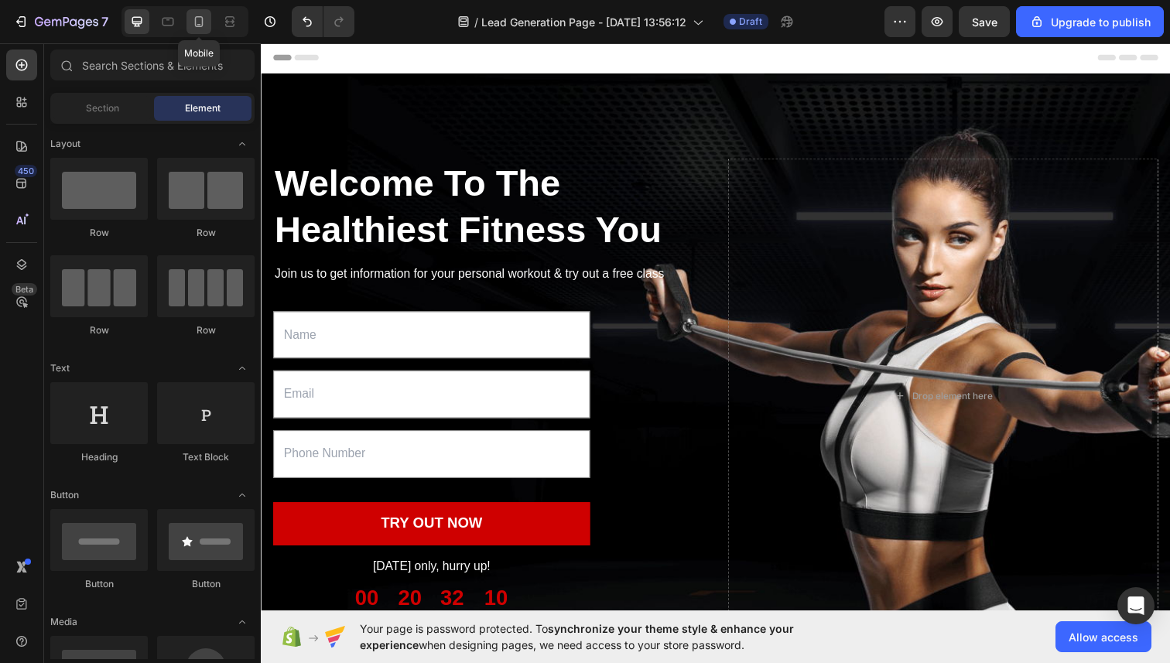
click at [195, 24] on icon at bounding box center [199, 21] width 9 height 11
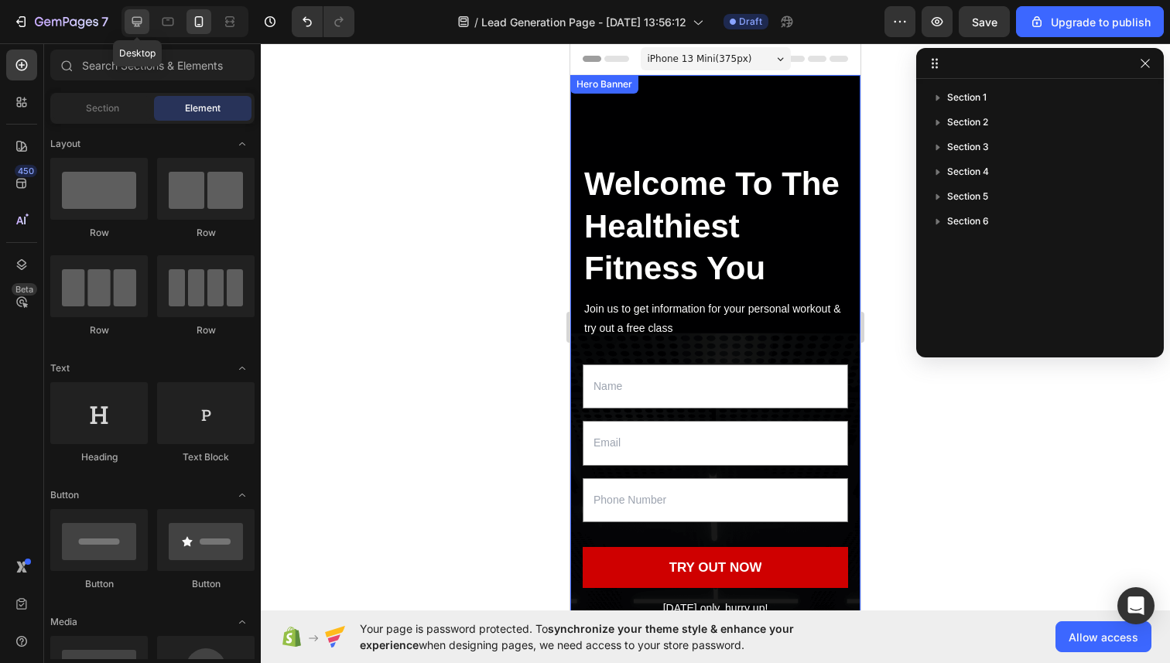
click at [139, 24] on icon at bounding box center [137, 22] width 10 height 10
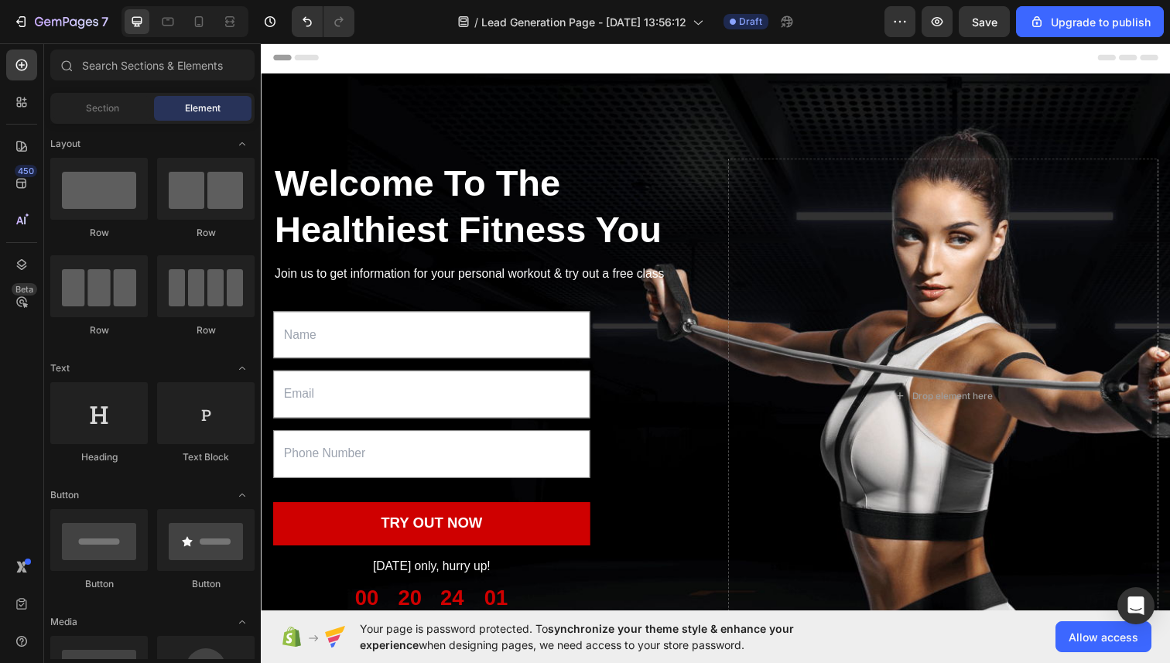
click at [366, 51] on div "Header" at bounding box center [725, 58] width 904 height 31
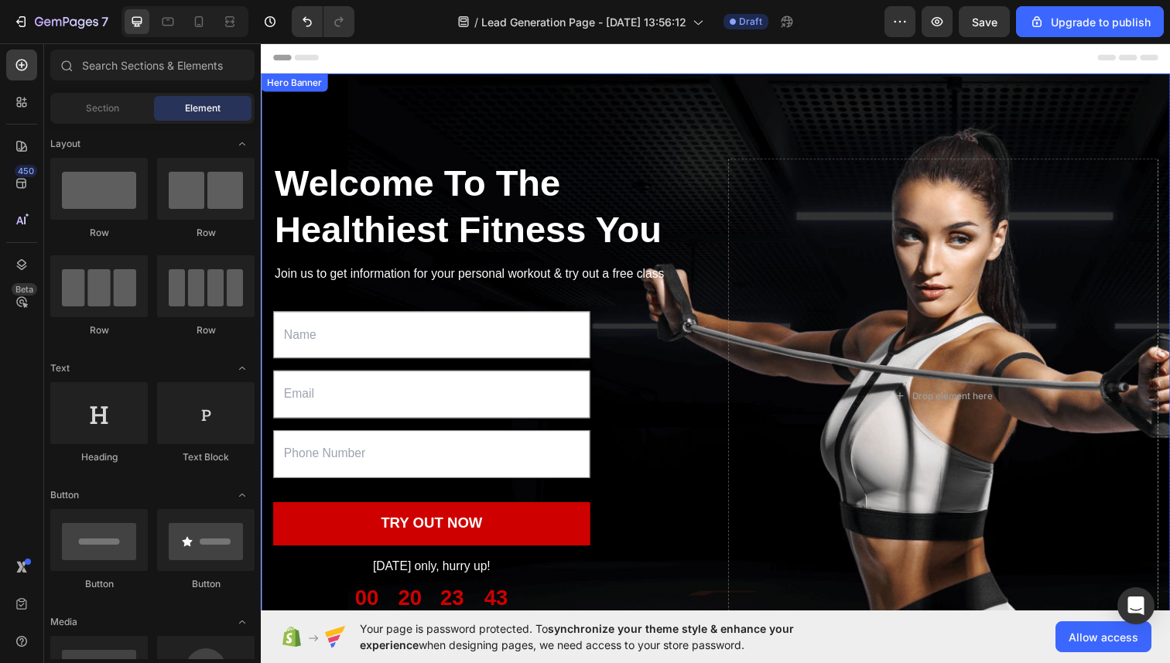
click at [330, 80] on div "Welcome To The Healthiest Fitness You Heading Join us to get information for yo…" at bounding box center [725, 359] width 929 height 570
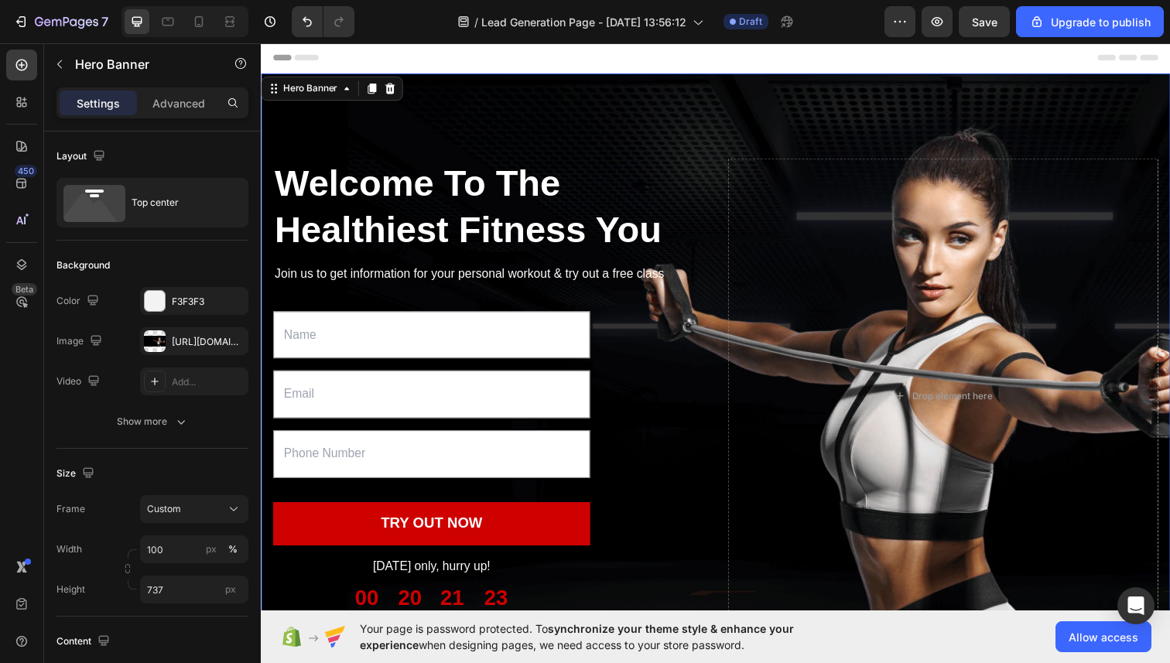
click at [471, 82] on div "Welcome To The Healthiest Fitness You Heading Join us to get information for yo…" at bounding box center [725, 403] width 929 height 659
click at [307, 90] on div "Hero Banner" at bounding box center [311, 90] width 62 height 14
